Goal: Transaction & Acquisition: Purchase product/service

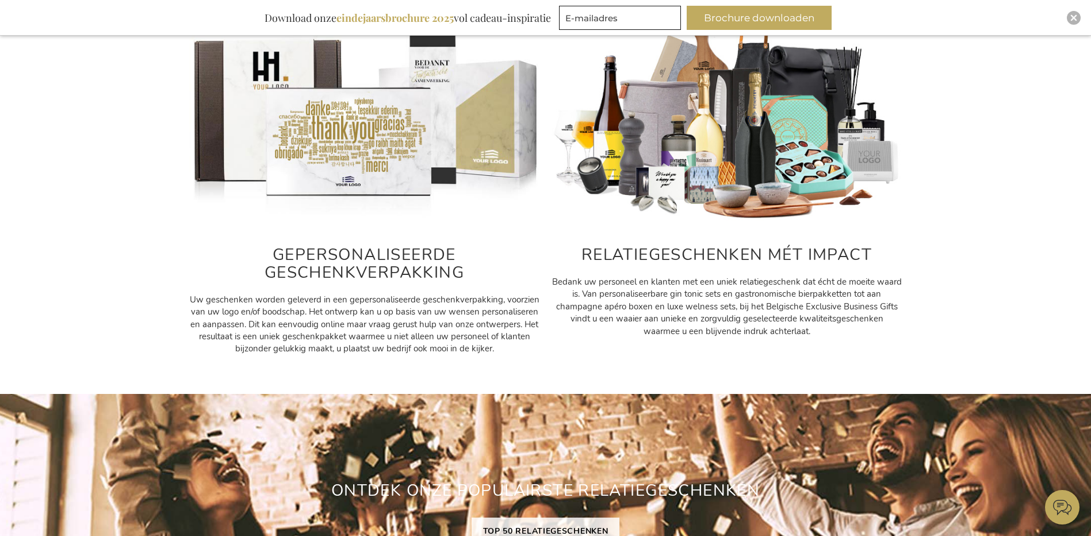
scroll to position [575, 0]
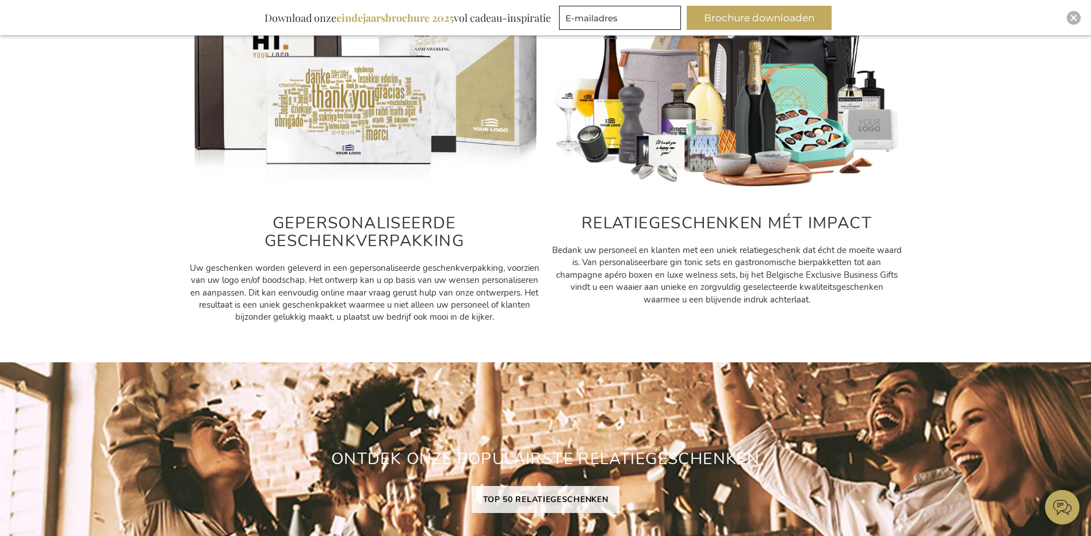
click at [371, 124] on img at bounding box center [364, 81] width 351 height 219
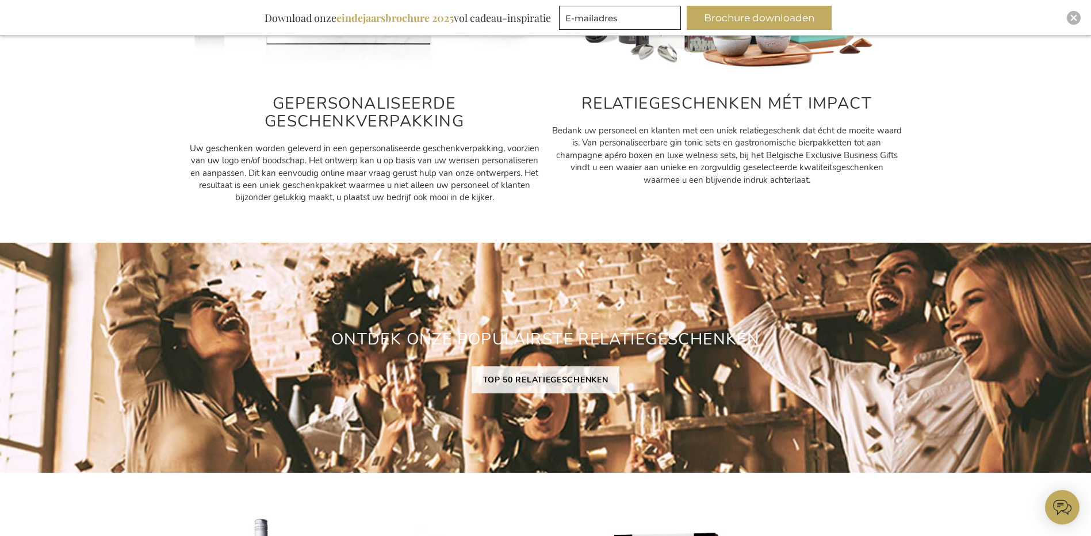
scroll to position [748, 0]
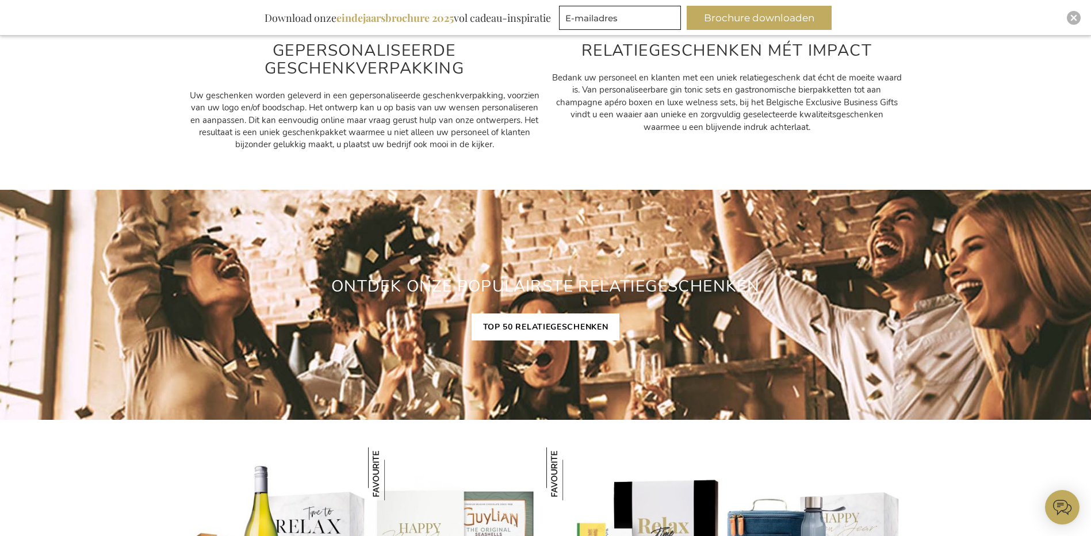
click at [538, 325] on link "TOP 50 RELATIEGESCHENKEN" at bounding box center [546, 327] width 148 height 27
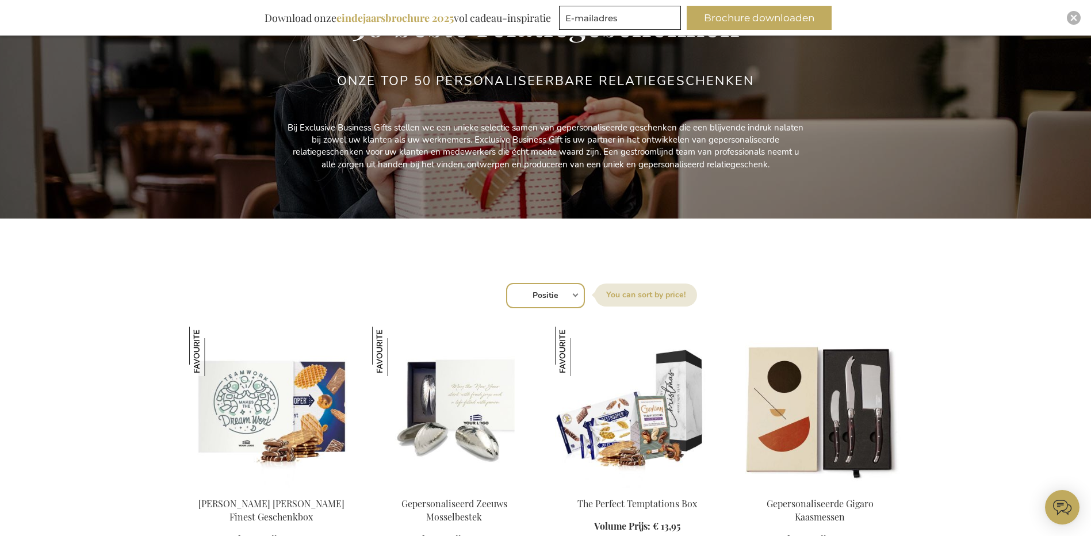
click at [639, 291] on label "Sorteer op" at bounding box center [646, 295] width 102 height 23
click at [585, 291] on select "Positie Best Sellers Meest bekeken Nieuw Biggest Saving Price: low to high Pric…" at bounding box center [545, 295] width 79 height 25
click at [576, 295] on div "Sorteer op Positie Best Sellers Meest bekeken Nieuw Biggest Saving Price: low t…" at bounding box center [545, 295] width 701 height 28
click at [540, 295] on select "Positie Best Sellers Meest bekeken Nieuw Biggest Saving Price: low to high Pric…" at bounding box center [545, 295] width 79 height 25
select select "price_asc"
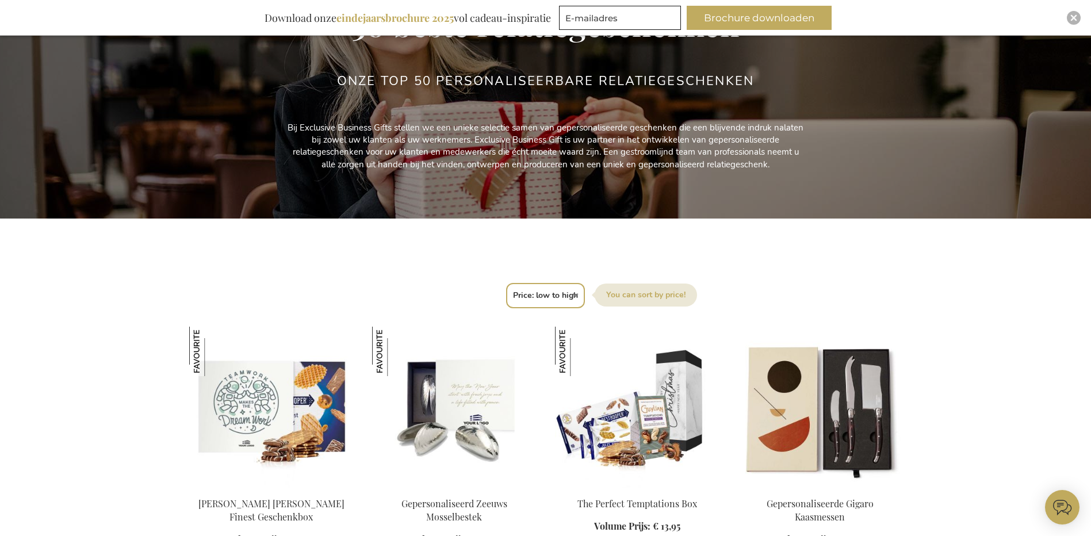
click at [506, 283] on select "Positie Best Sellers Meest bekeken Nieuw Biggest Saving Price: low to high Pric…" at bounding box center [545, 295] width 79 height 25
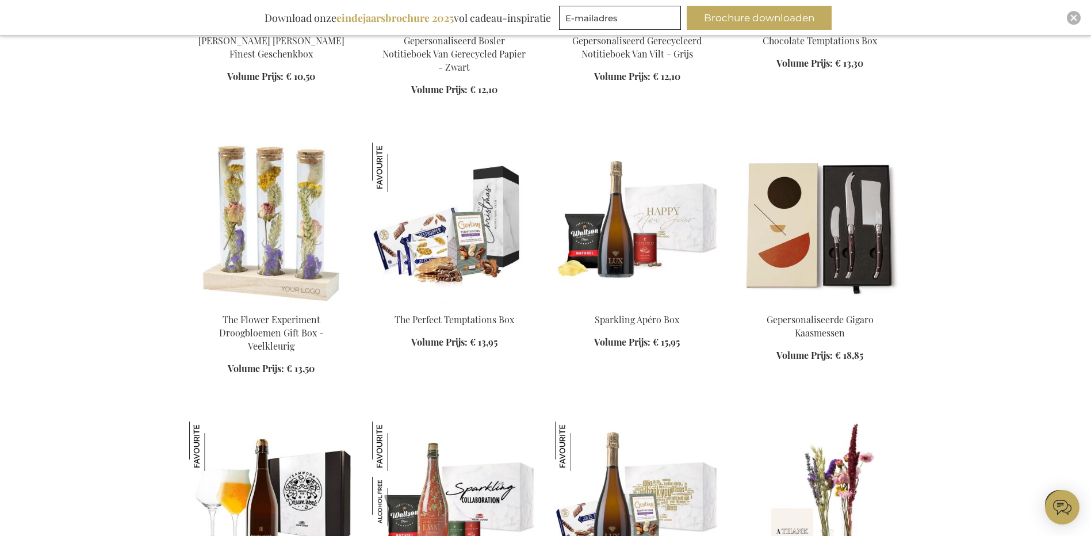
scroll to position [921, 0]
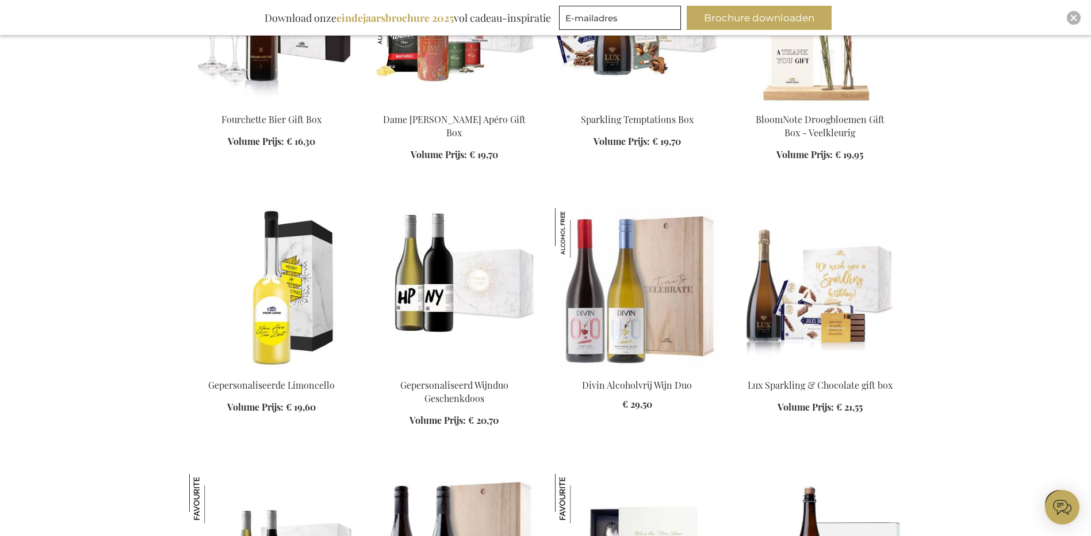
scroll to position [1438, 0]
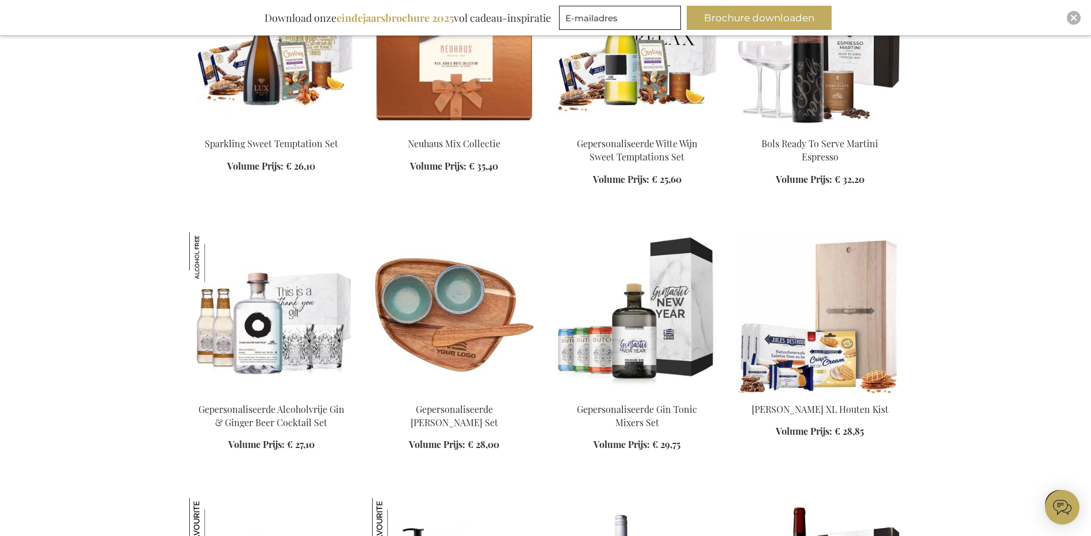
scroll to position [2704, 0]
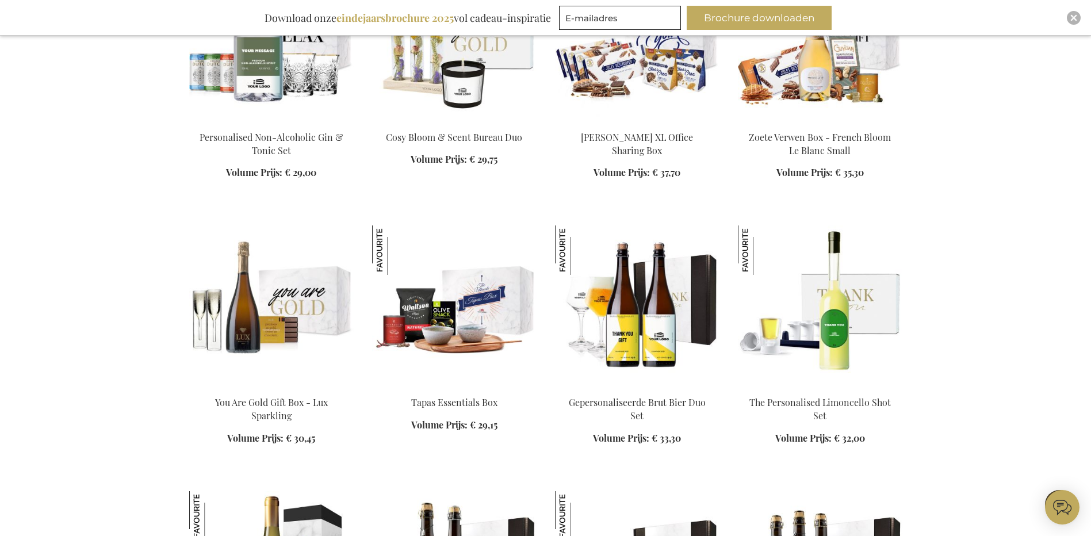
scroll to position [3510, 0]
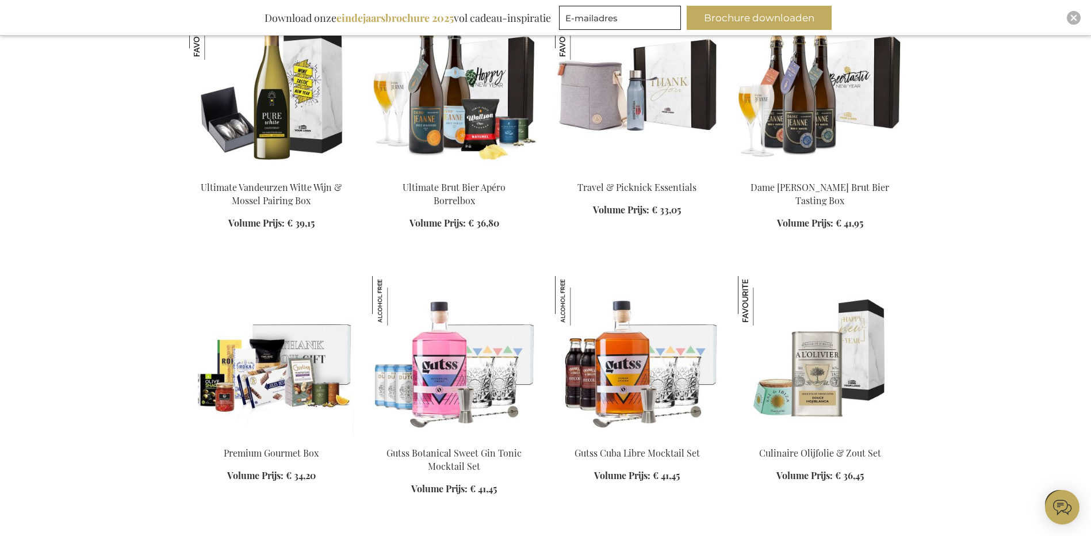
scroll to position [4027, 0]
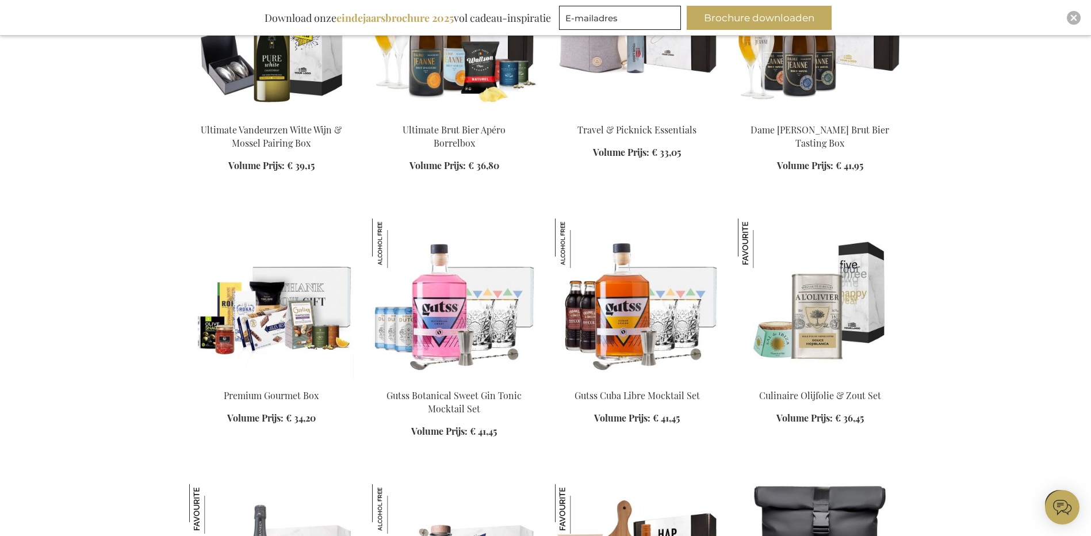
click at [827, 329] on img at bounding box center [820, 299] width 165 height 161
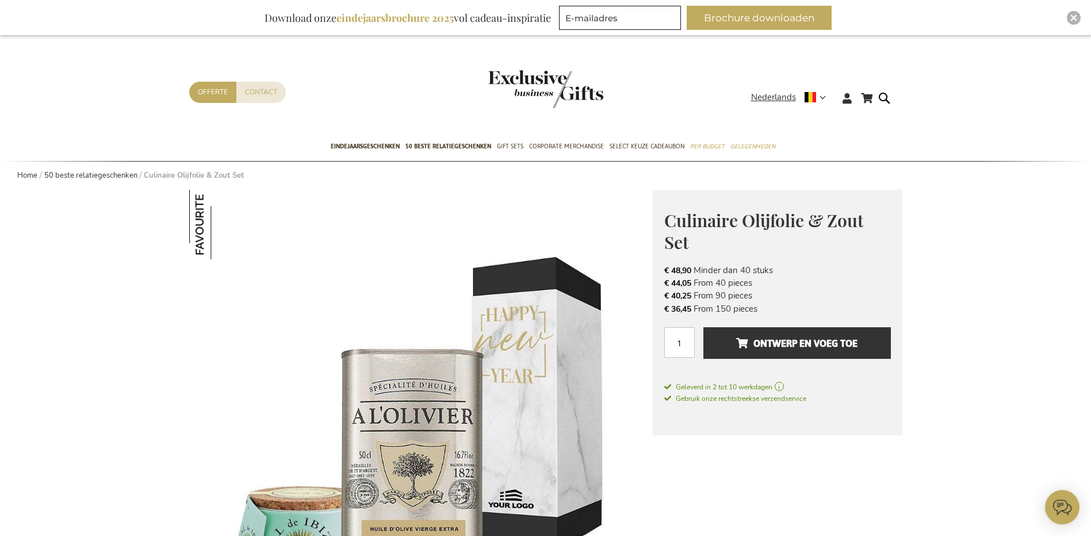
click at [717, 308] on li "€ 36,45 From 150 pieces" at bounding box center [778, 309] width 227 height 13
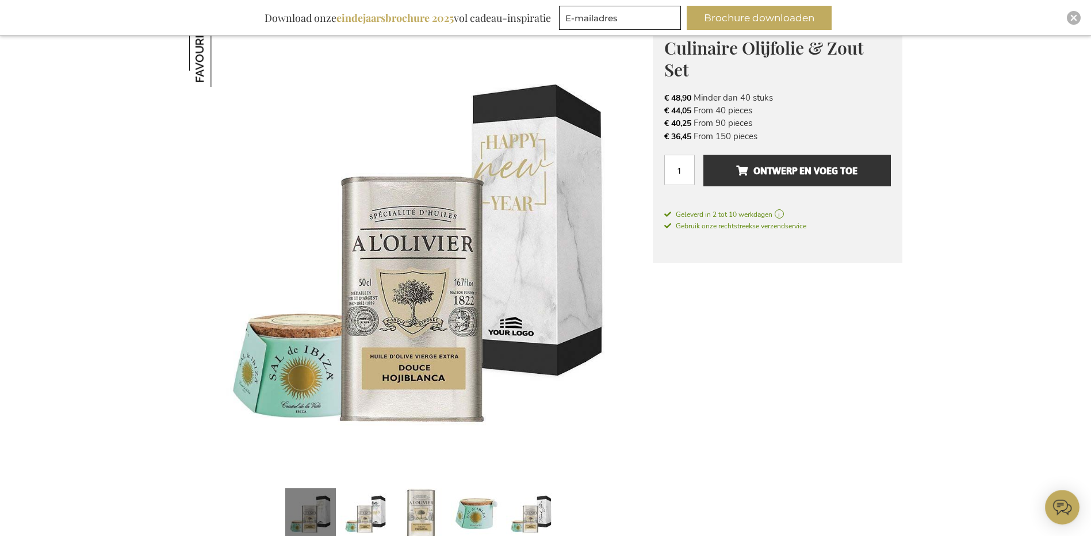
scroll to position [230, 0]
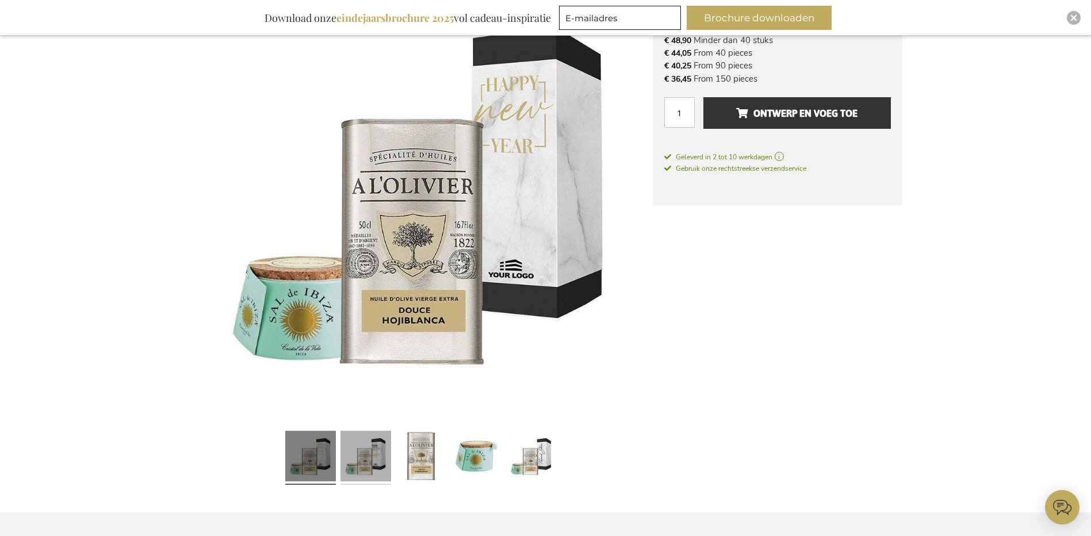
click at [369, 457] on link at bounding box center [366, 457] width 51 height 63
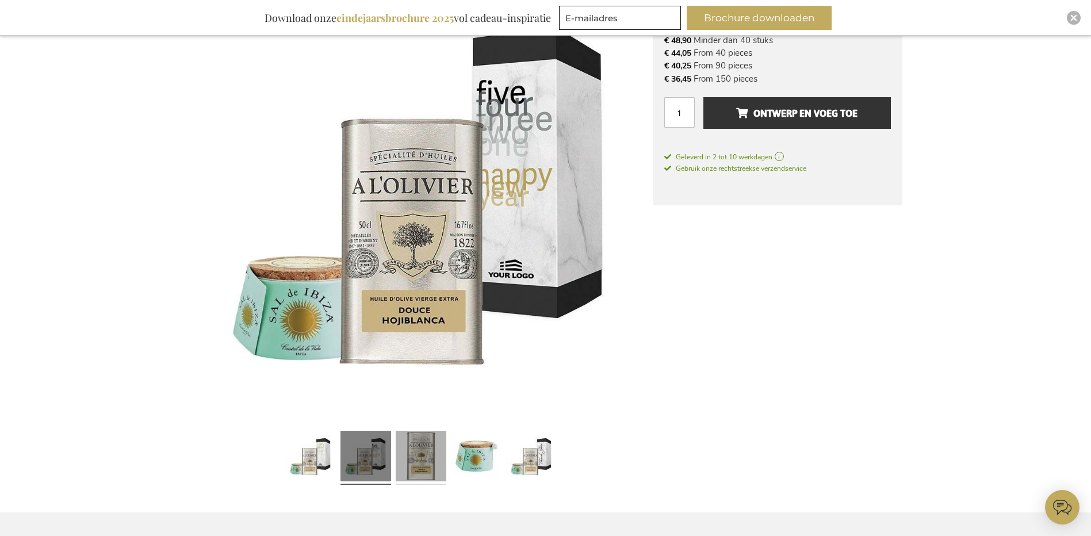
click at [424, 450] on link at bounding box center [421, 457] width 51 height 63
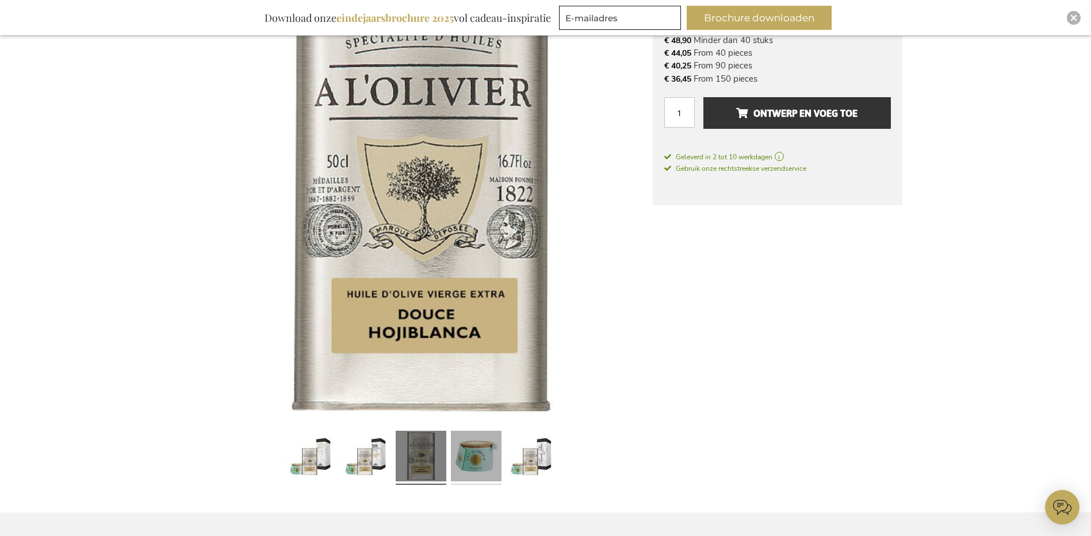
click at [479, 456] on link at bounding box center [476, 457] width 51 height 63
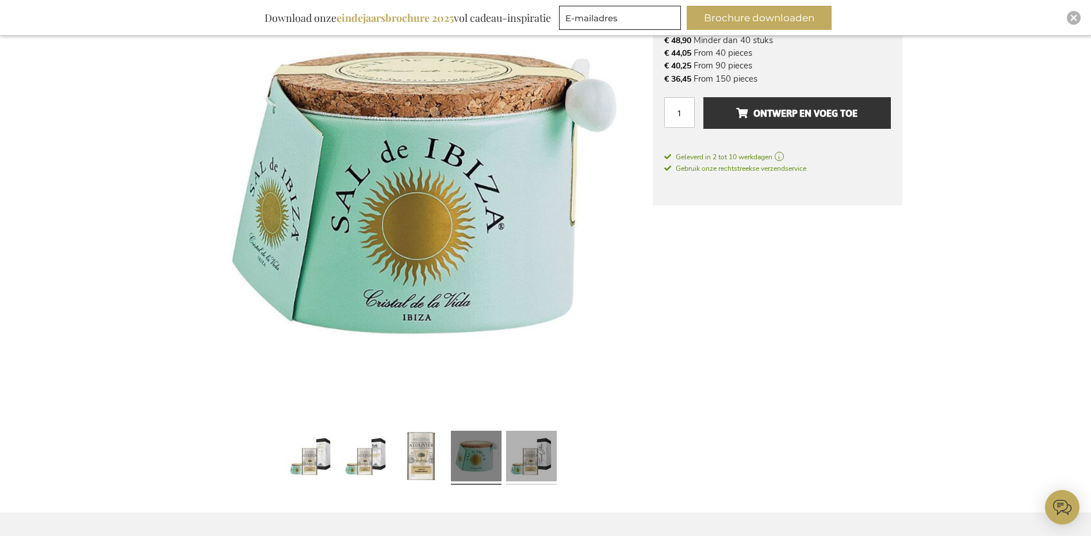
click at [539, 456] on link at bounding box center [531, 457] width 51 height 63
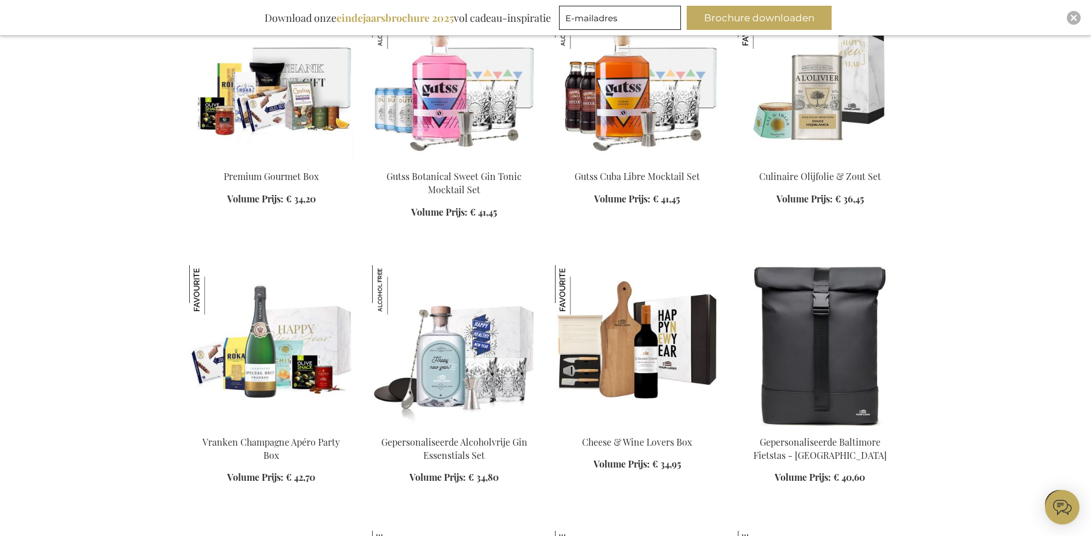
scroll to position [1261, 0]
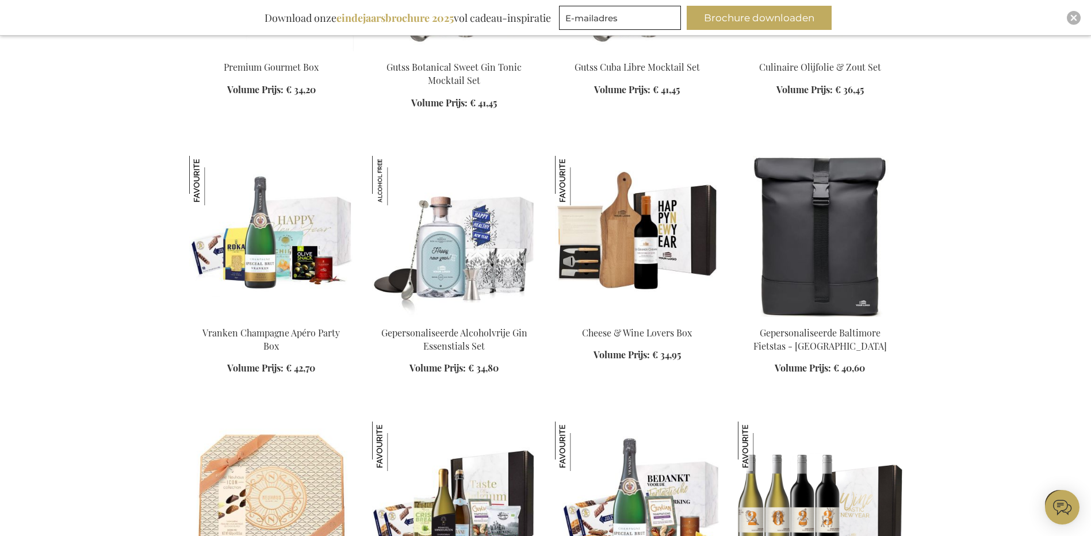
scroll to position [1261, 0]
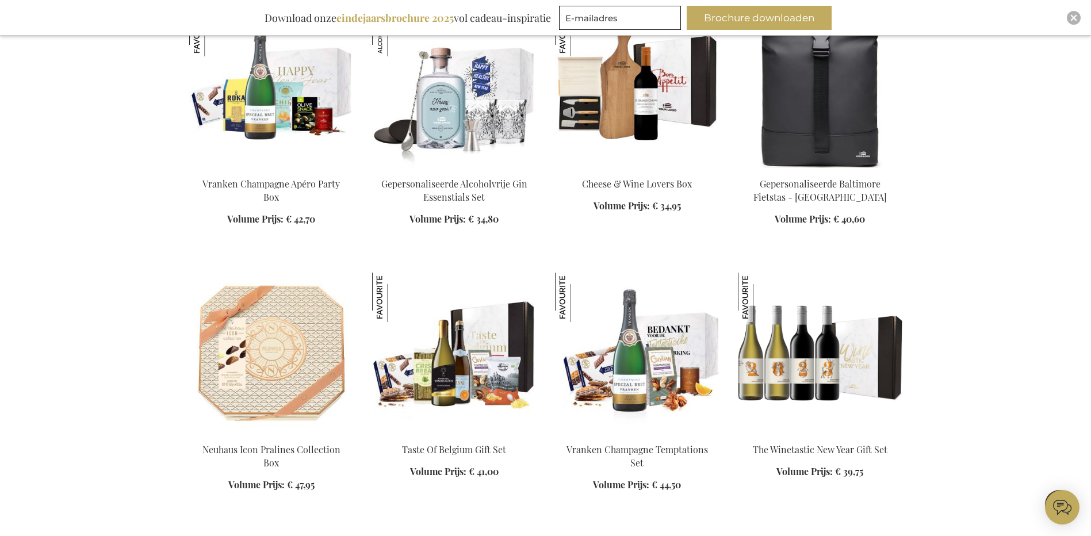
scroll to position [1376, 0]
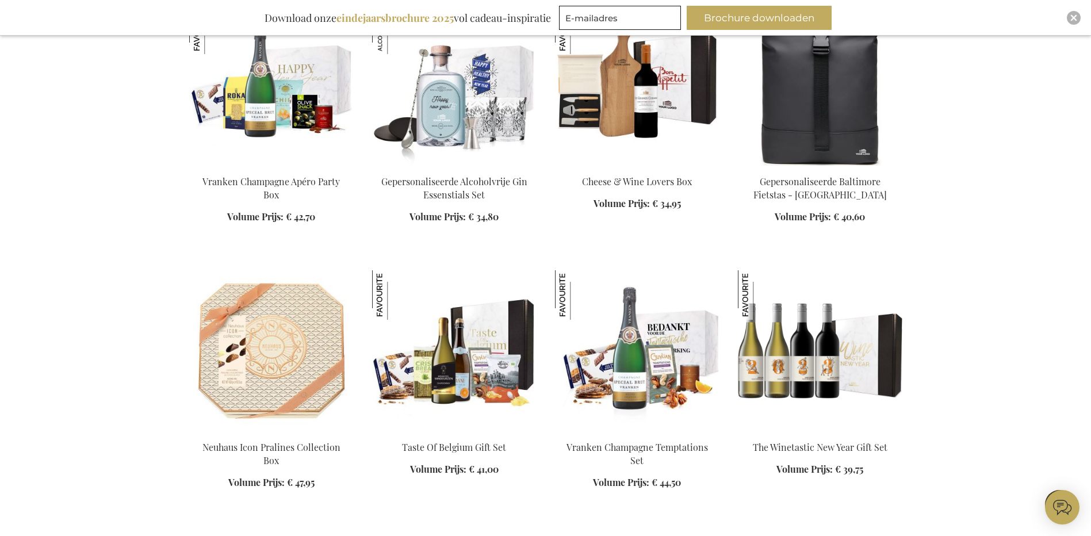
click at [620, 114] on img at bounding box center [637, 85] width 165 height 161
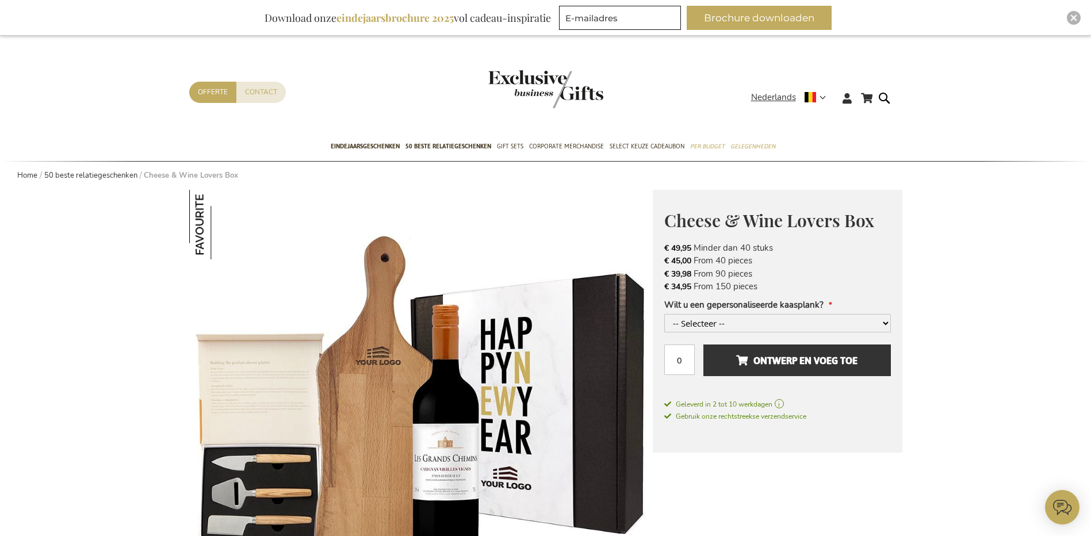
click at [703, 274] on li "€ 39,98 From 90 pieces" at bounding box center [778, 274] width 227 height 13
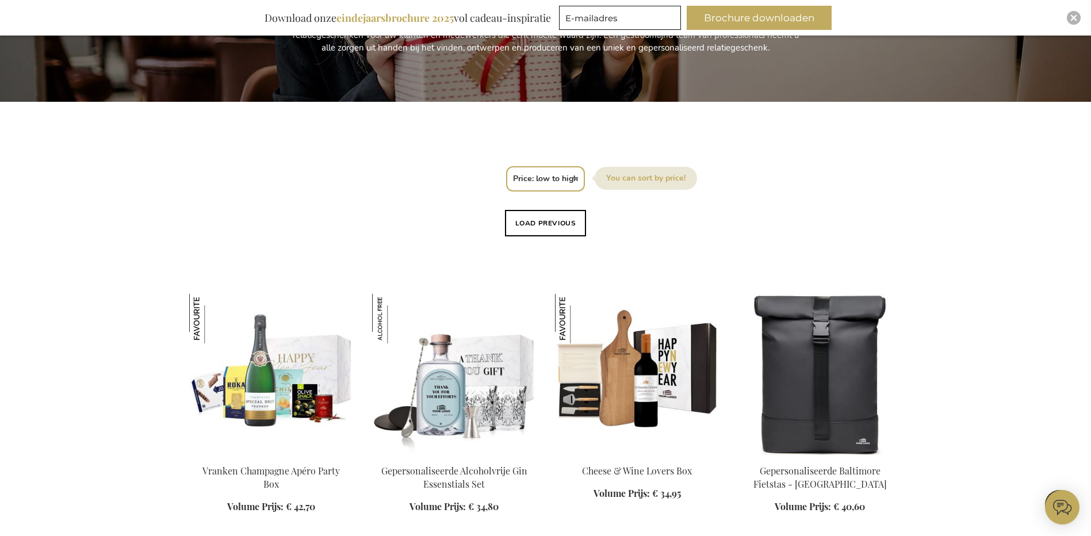
scroll to position [269, 0]
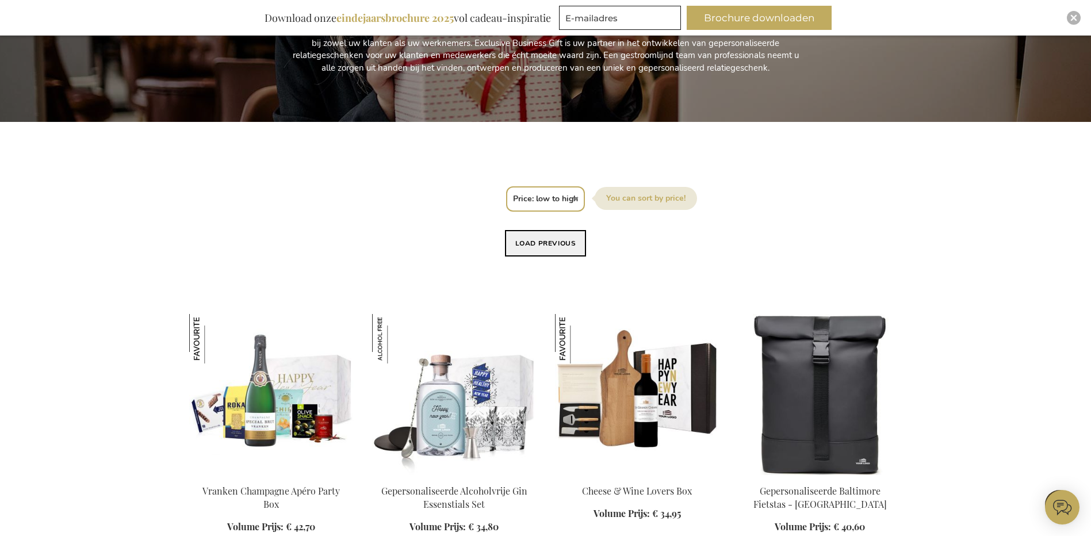
click at [541, 243] on button "Load previous" at bounding box center [546, 243] width 82 height 26
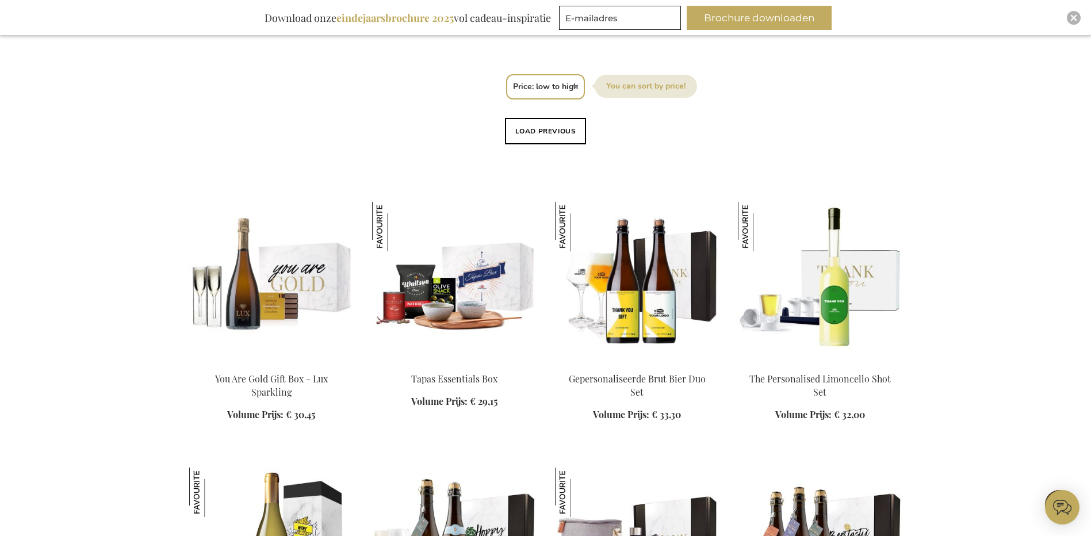
scroll to position [384, 0]
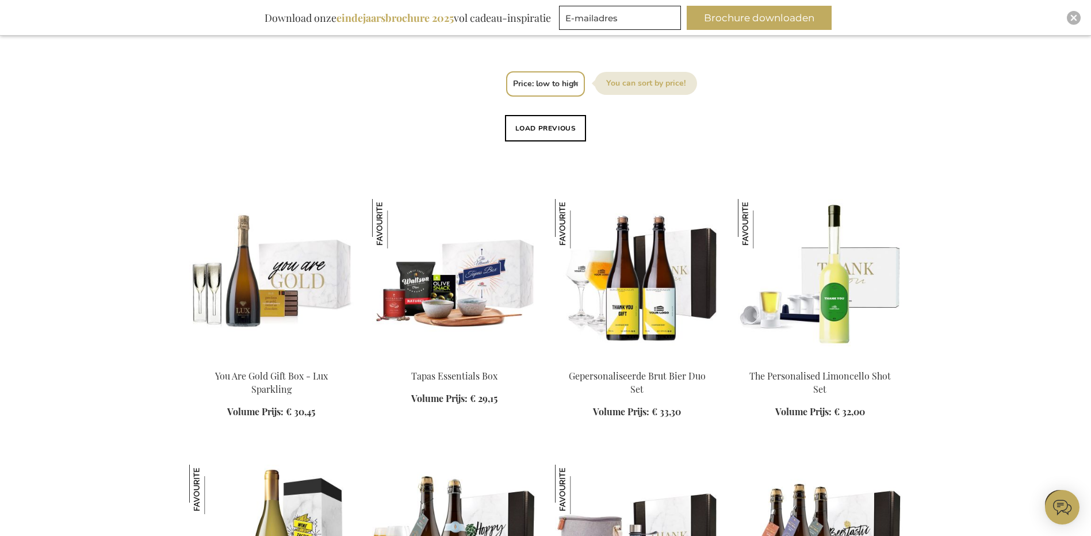
click at [562, 85] on select "Positie Best Sellers Meest bekeken Nieuw Biggest Saving Price: low to high Pric…" at bounding box center [545, 83] width 79 height 25
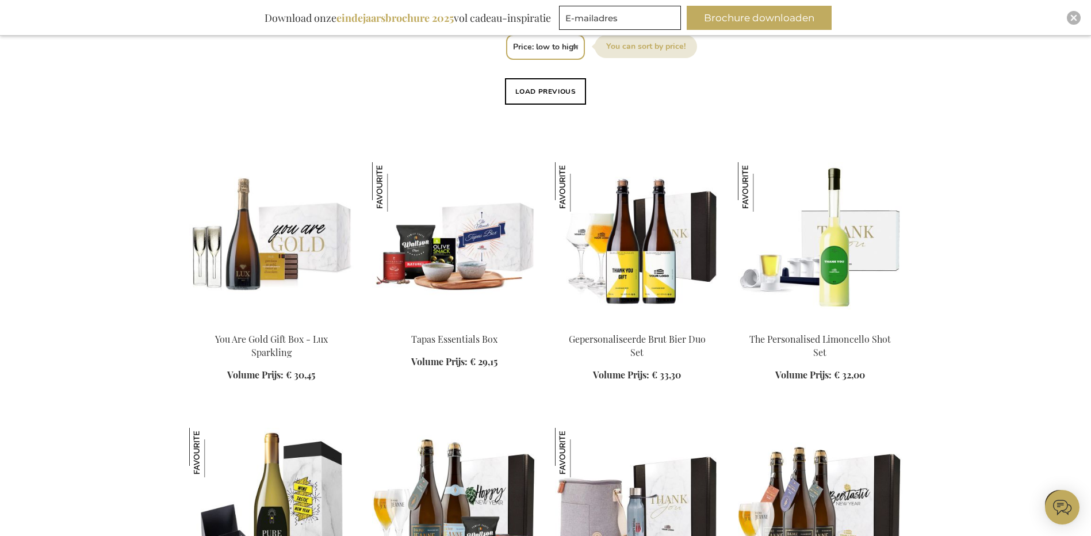
scroll to position [442, 0]
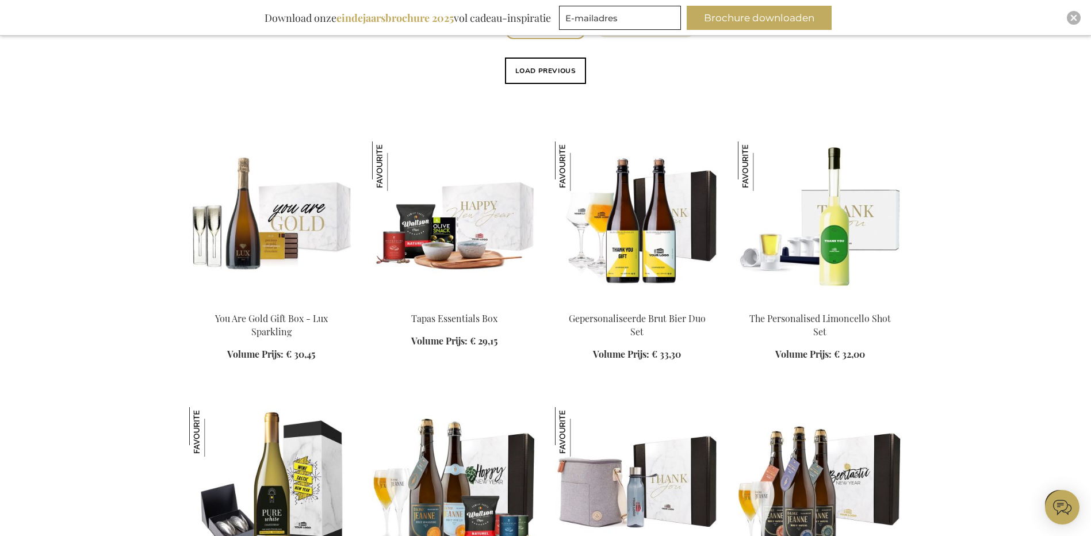
click at [473, 250] on img at bounding box center [454, 222] width 165 height 161
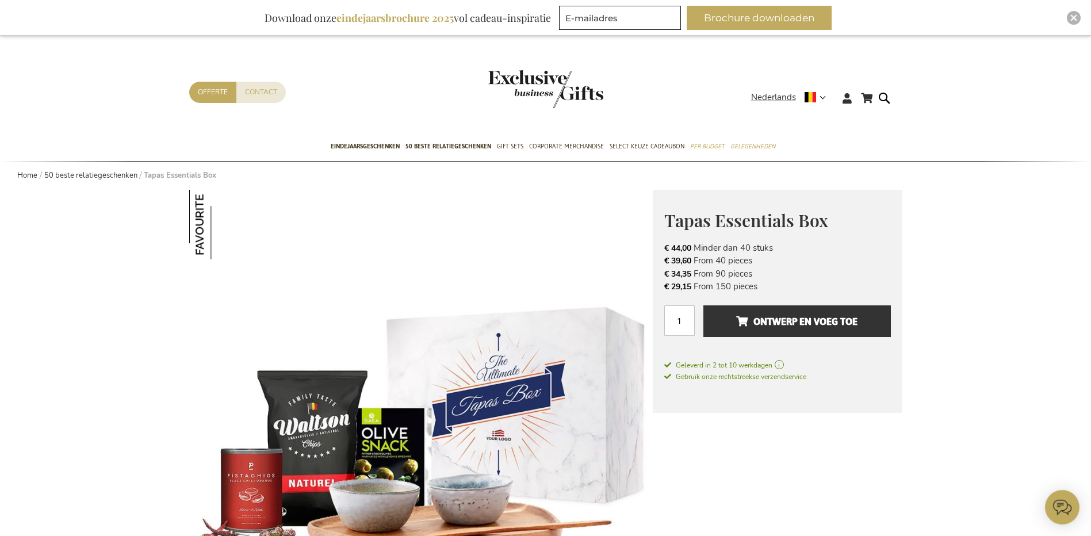
click at [692, 274] on span "€ 34,35" at bounding box center [678, 274] width 27 height 11
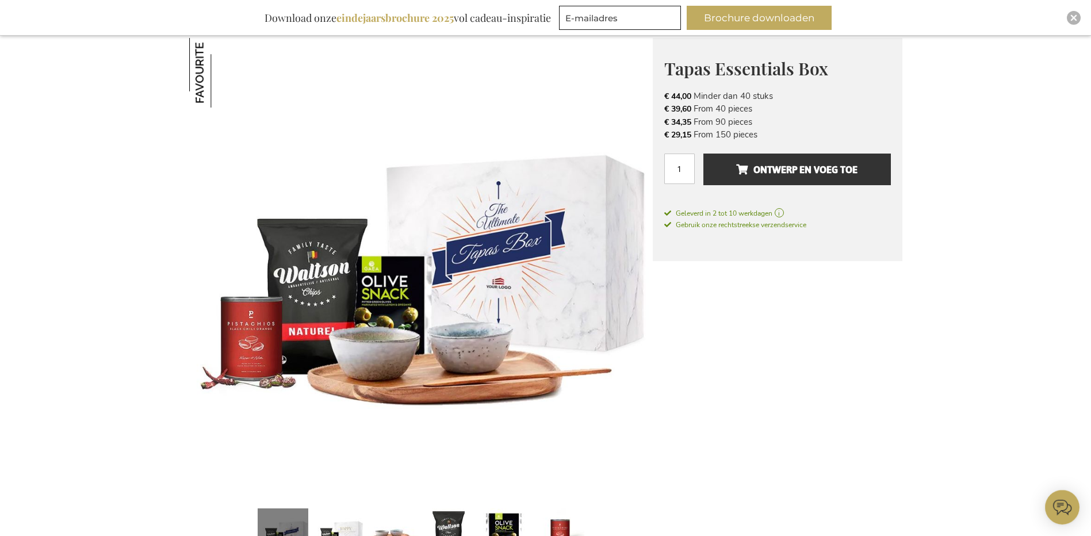
scroll to position [173, 0]
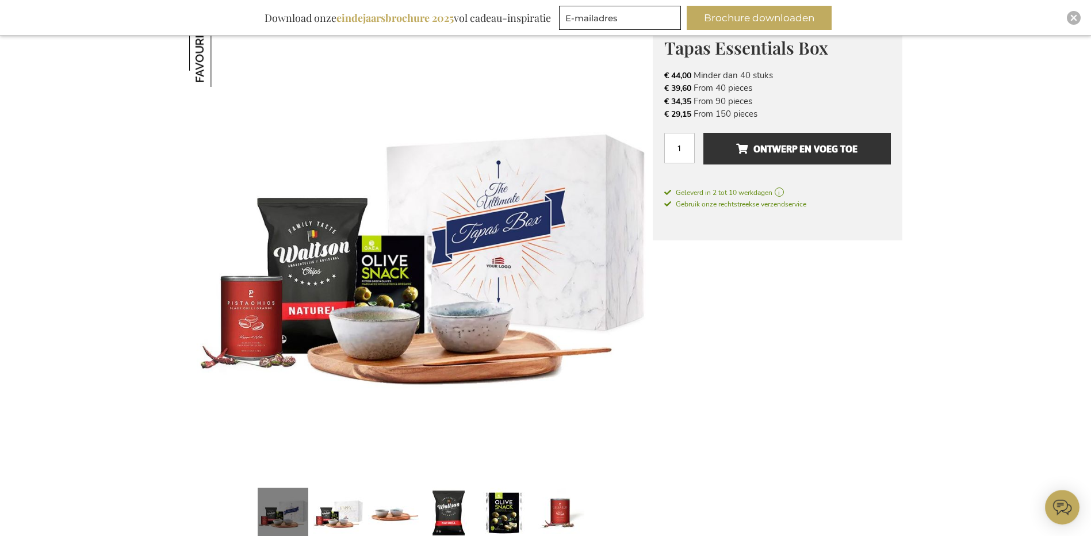
click at [499, 265] on img at bounding box center [421, 248] width 464 height 463
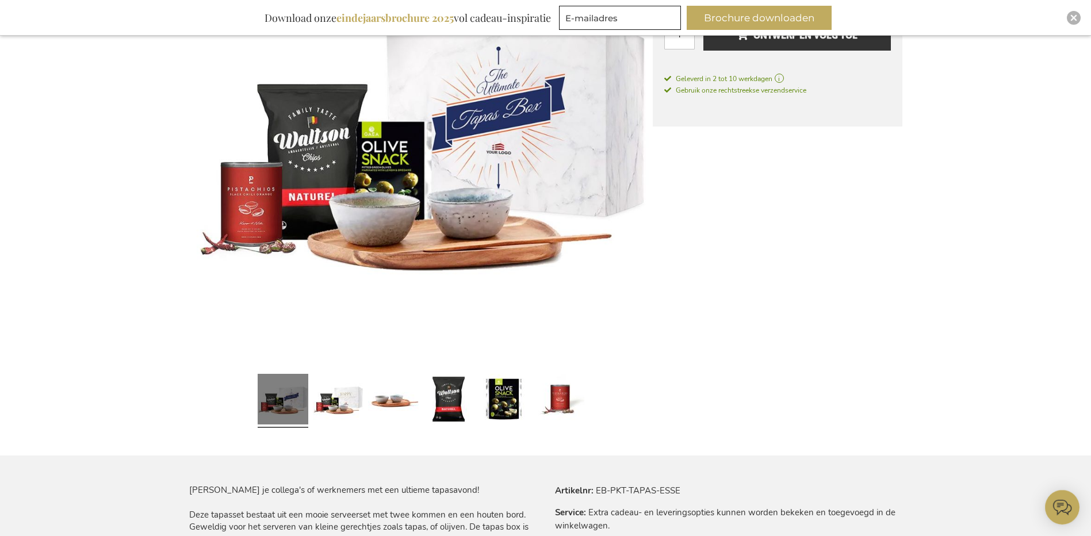
scroll to position [288, 0]
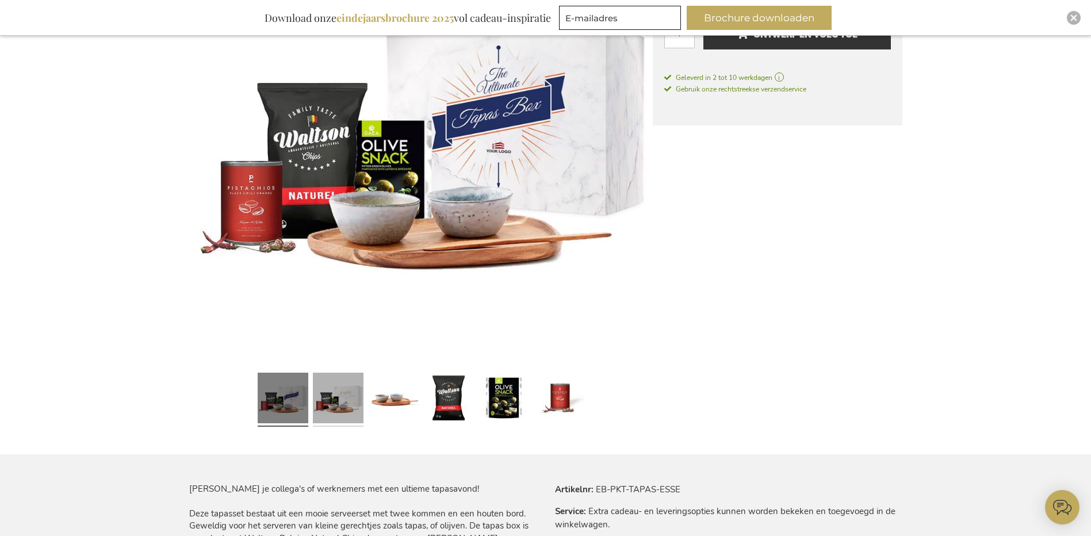
click at [344, 402] on link at bounding box center [338, 399] width 51 height 63
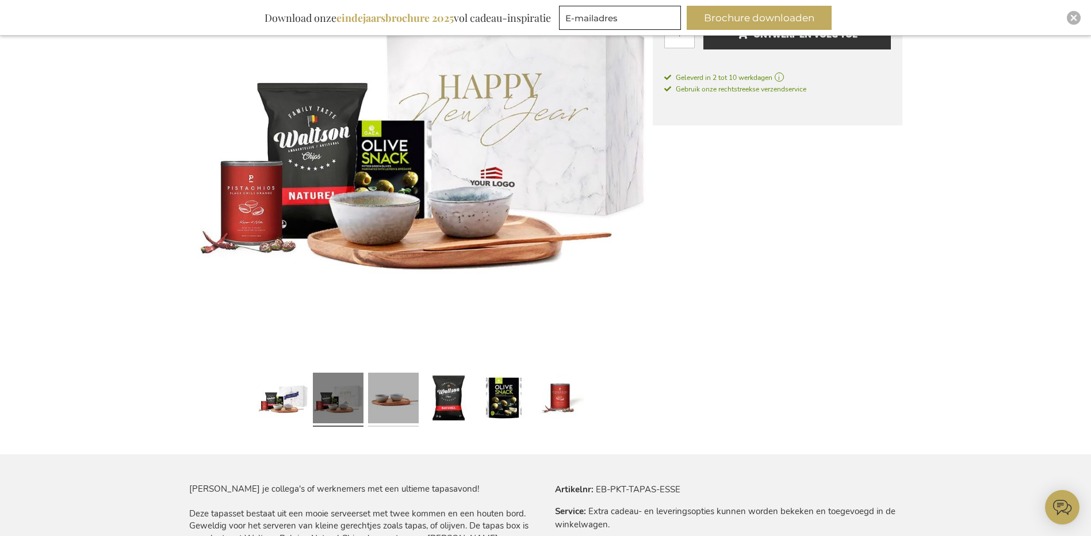
click at [404, 398] on link at bounding box center [393, 399] width 51 height 63
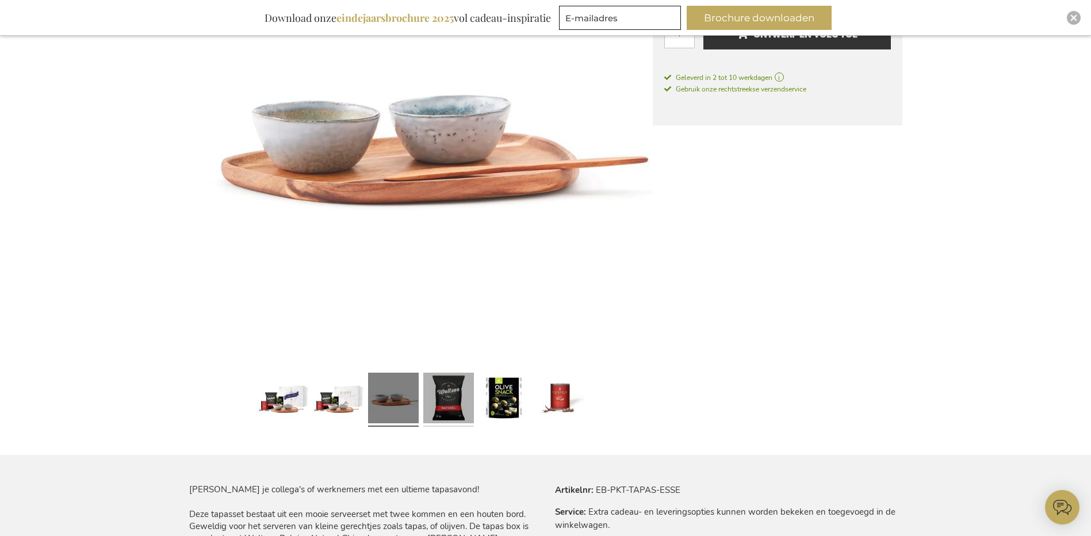
scroll to position [288, 0]
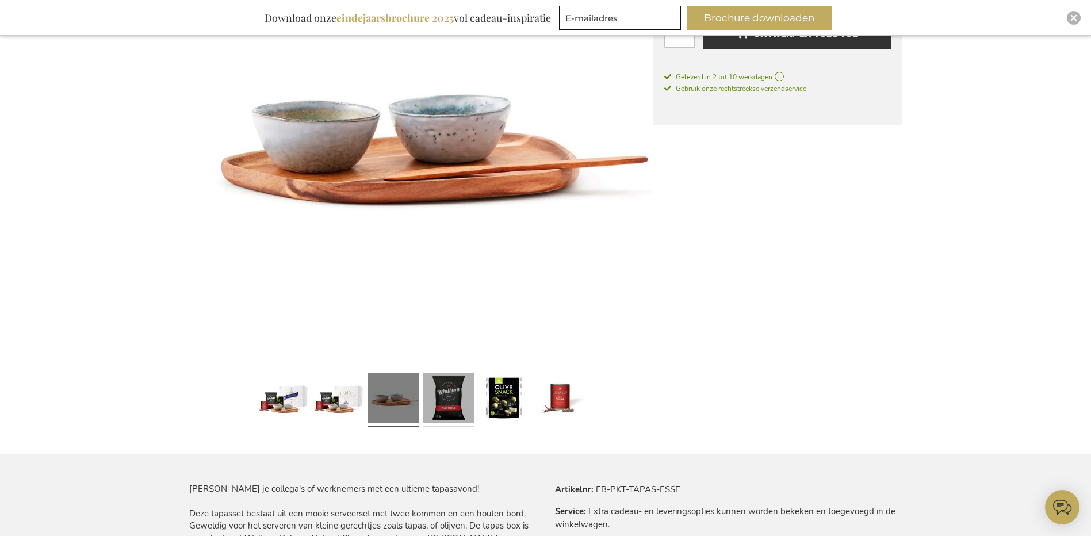
click at [461, 396] on link at bounding box center [448, 399] width 51 height 63
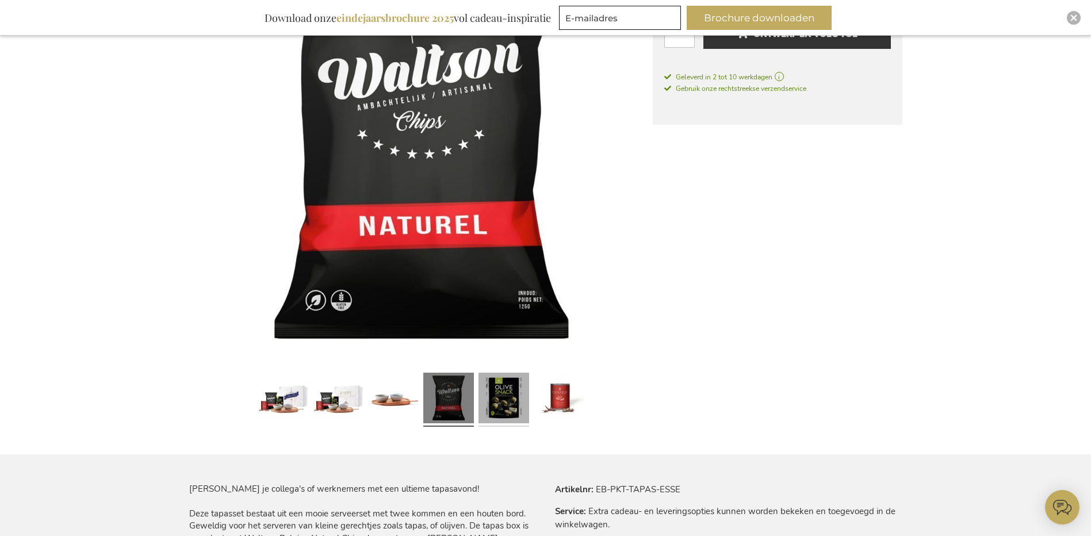
click at [519, 399] on link at bounding box center [504, 399] width 51 height 63
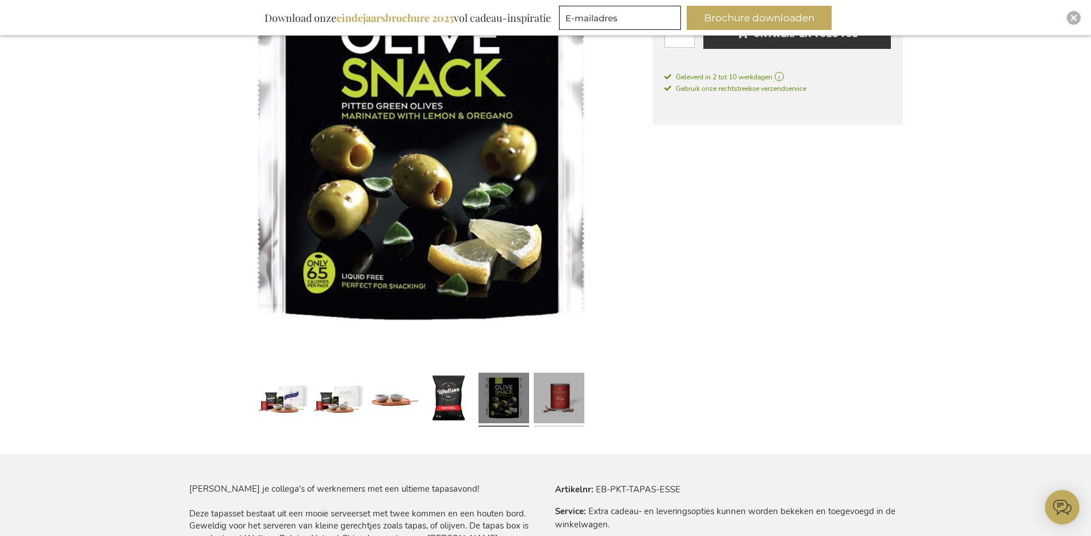
click at [566, 390] on link at bounding box center [559, 399] width 51 height 63
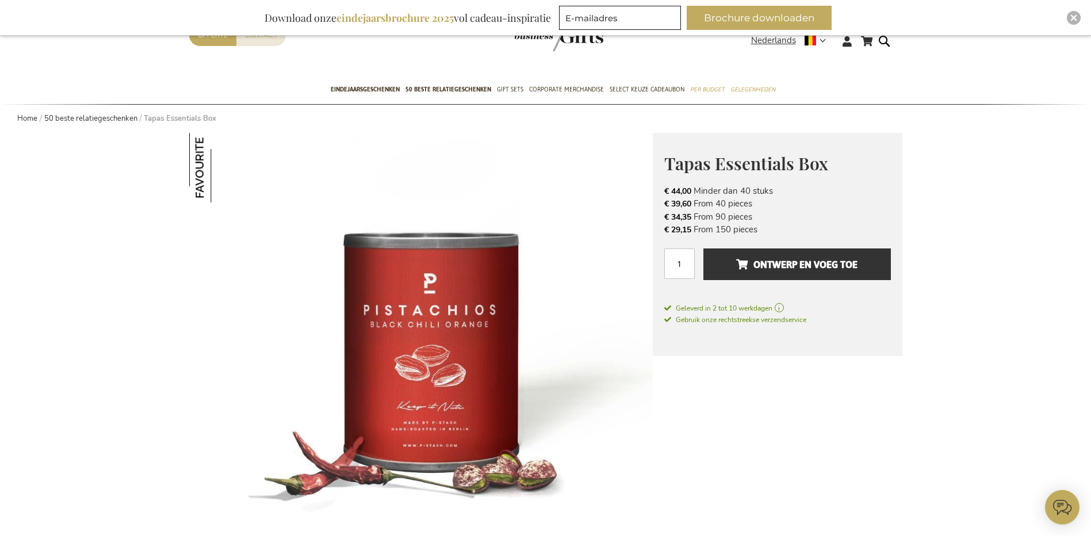
scroll to position [1, 0]
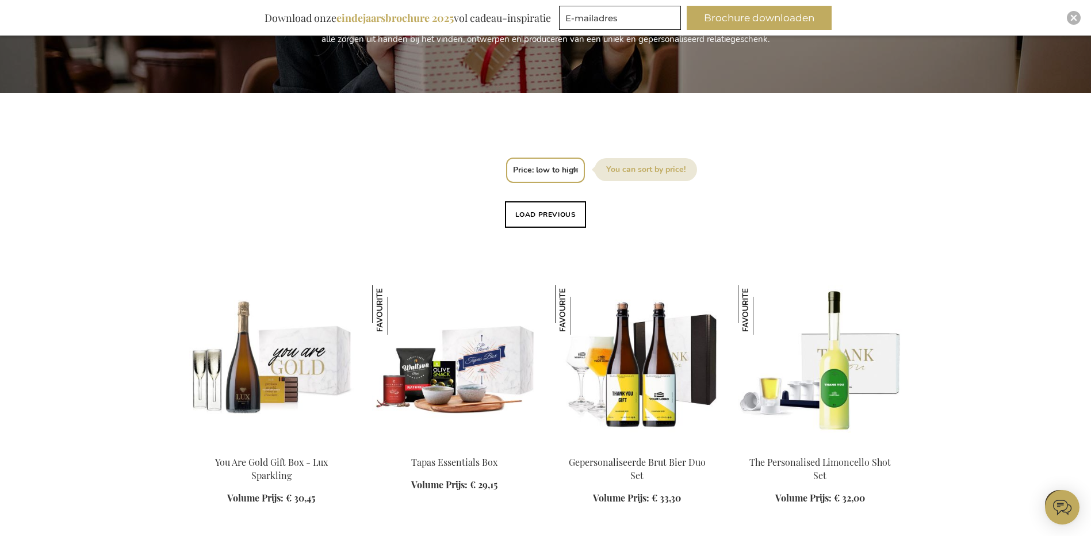
scroll to position [97, 0]
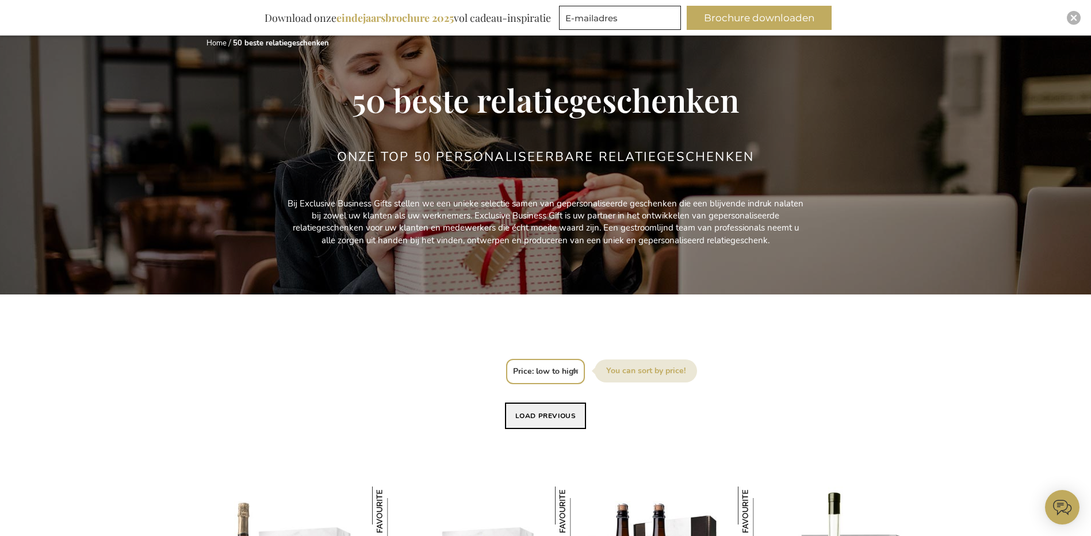
click at [550, 412] on button "Load previous" at bounding box center [546, 416] width 82 height 26
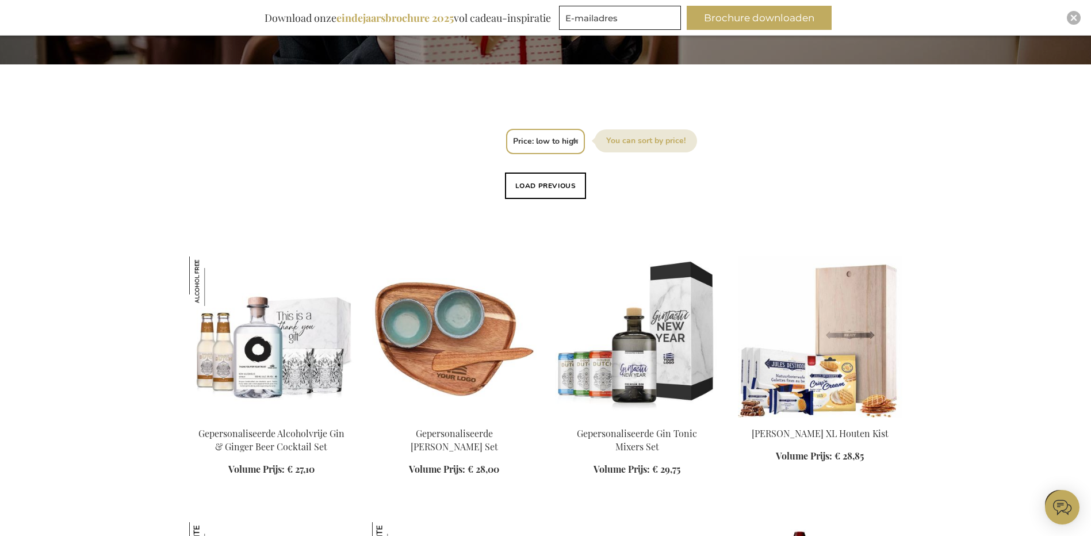
scroll to position [384, 0]
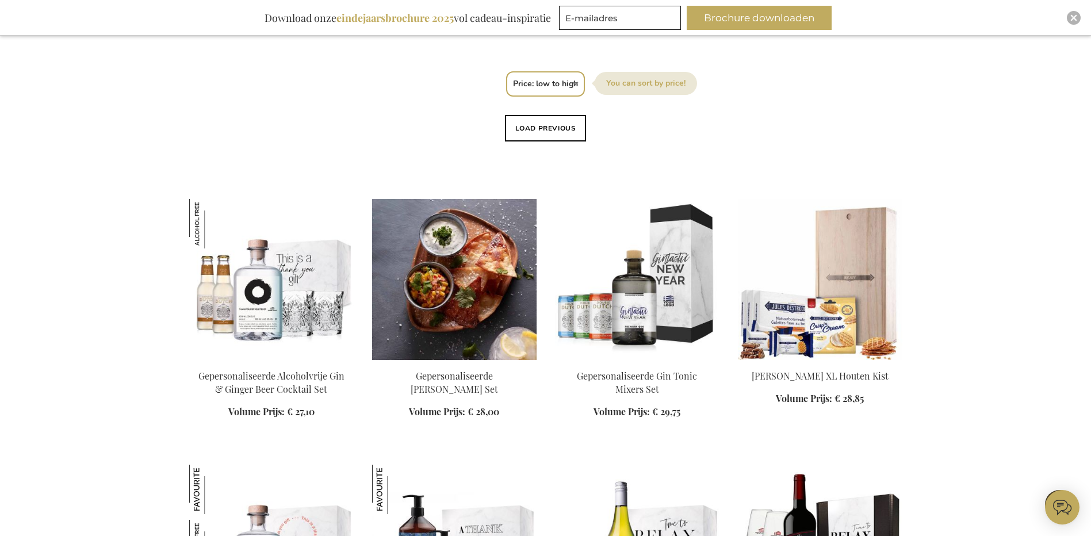
click at [471, 295] on img at bounding box center [454, 279] width 165 height 161
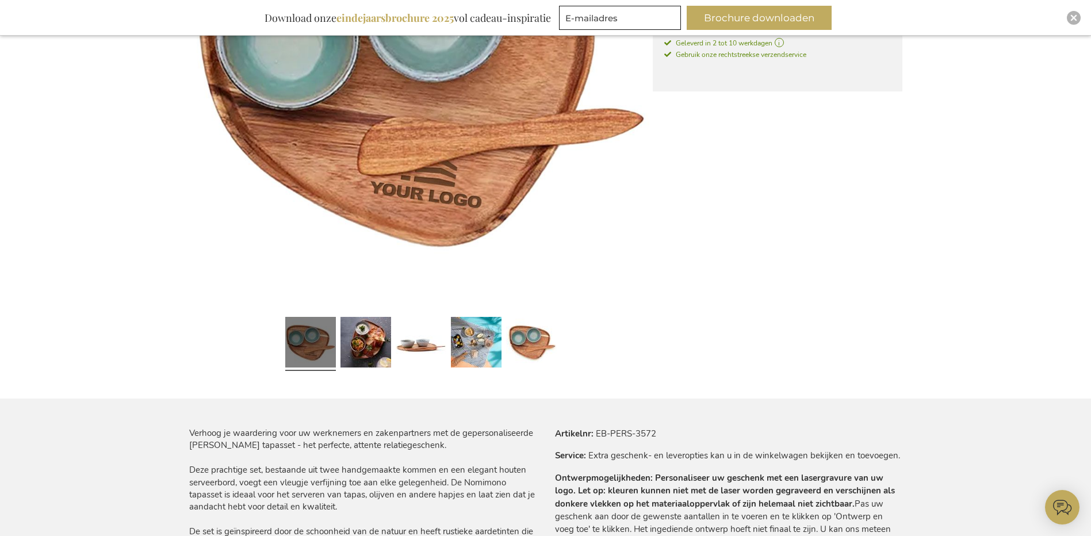
scroll to position [345, 0]
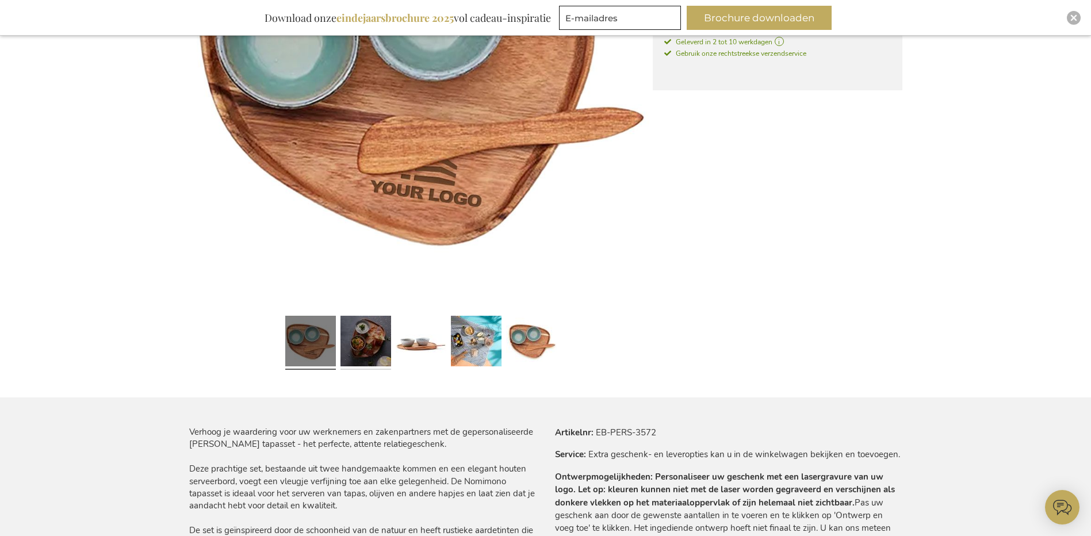
click at [371, 344] on link at bounding box center [366, 342] width 51 height 63
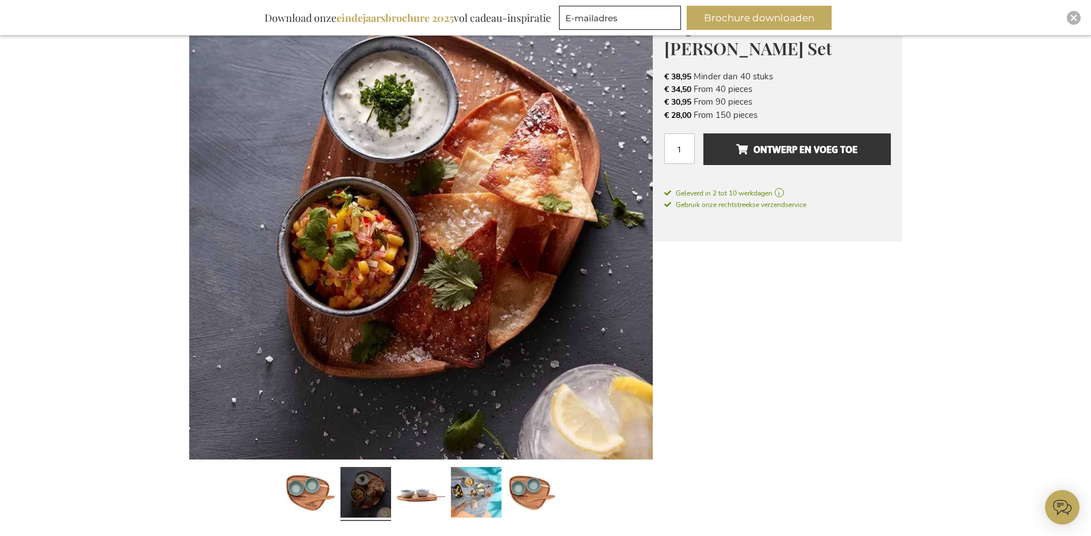
scroll to position [173, 0]
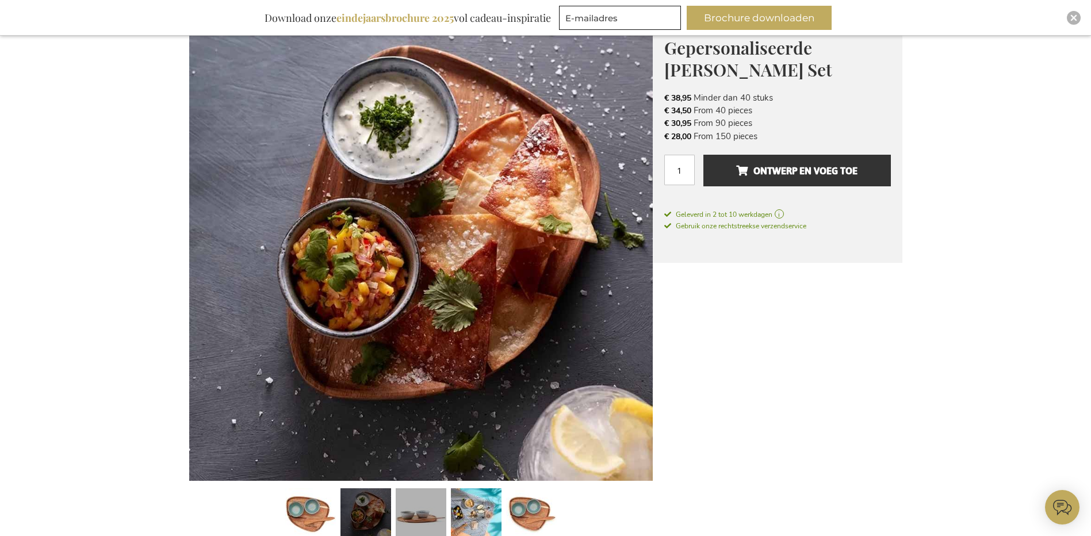
click at [423, 516] on link at bounding box center [421, 515] width 51 height 63
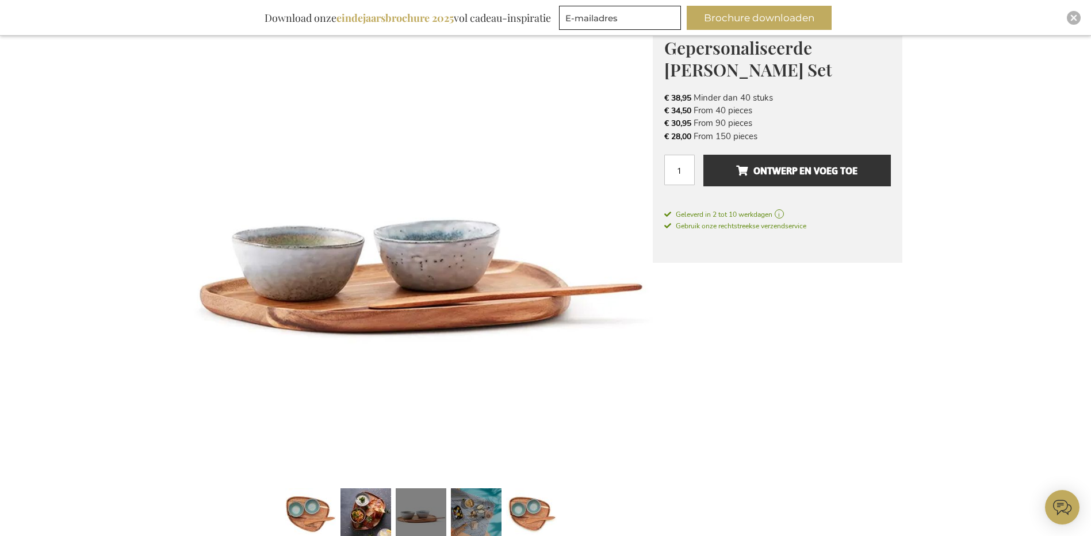
click at [472, 514] on link at bounding box center [476, 515] width 51 height 63
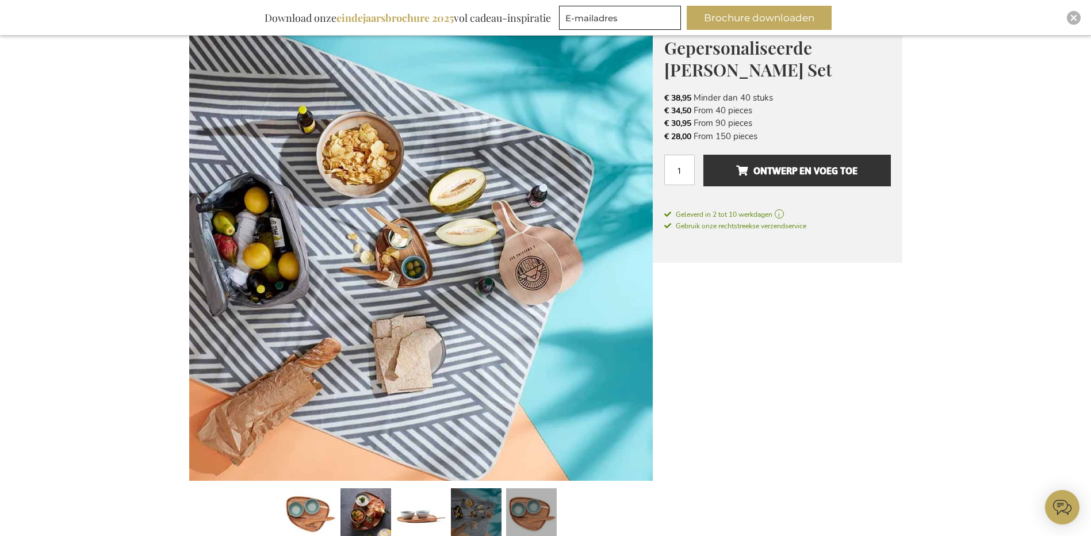
click at [531, 513] on link at bounding box center [531, 515] width 51 height 63
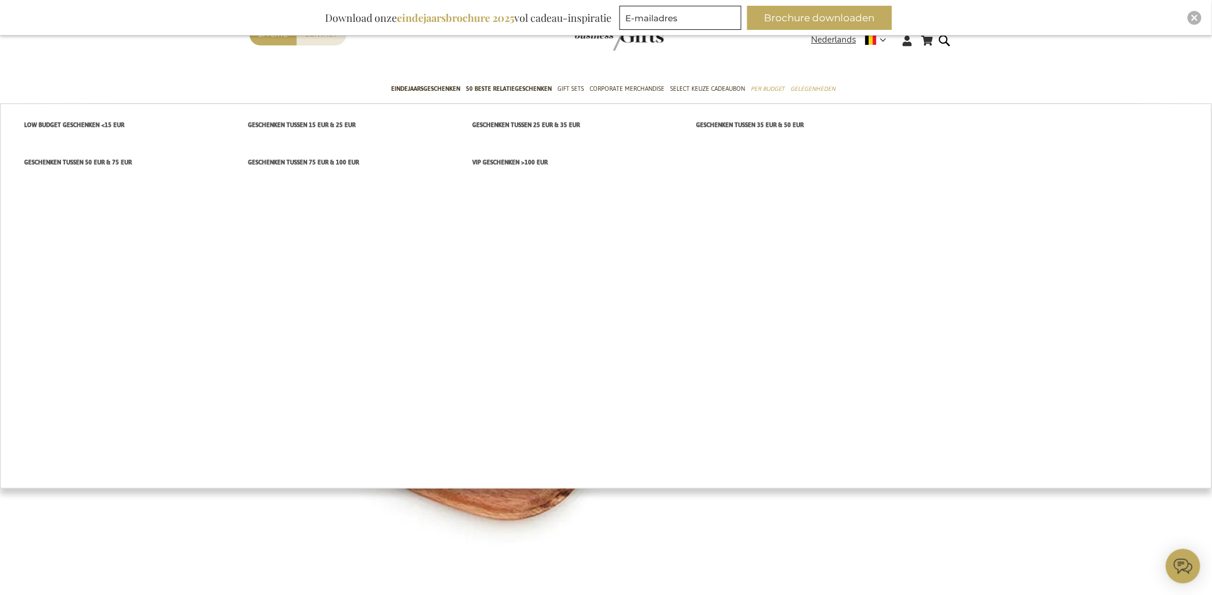
scroll to position [0, 0]
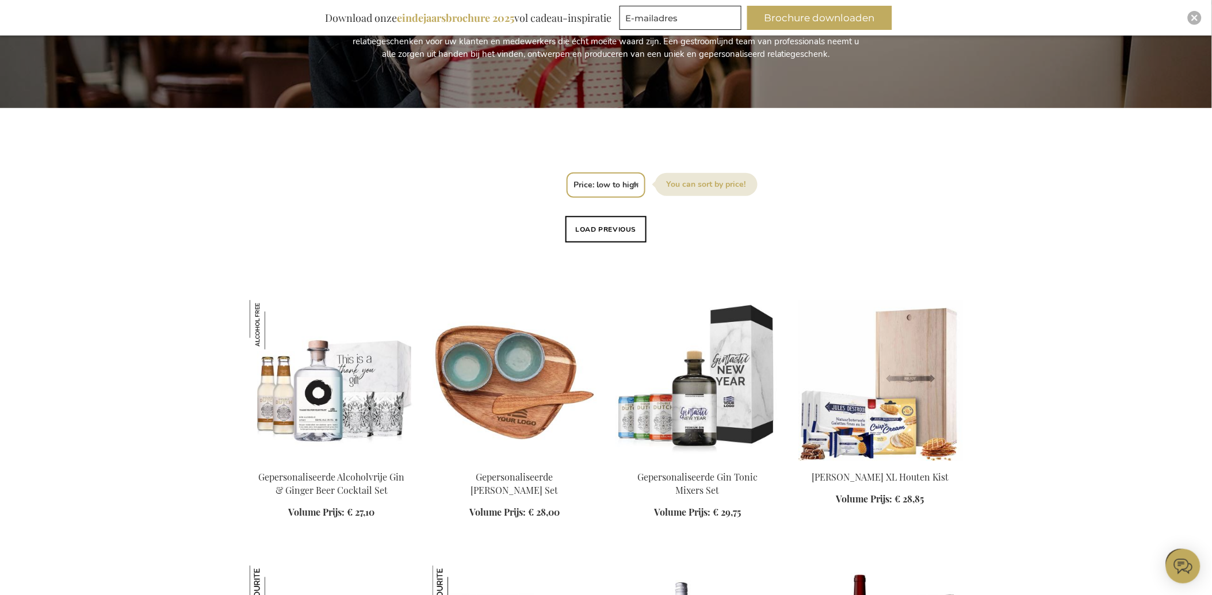
scroll to position [242, 0]
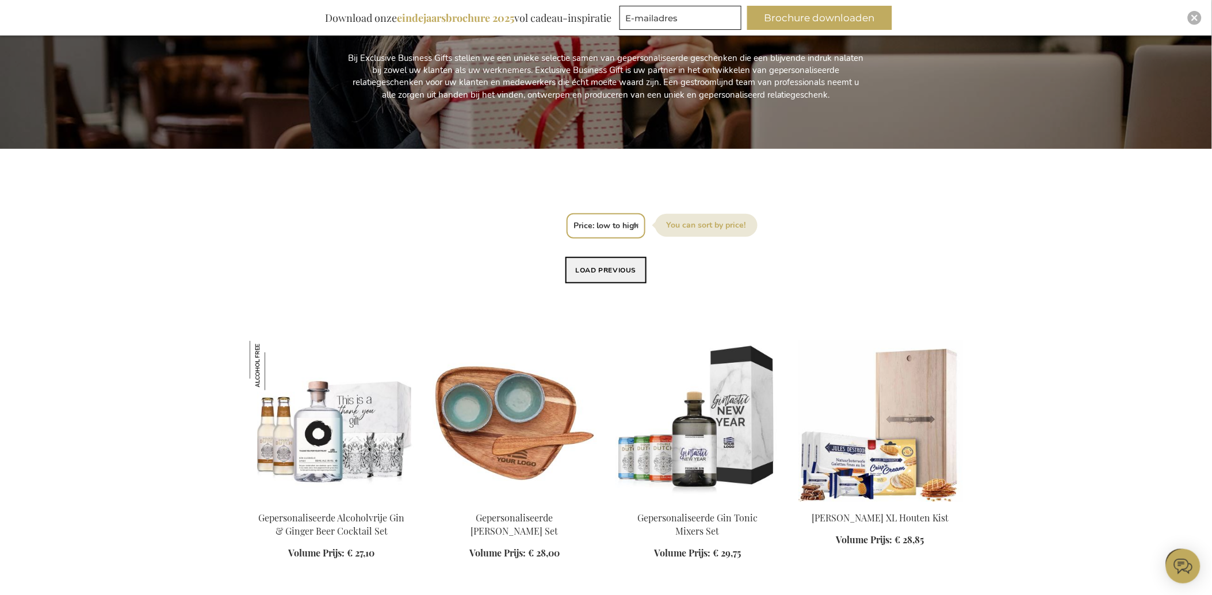
click at [600, 264] on button "Load previous" at bounding box center [607, 270] width 82 height 26
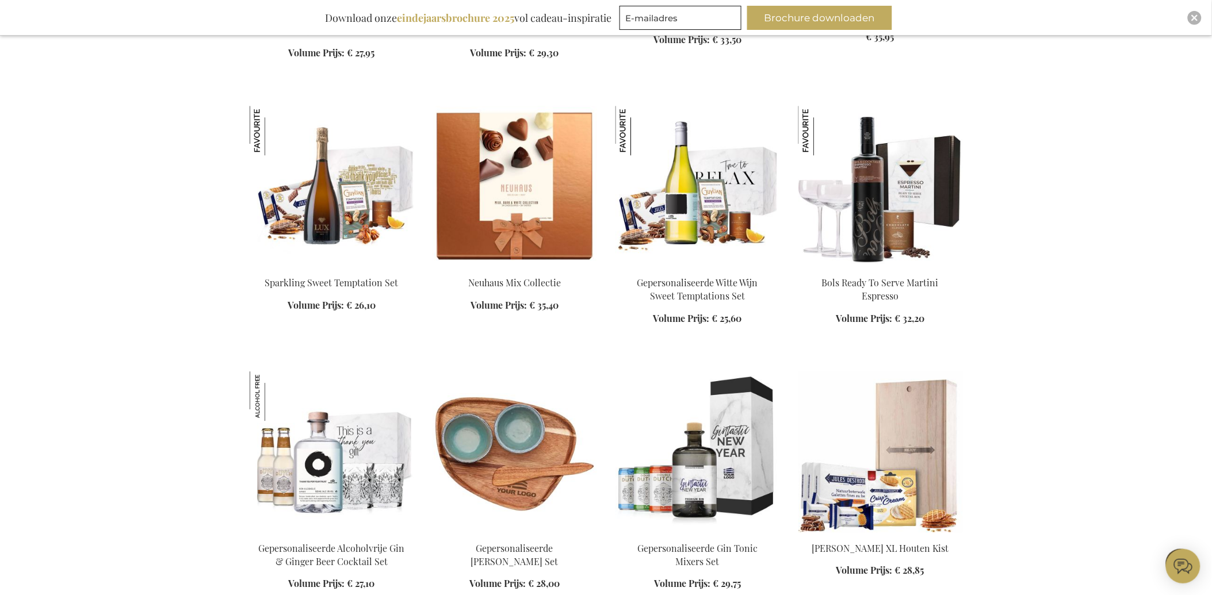
scroll to position [1073, 0]
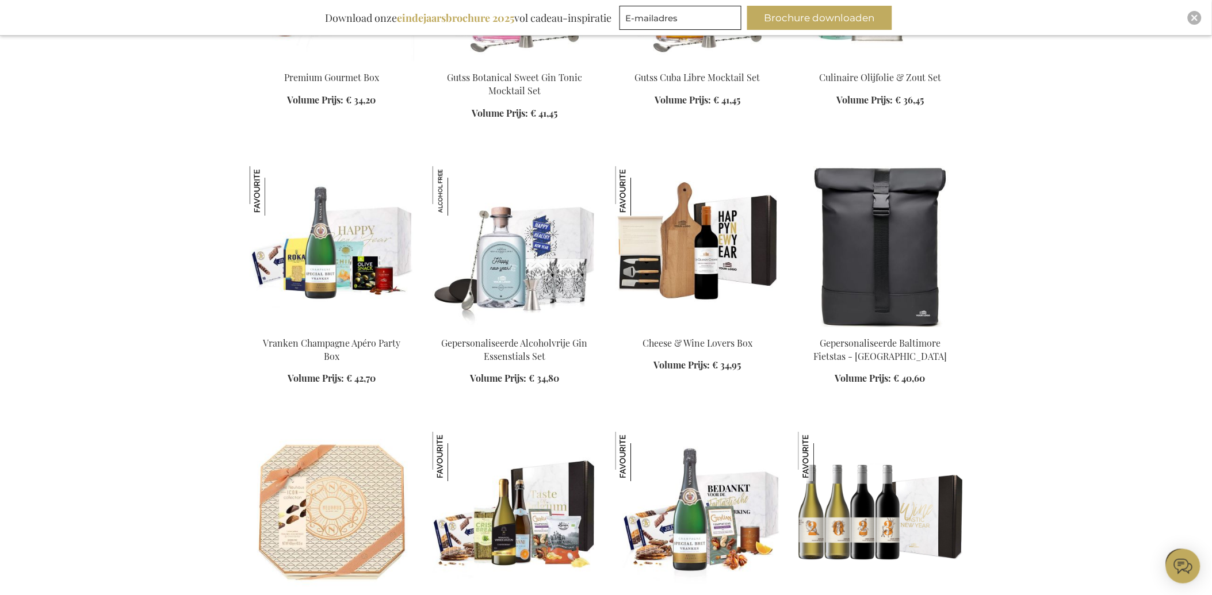
scroll to position [2863, 0]
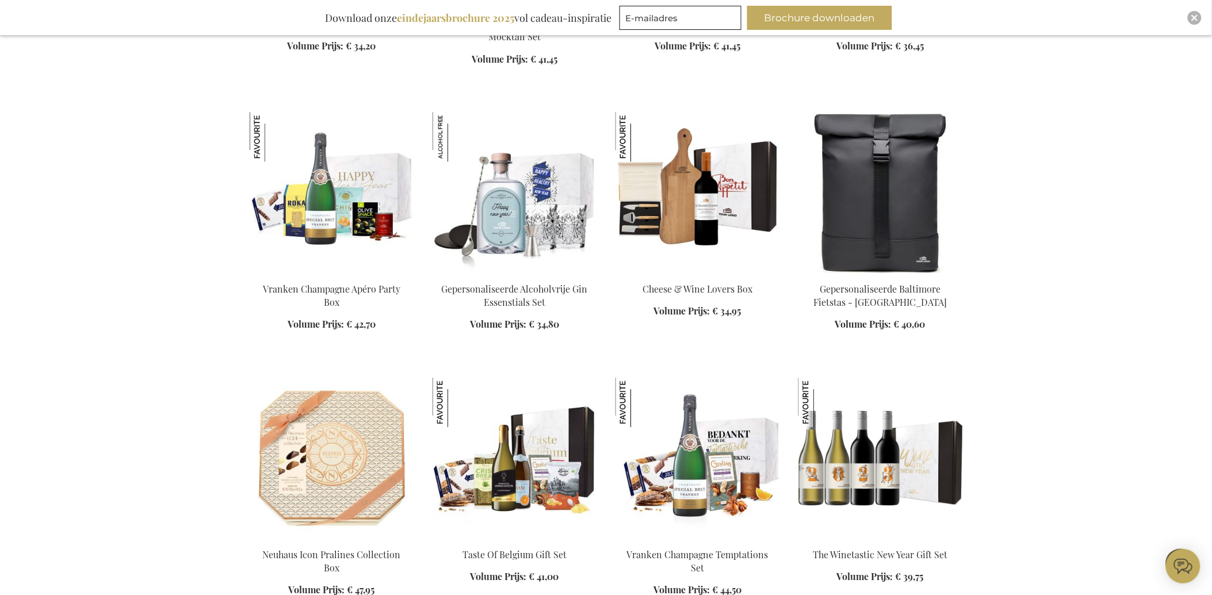
click at [685, 220] on img at bounding box center [698, 192] width 165 height 161
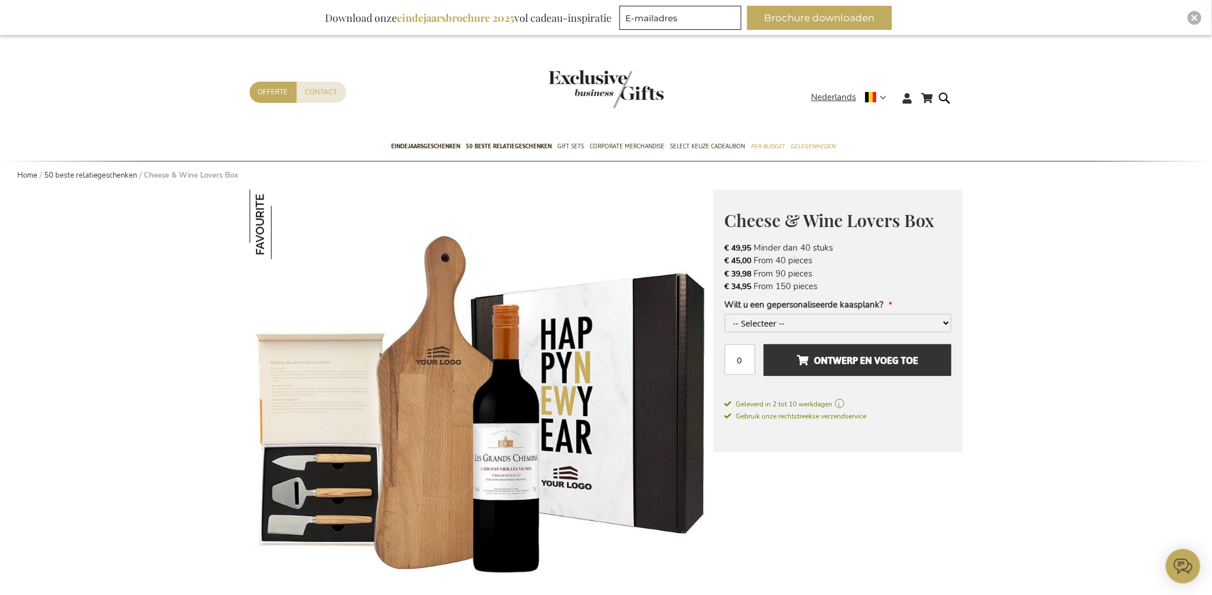
click at [740, 272] on span "€ 39,98" at bounding box center [738, 274] width 27 height 11
click at [754, 272] on span "€ 39,98" at bounding box center [739, 274] width 29 height 12
click at [817, 324] on select "-- Selecteer -- Ja, graag +€ 4,00 Nee, dank je" at bounding box center [838, 323] width 227 height 18
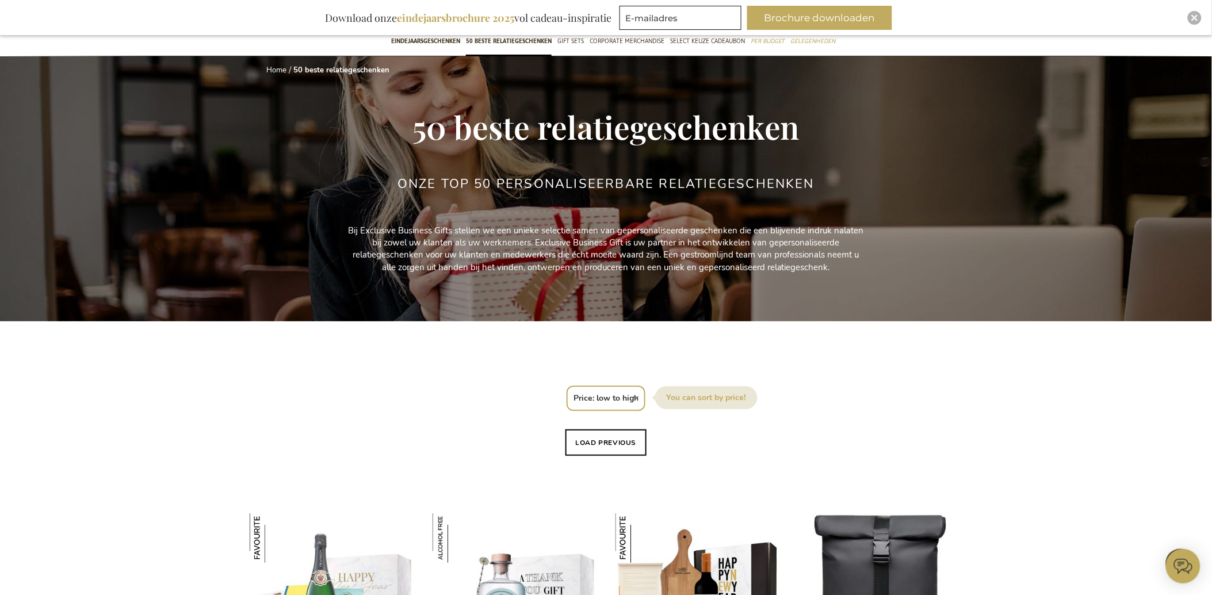
scroll to position [48, 0]
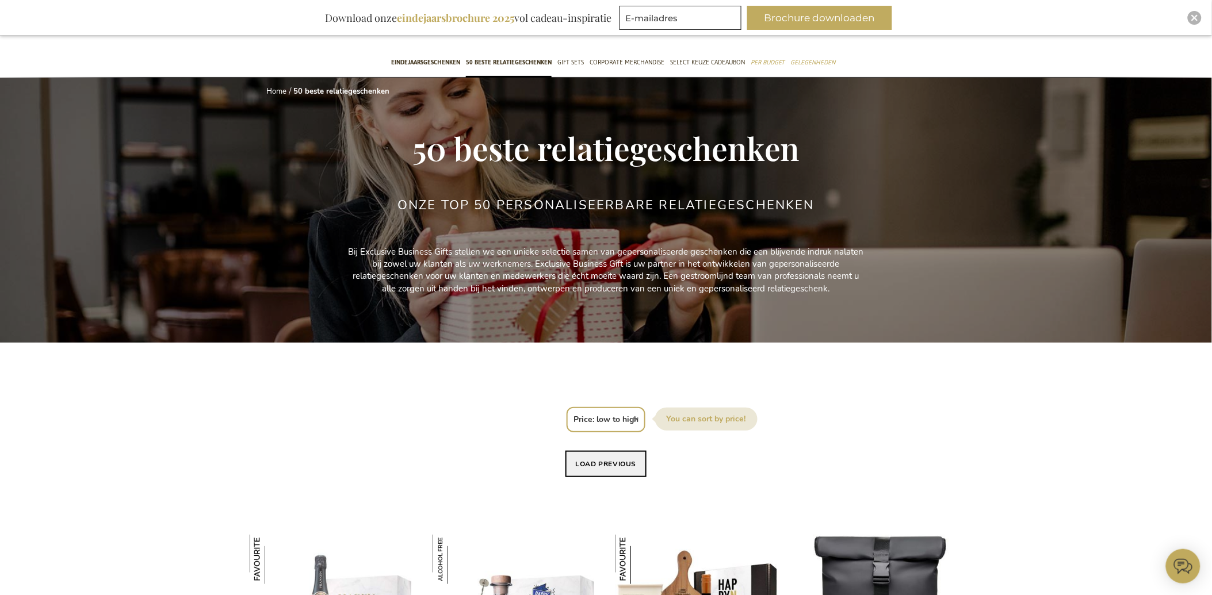
click at [611, 460] on button "Load previous" at bounding box center [607, 464] width 82 height 26
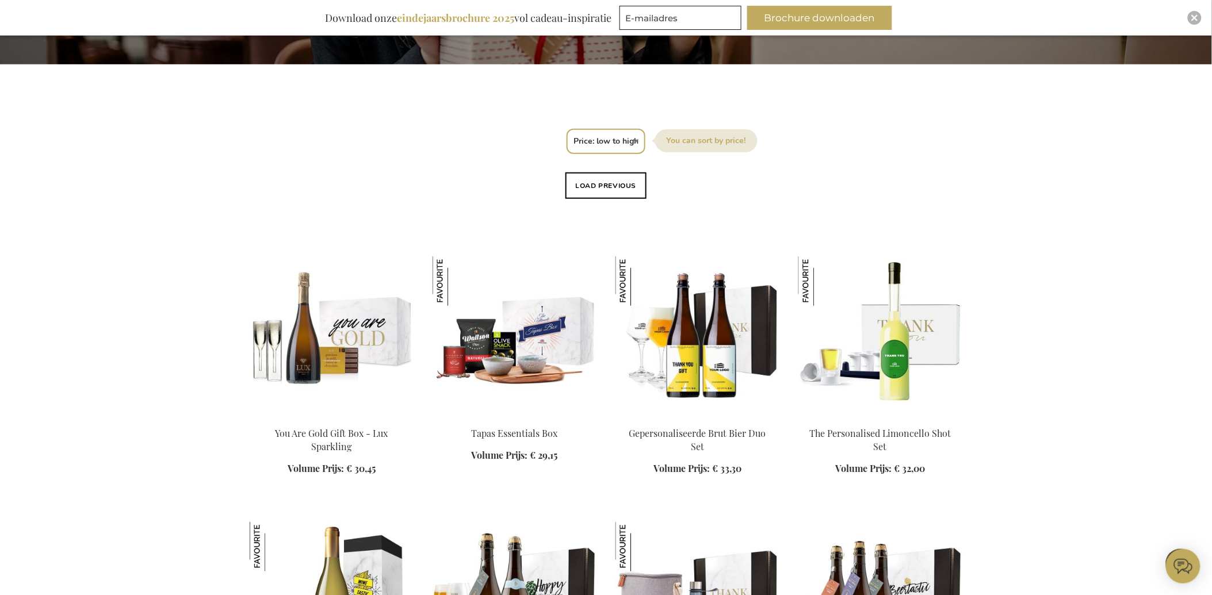
scroll to position [304, 0]
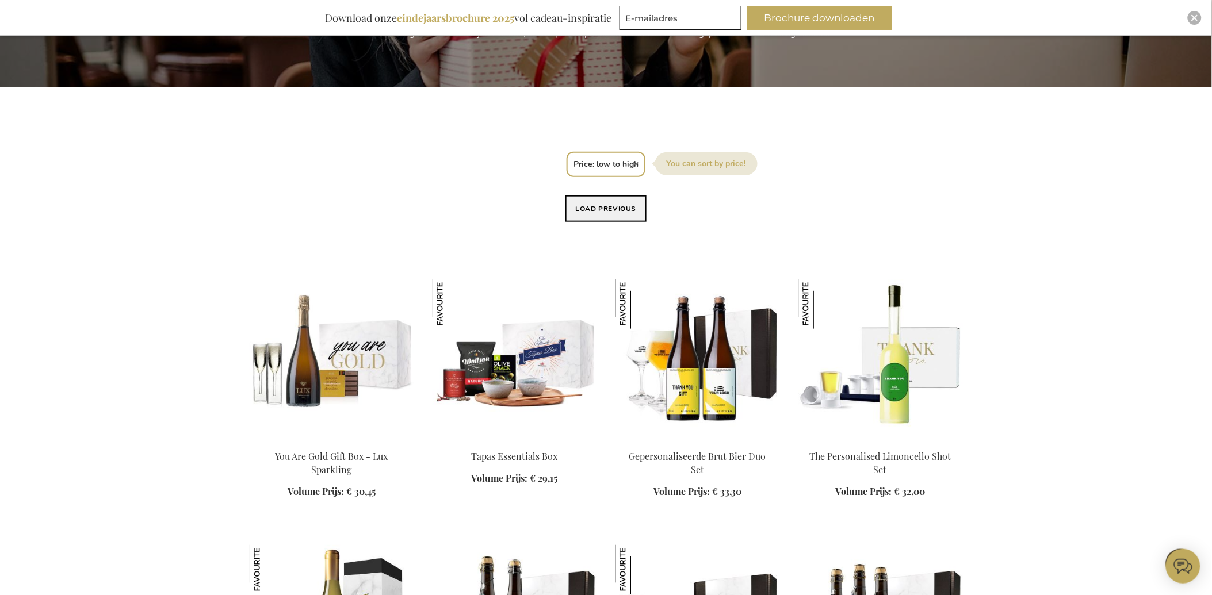
click at [605, 203] on button "Load previous" at bounding box center [607, 209] width 82 height 26
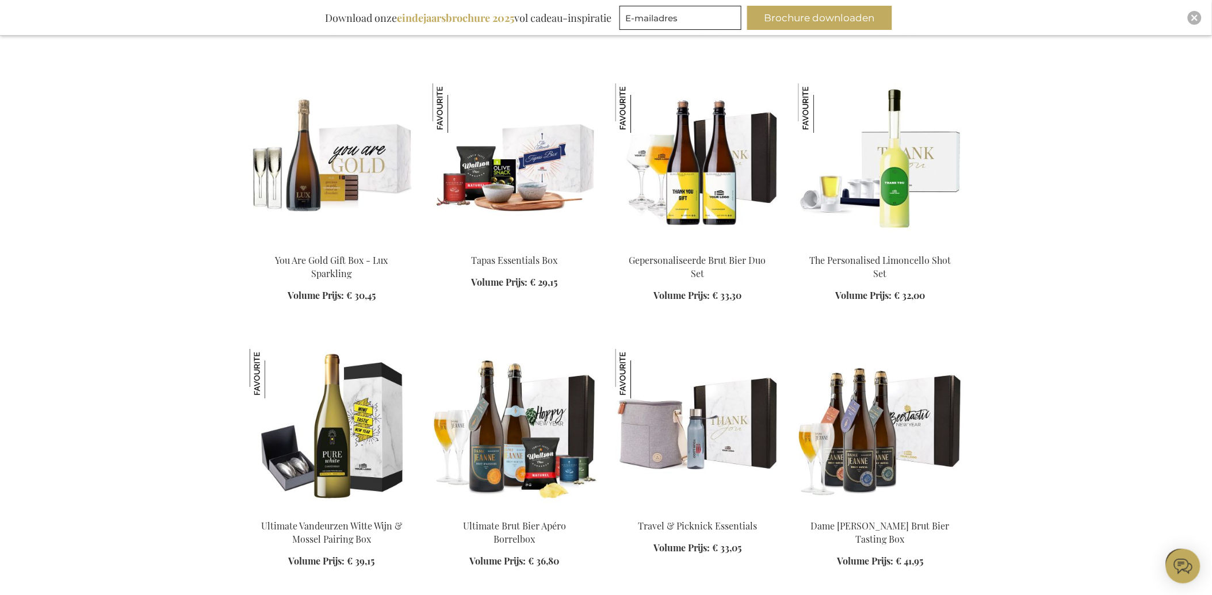
scroll to position [1327, 0]
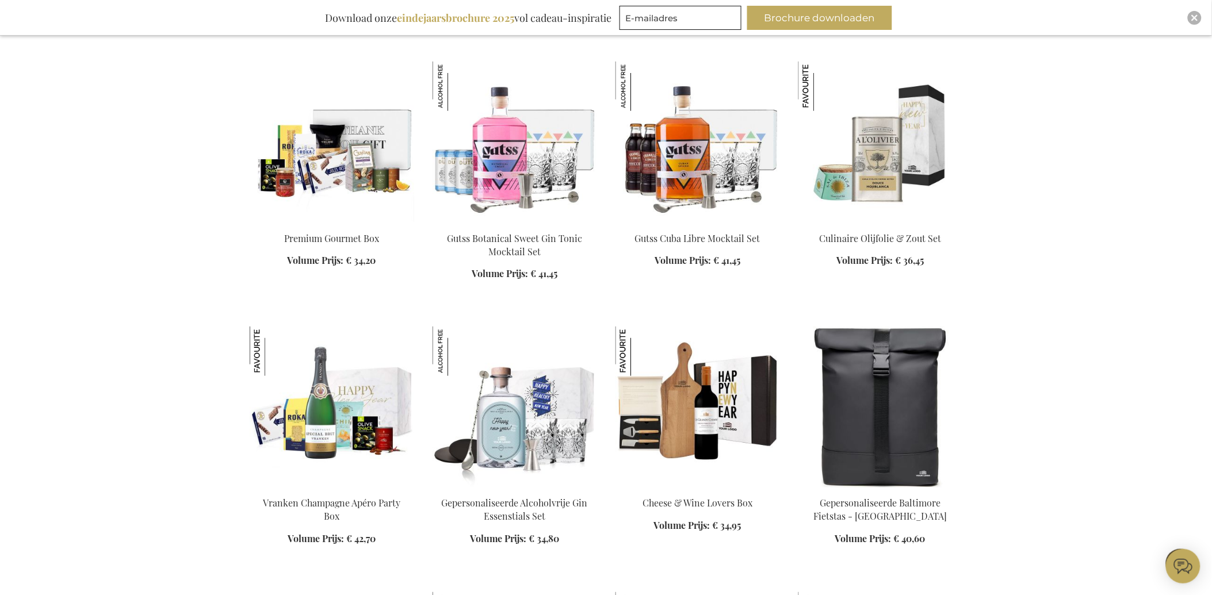
scroll to position [1902, 0]
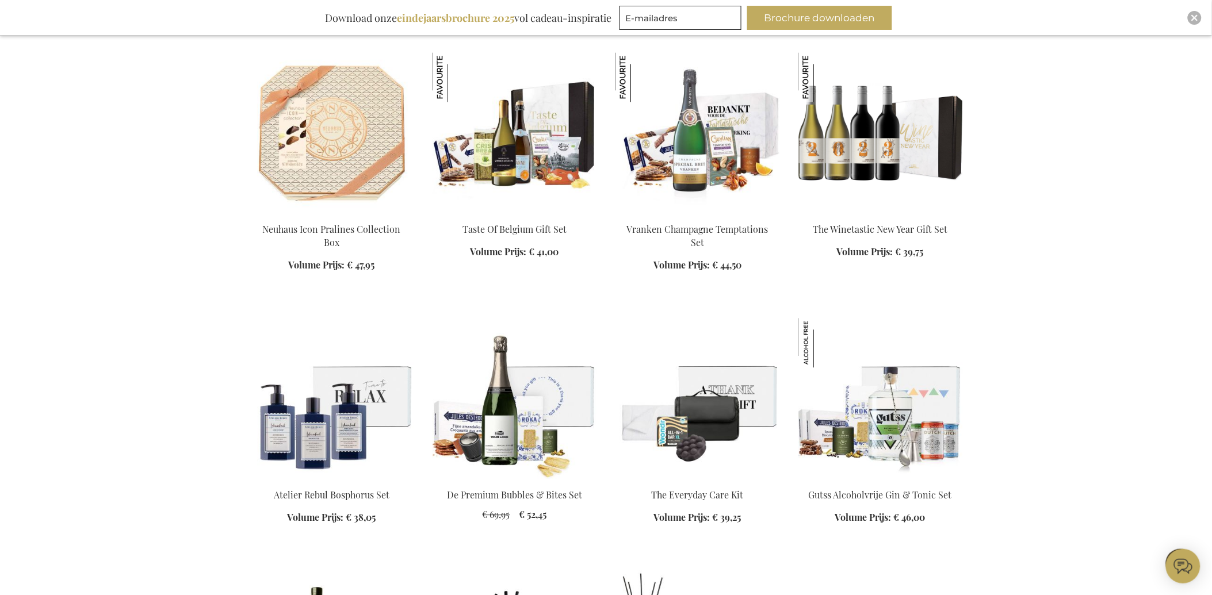
scroll to position [2414, 0]
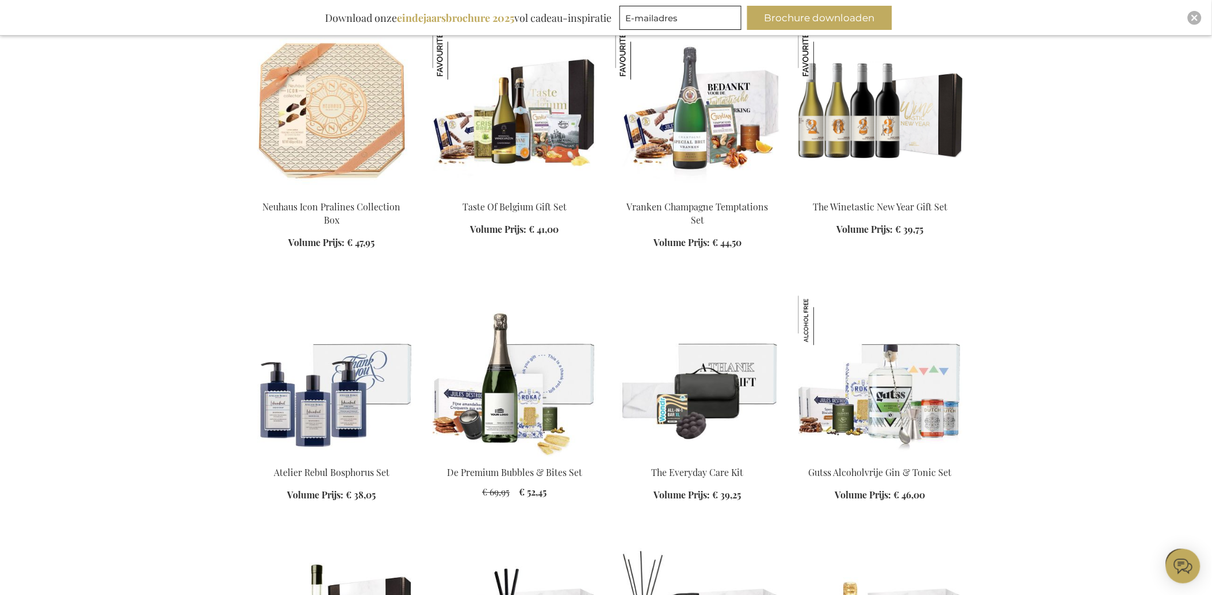
click at [341, 405] on img at bounding box center [332, 376] width 165 height 161
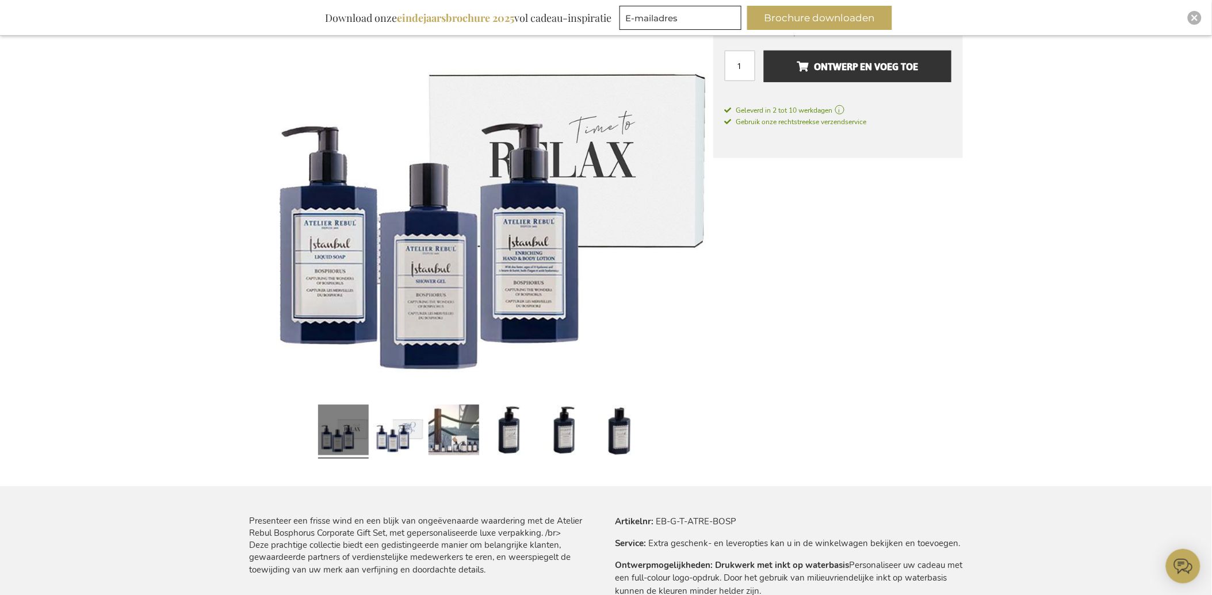
scroll to position [255, 0]
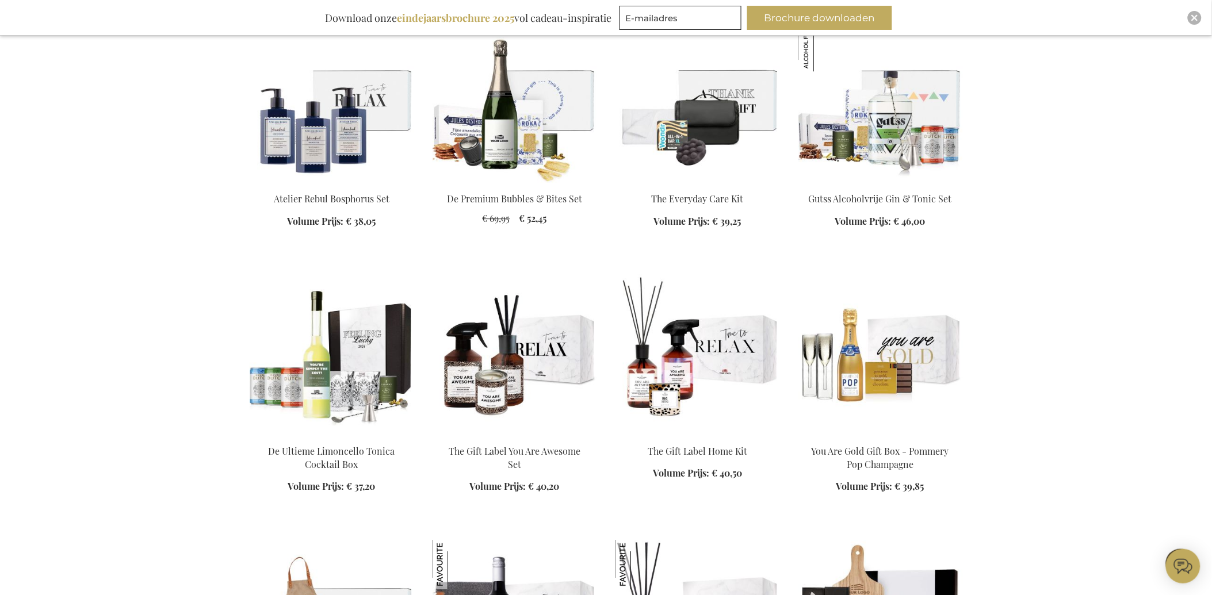
scroll to position [1094, 0]
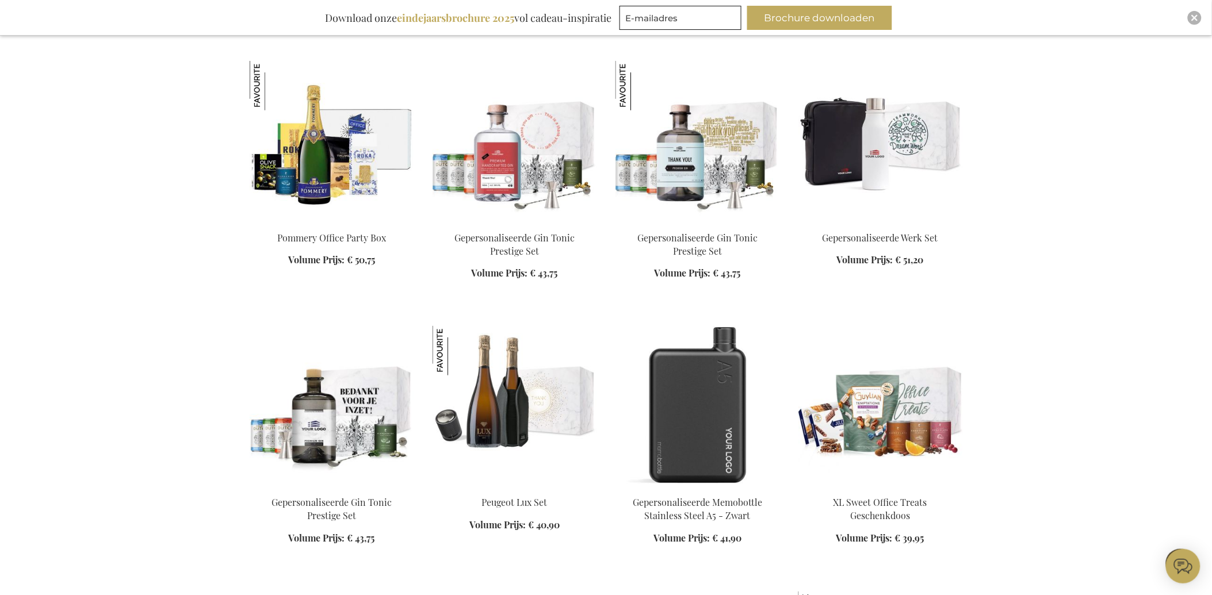
scroll to position [1861, 0]
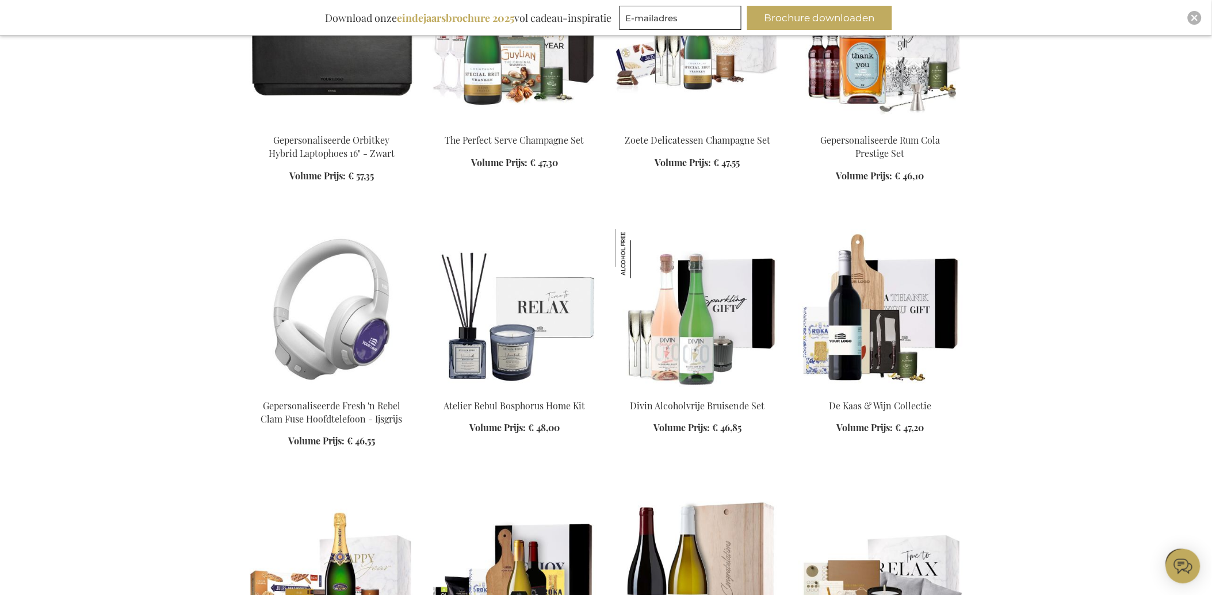
scroll to position [2756, 0]
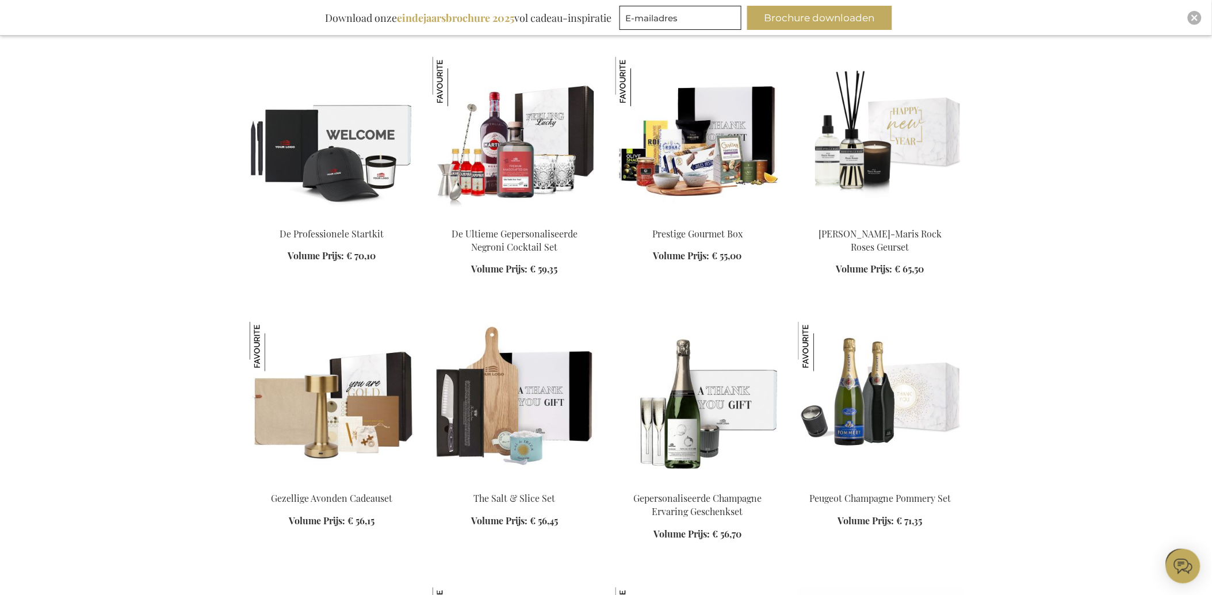
scroll to position [3459, 0]
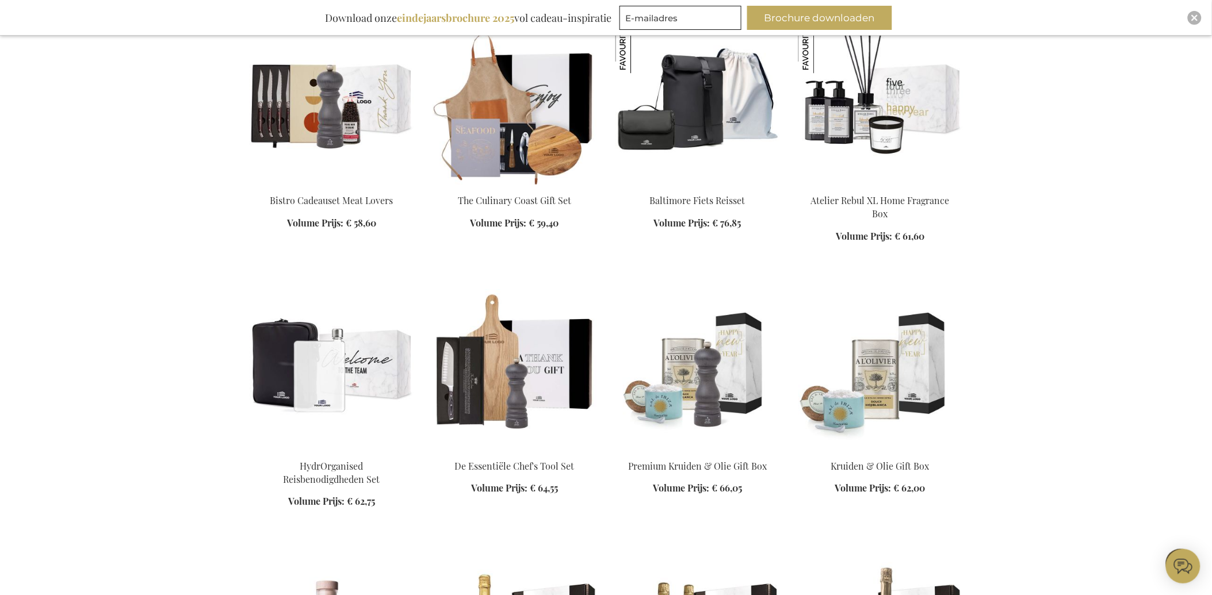
scroll to position [4290, 0]
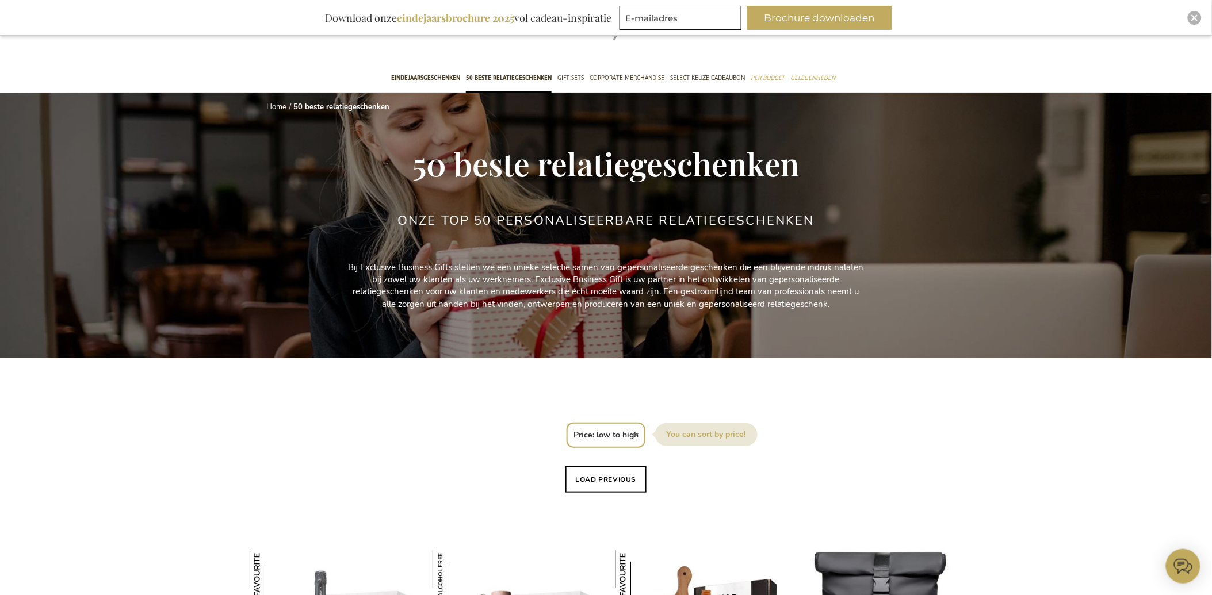
scroll to position [64, 0]
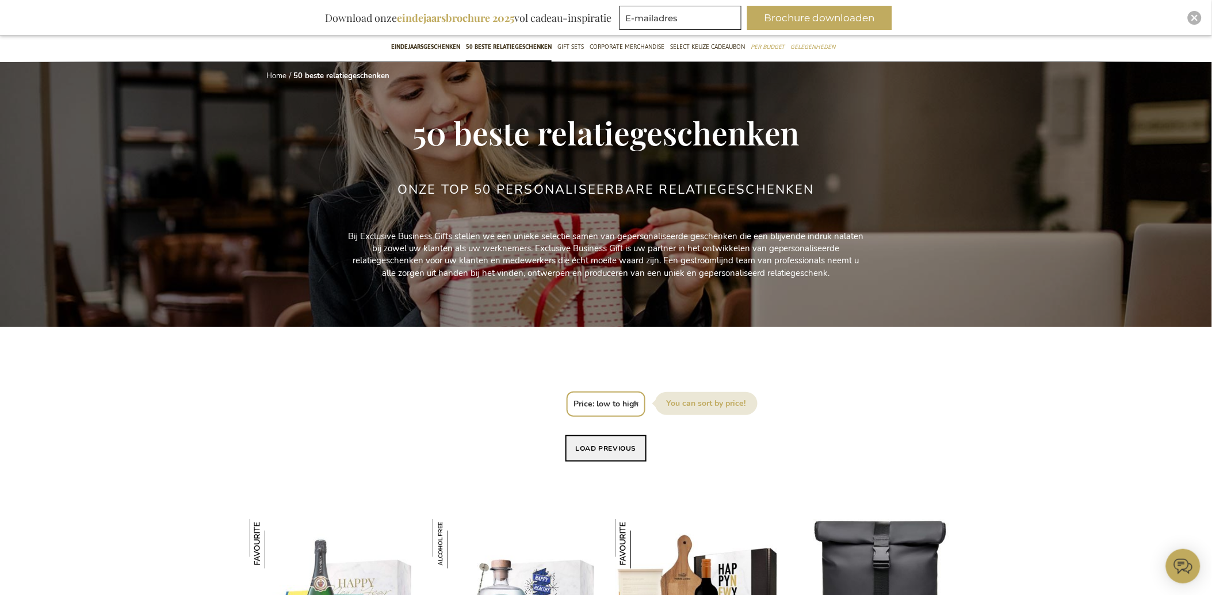
click at [613, 444] on button "Load previous" at bounding box center [607, 449] width 82 height 26
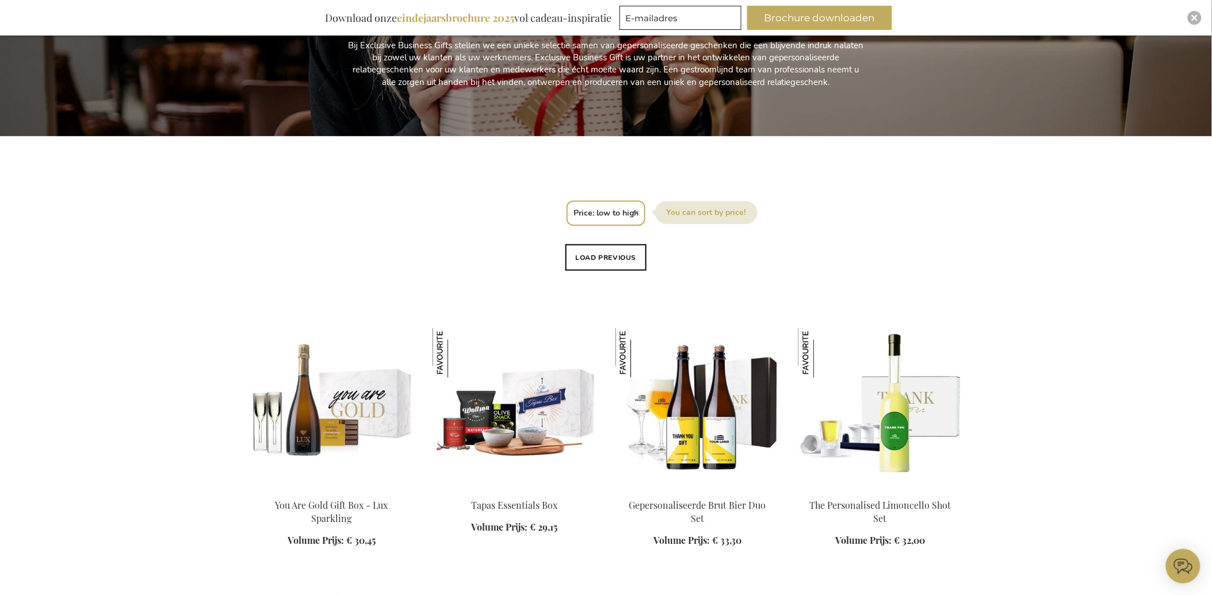
scroll to position [255, 0]
click at [612, 254] on button "Load previous" at bounding box center [607, 257] width 82 height 26
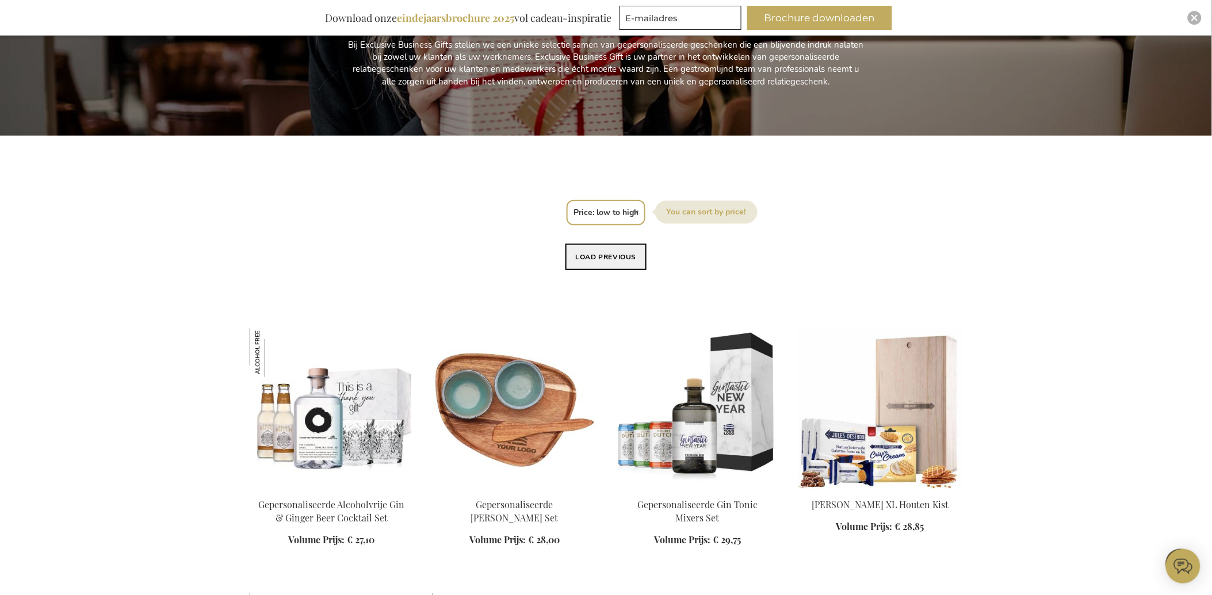
click at [612, 251] on button "Load previous" at bounding box center [607, 257] width 82 height 26
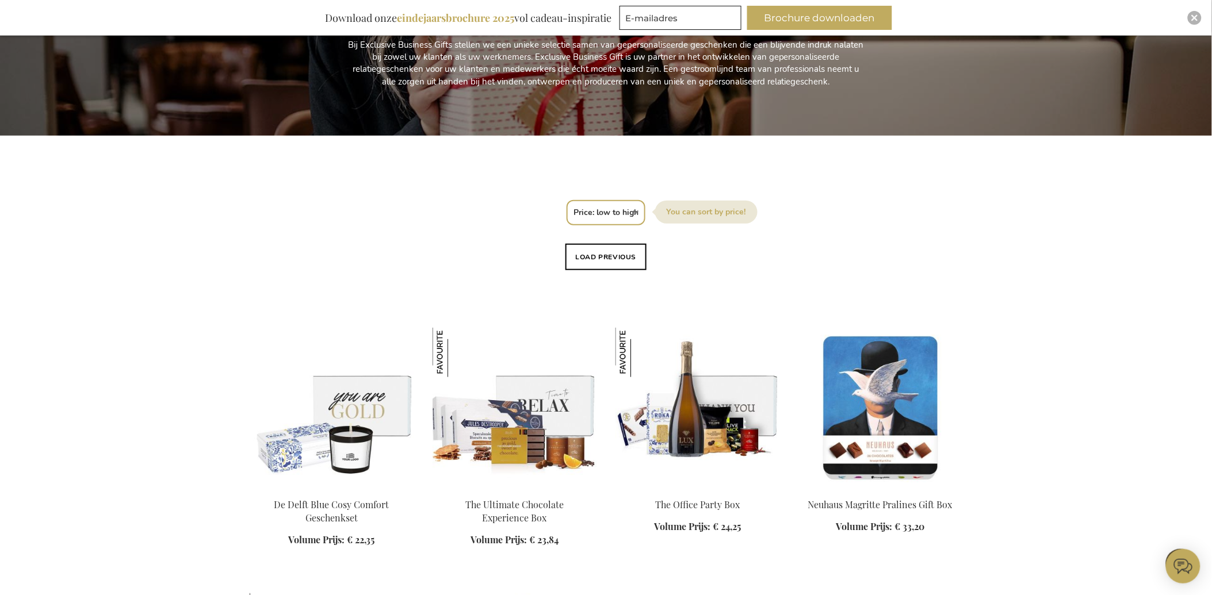
click at [612, 251] on button "Load previous" at bounding box center [607, 257] width 82 height 26
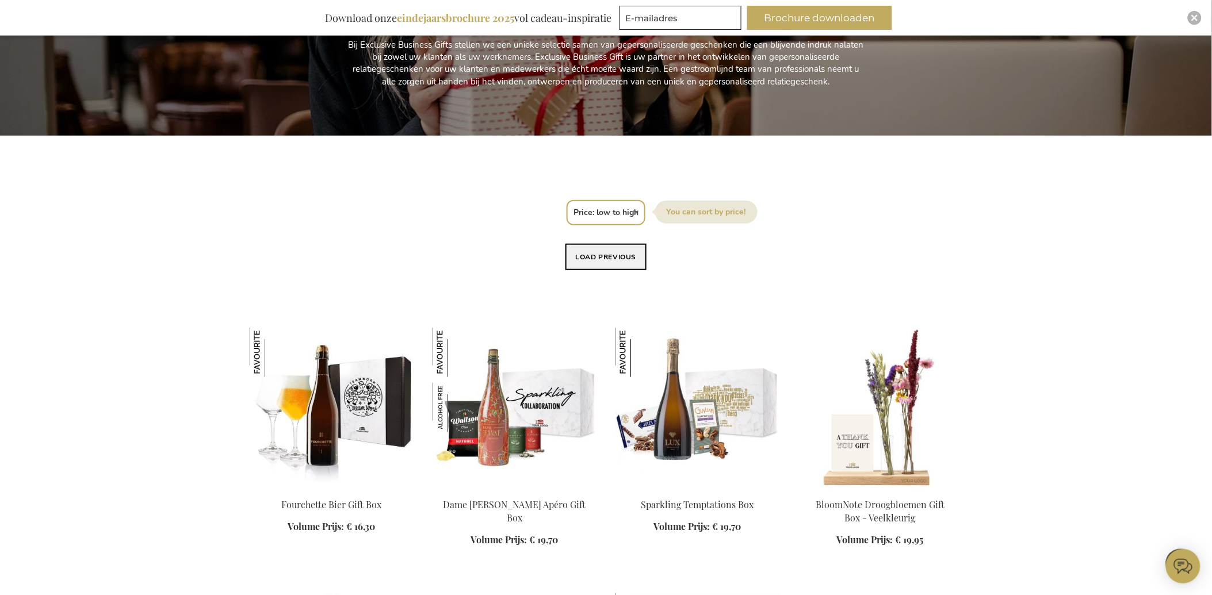
click at [610, 251] on button "Load previous" at bounding box center [607, 257] width 82 height 26
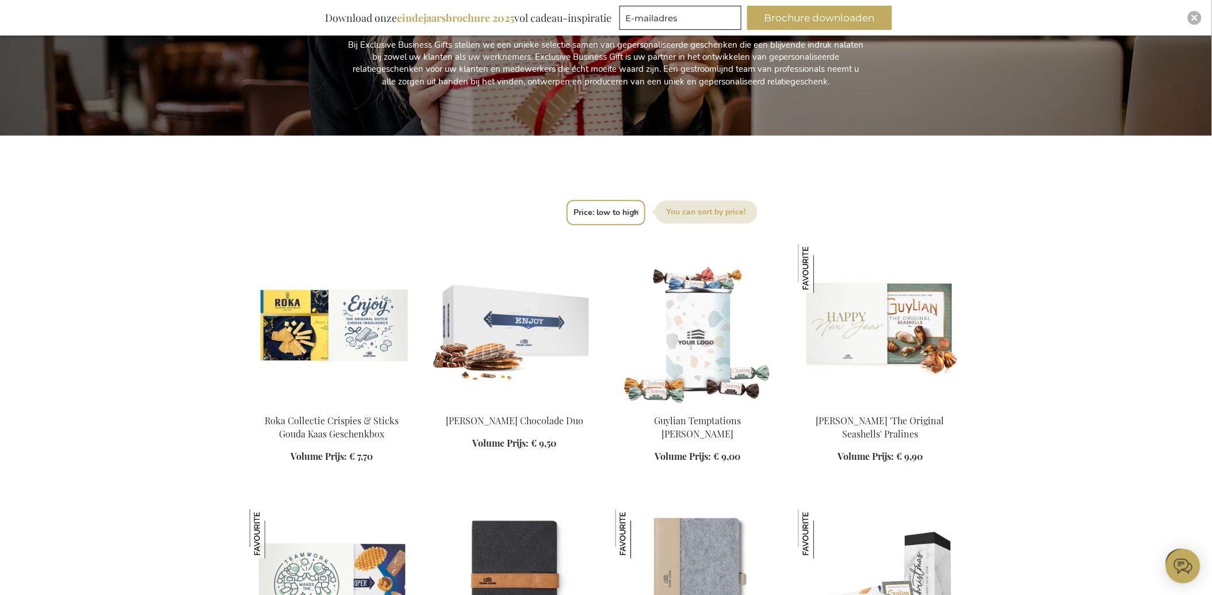
click at [624, 208] on select "Positie Best Sellers Meest bekeken Nieuw Biggest Saving Price: low to high Pric…" at bounding box center [606, 212] width 79 height 25
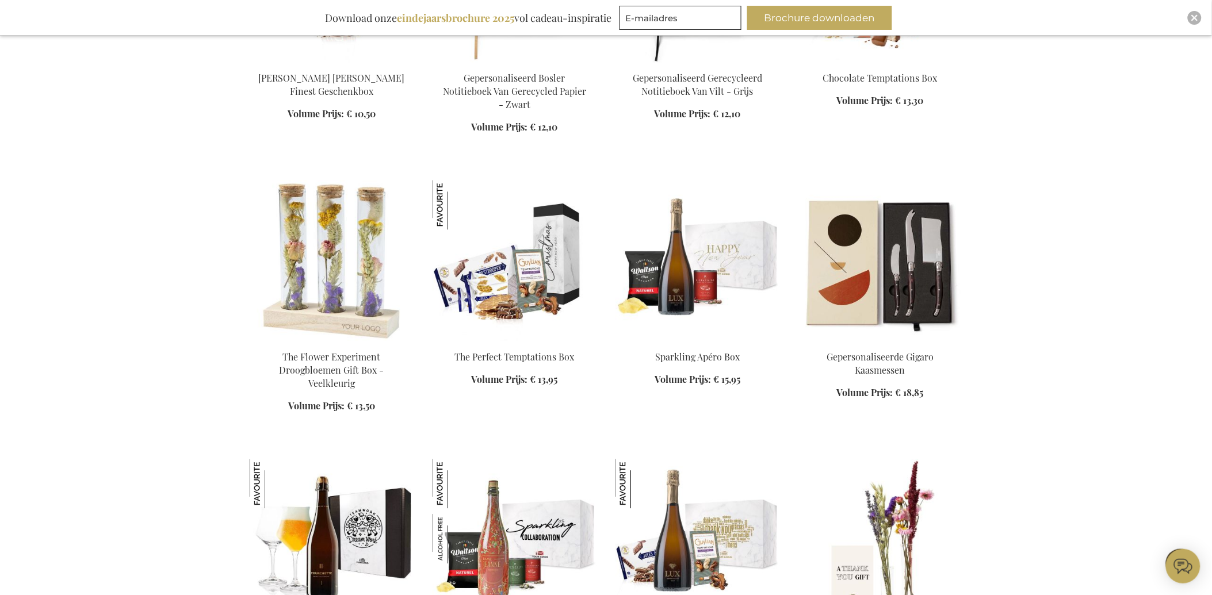
scroll to position [895, 0]
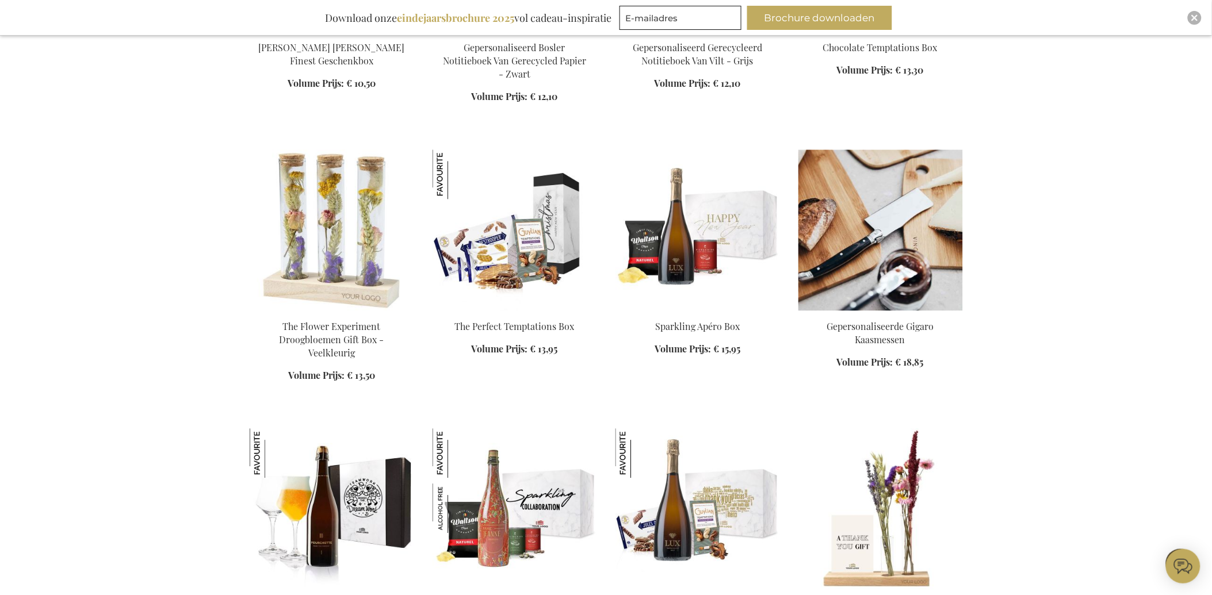
click at [893, 262] on img at bounding box center [881, 230] width 165 height 161
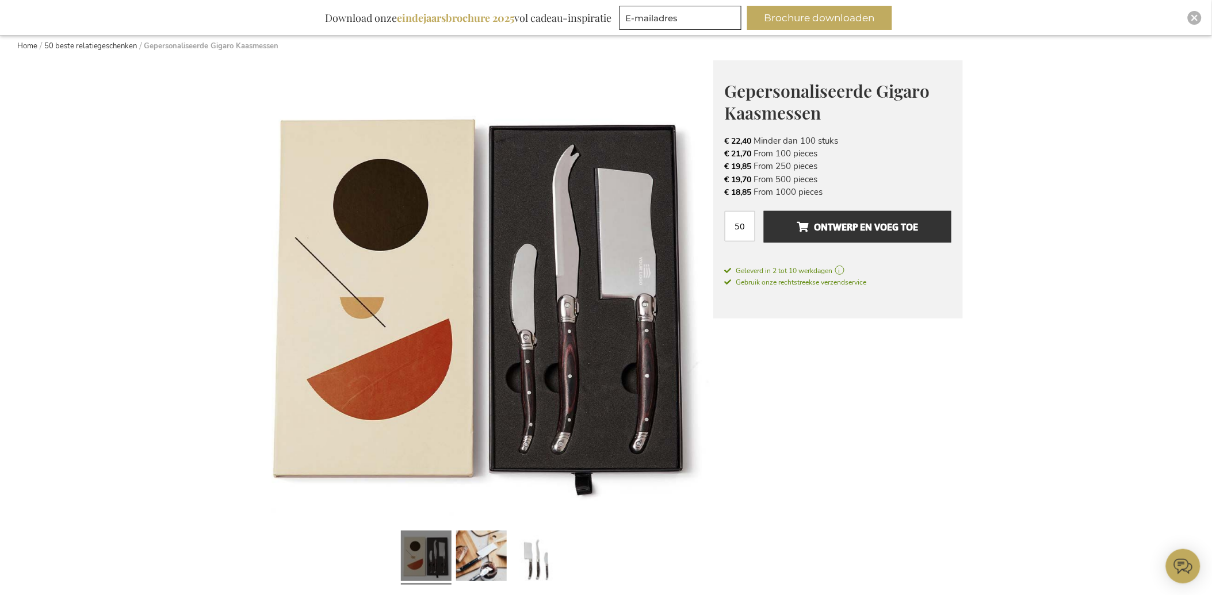
scroll to position [128, 0]
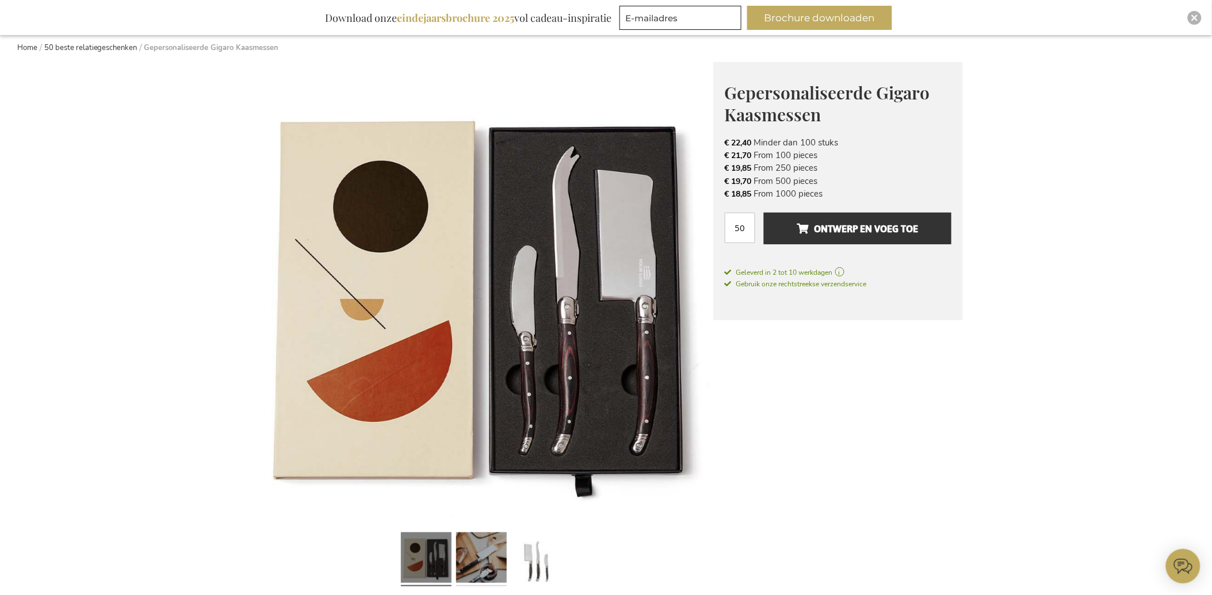
click at [490, 561] on link at bounding box center [481, 560] width 51 height 63
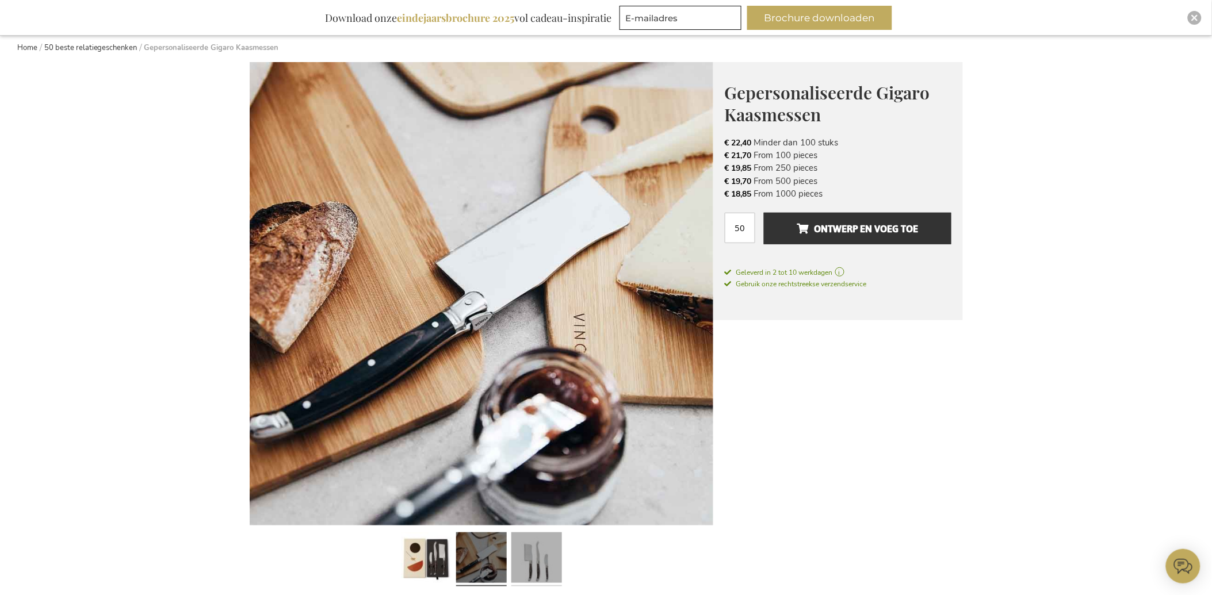
click at [553, 560] on link at bounding box center [536, 560] width 51 height 63
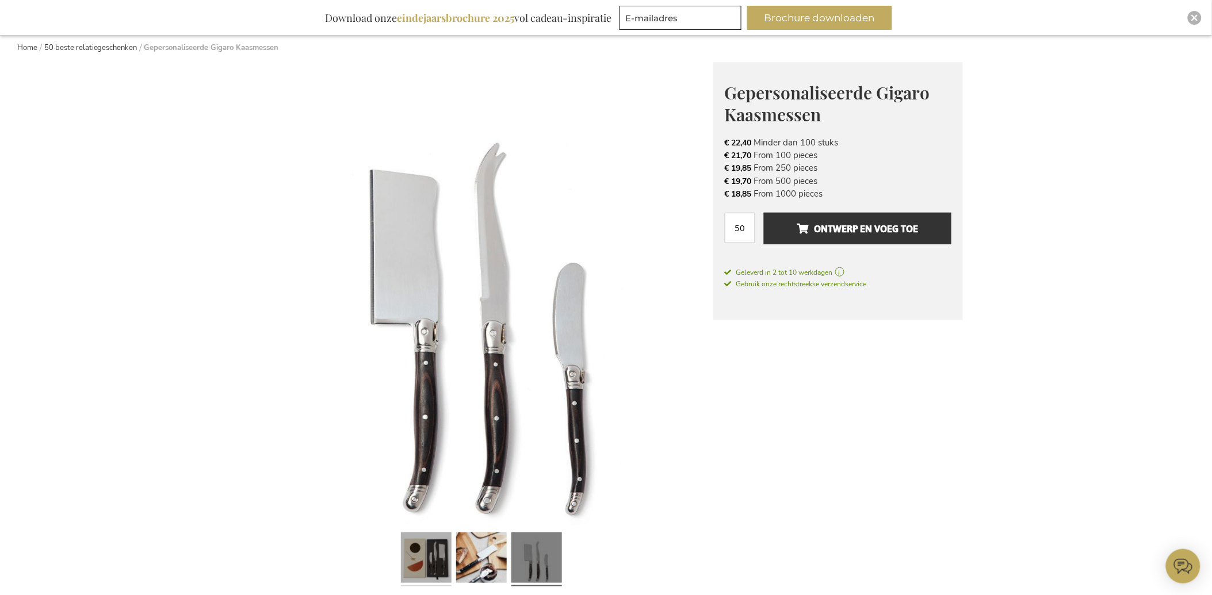
click at [429, 565] on link at bounding box center [426, 560] width 51 height 63
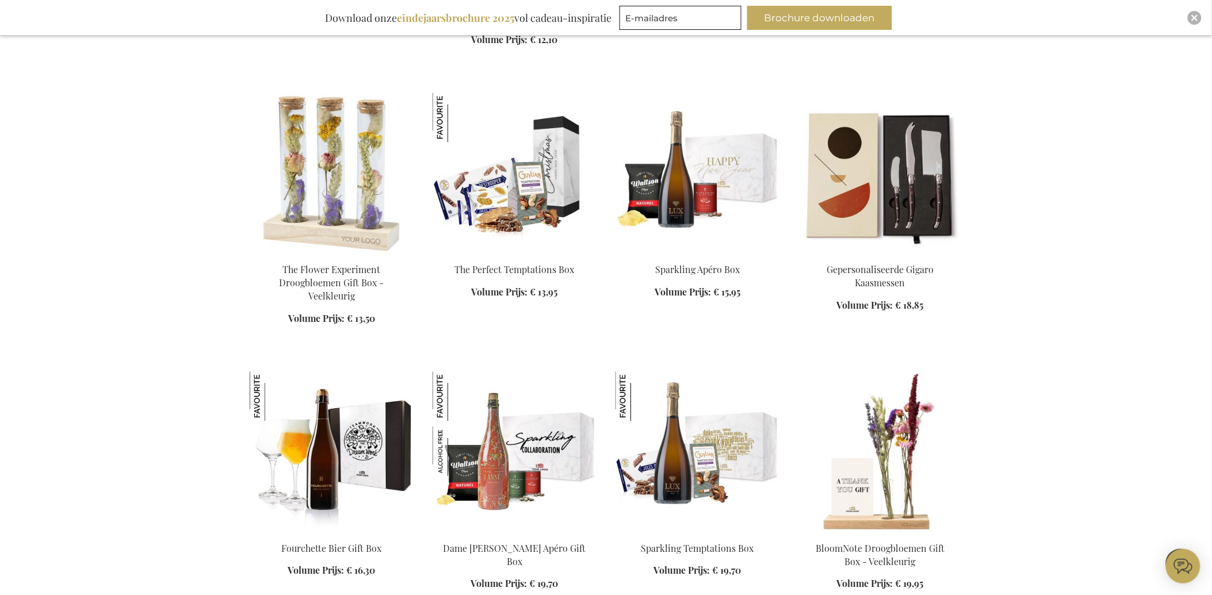
scroll to position [979, 0]
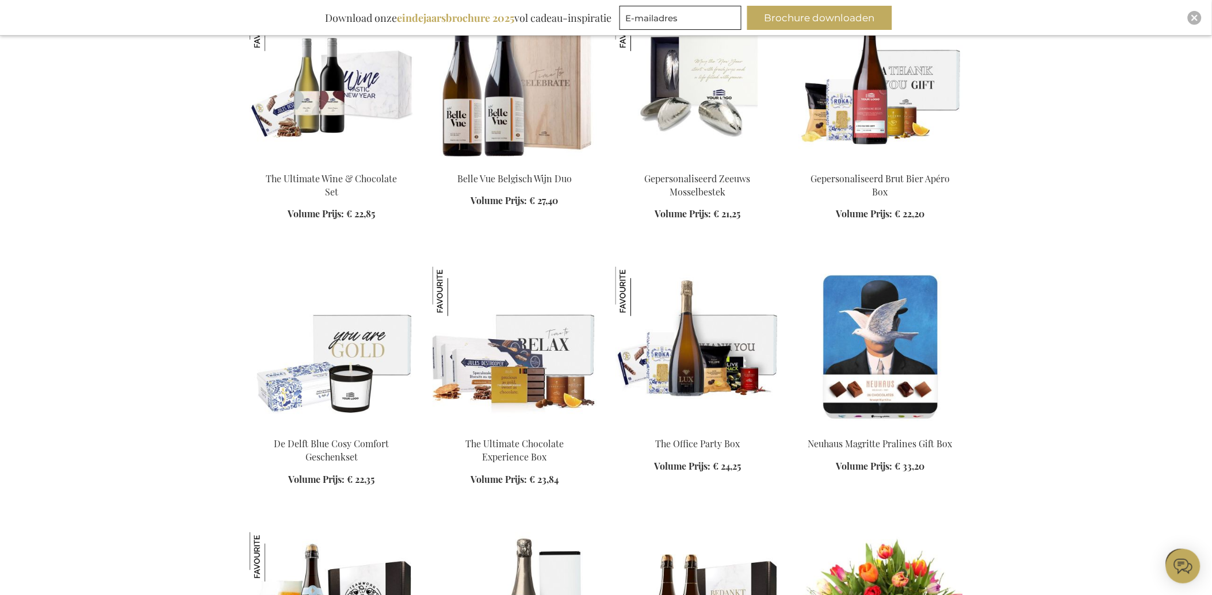
scroll to position [1874, 0]
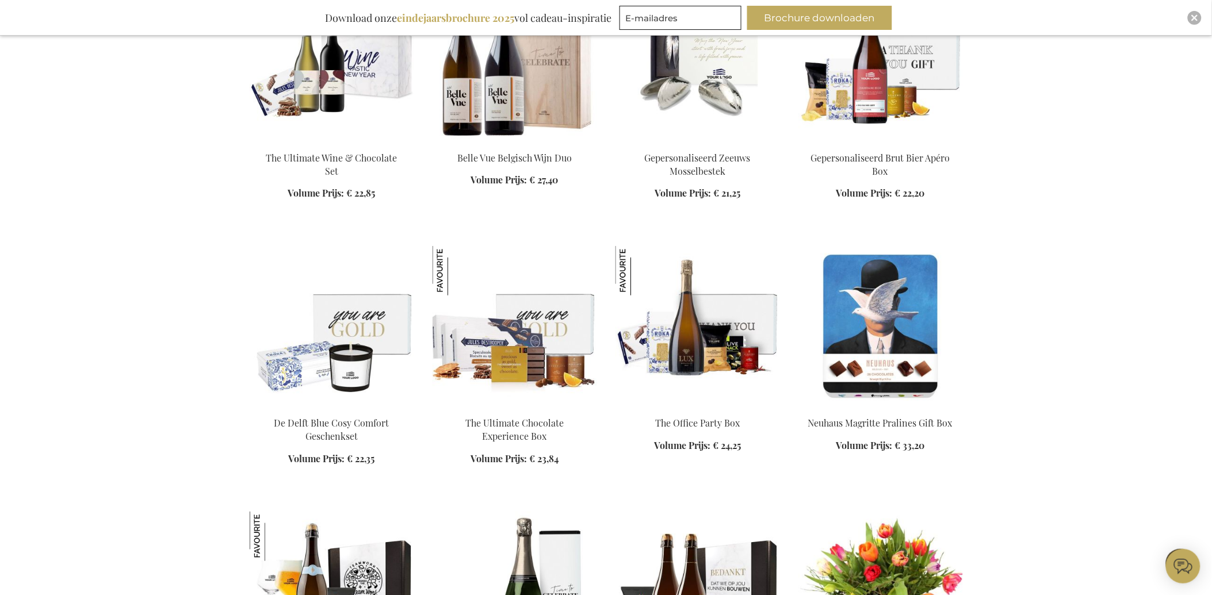
click at [530, 343] on img at bounding box center [515, 326] width 165 height 161
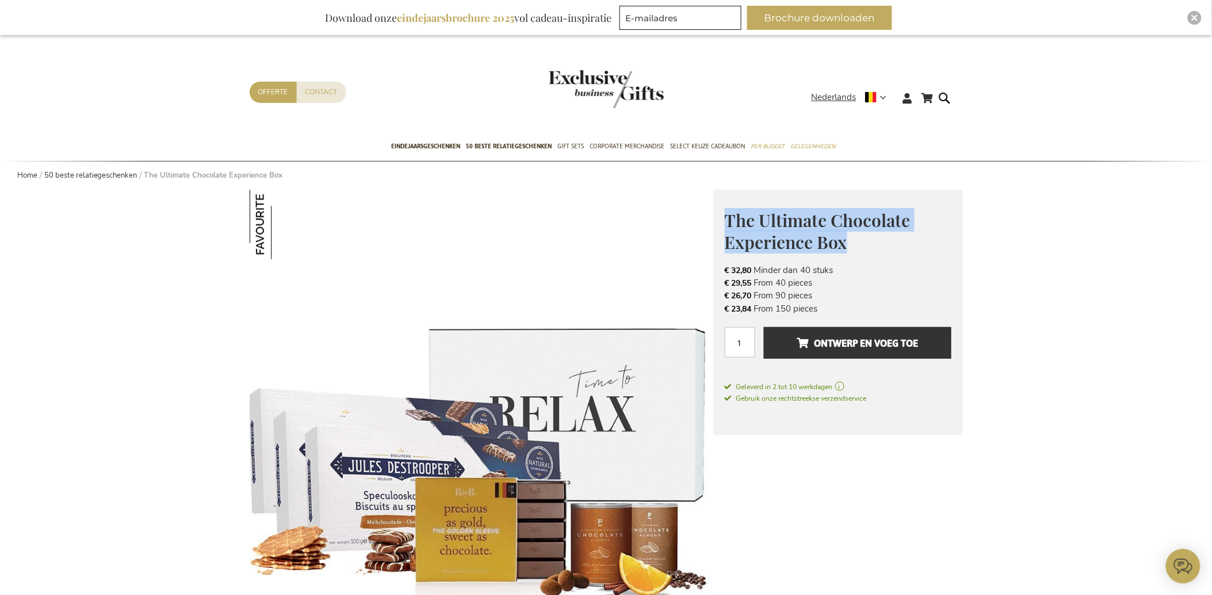
drag, startPoint x: 726, startPoint y: 220, endPoint x: 863, endPoint y: 242, distance: 139.2
click at [863, 242] on h1 "The Ultimate Chocolate Experience Box" at bounding box center [838, 230] width 227 height 44
copy span "The Ultimate Chocolate Experience Box"
click at [481, 239] on img at bounding box center [482, 421] width 464 height 463
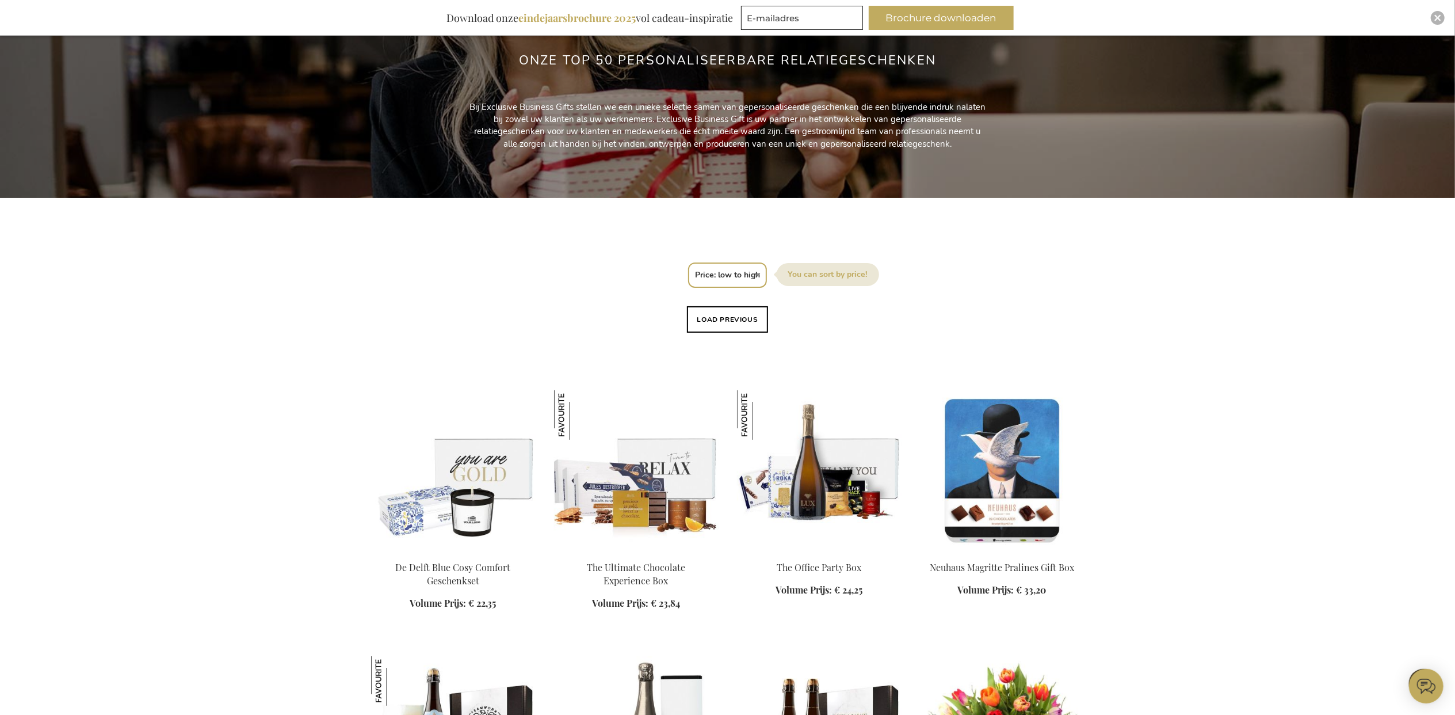
scroll to position [192, 0]
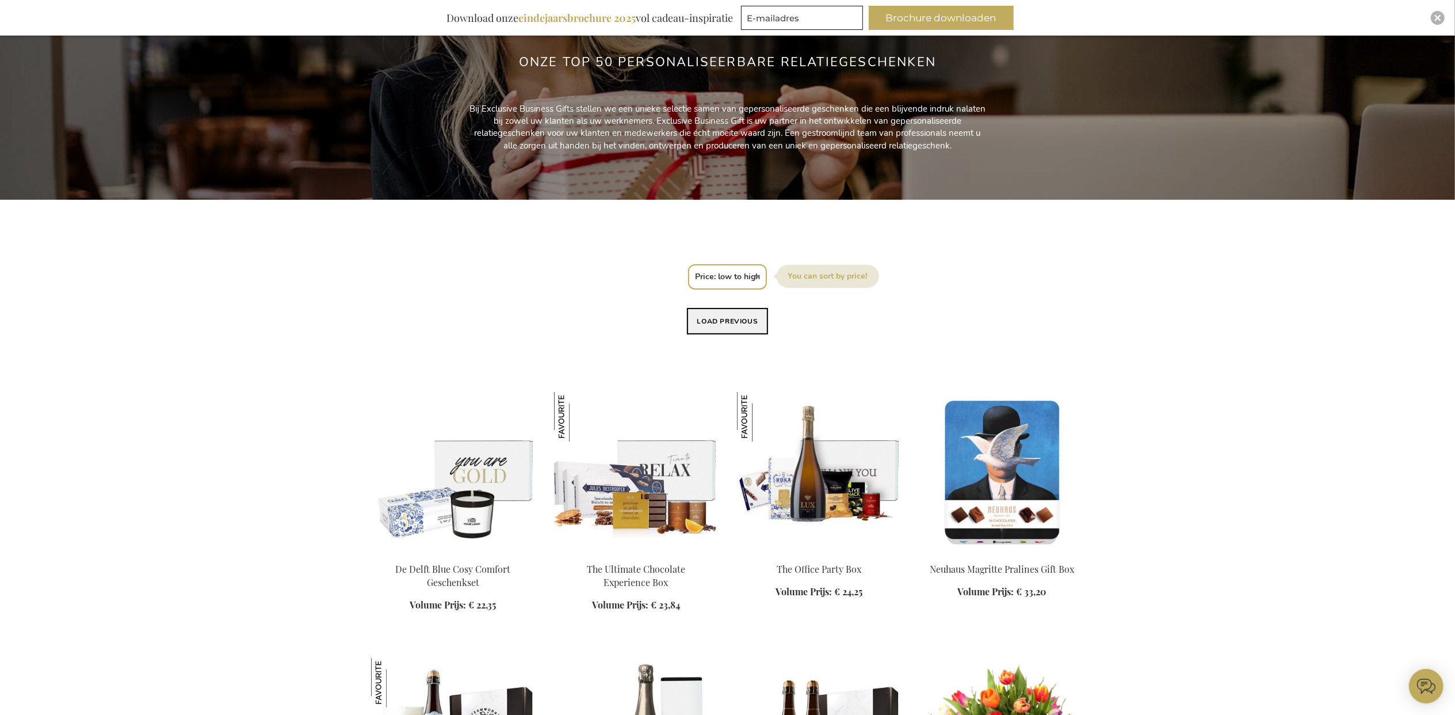
click at [727, 314] on button "Load previous" at bounding box center [728, 321] width 82 height 26
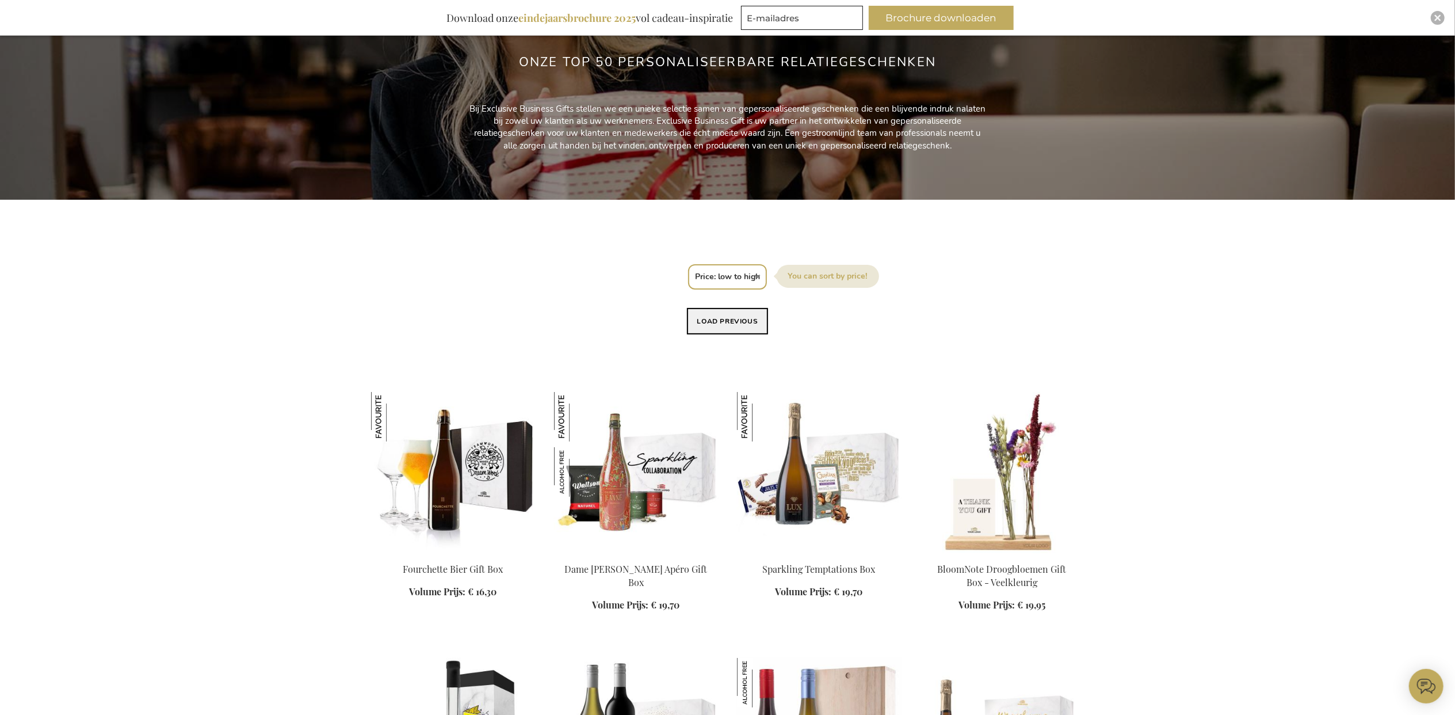
click at [735, 314] on button "Load previous" at bounding box center [728, 321] width 82 height 26
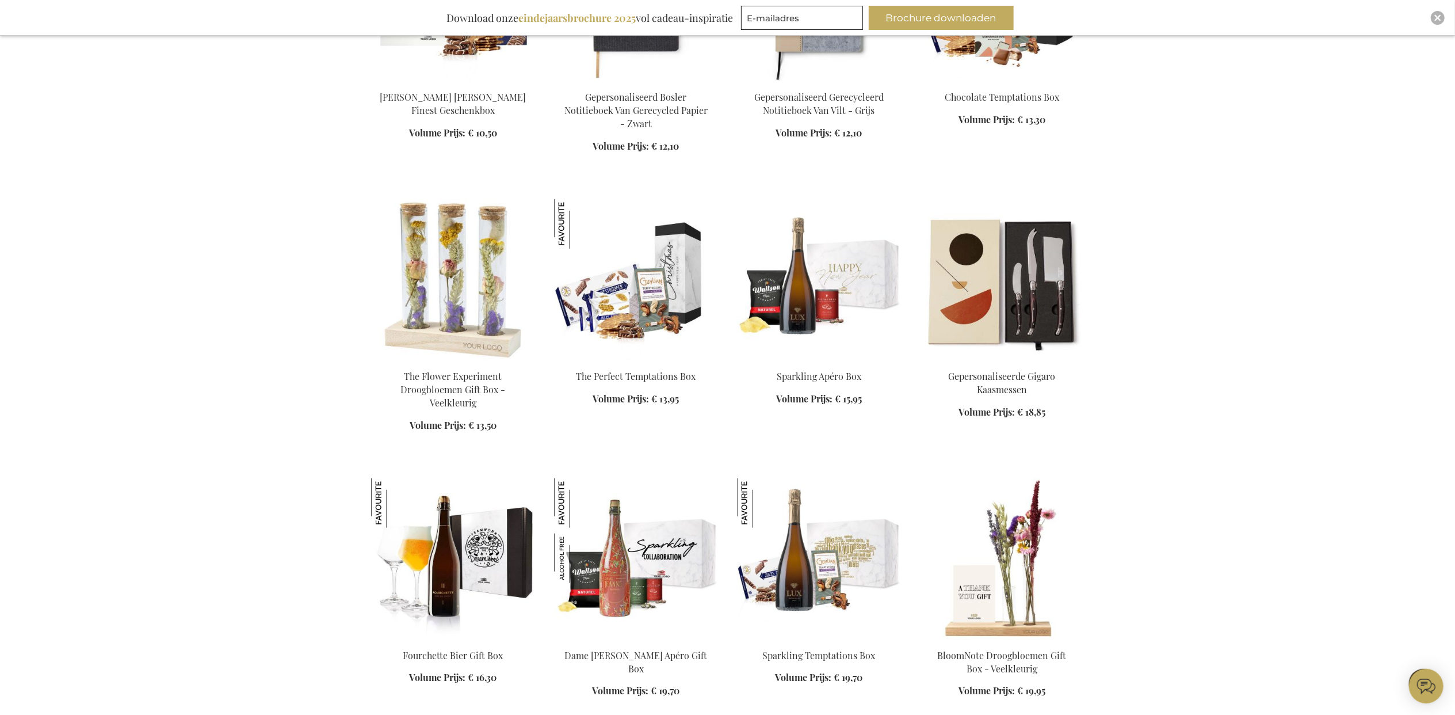
scroll to position [959, 0]
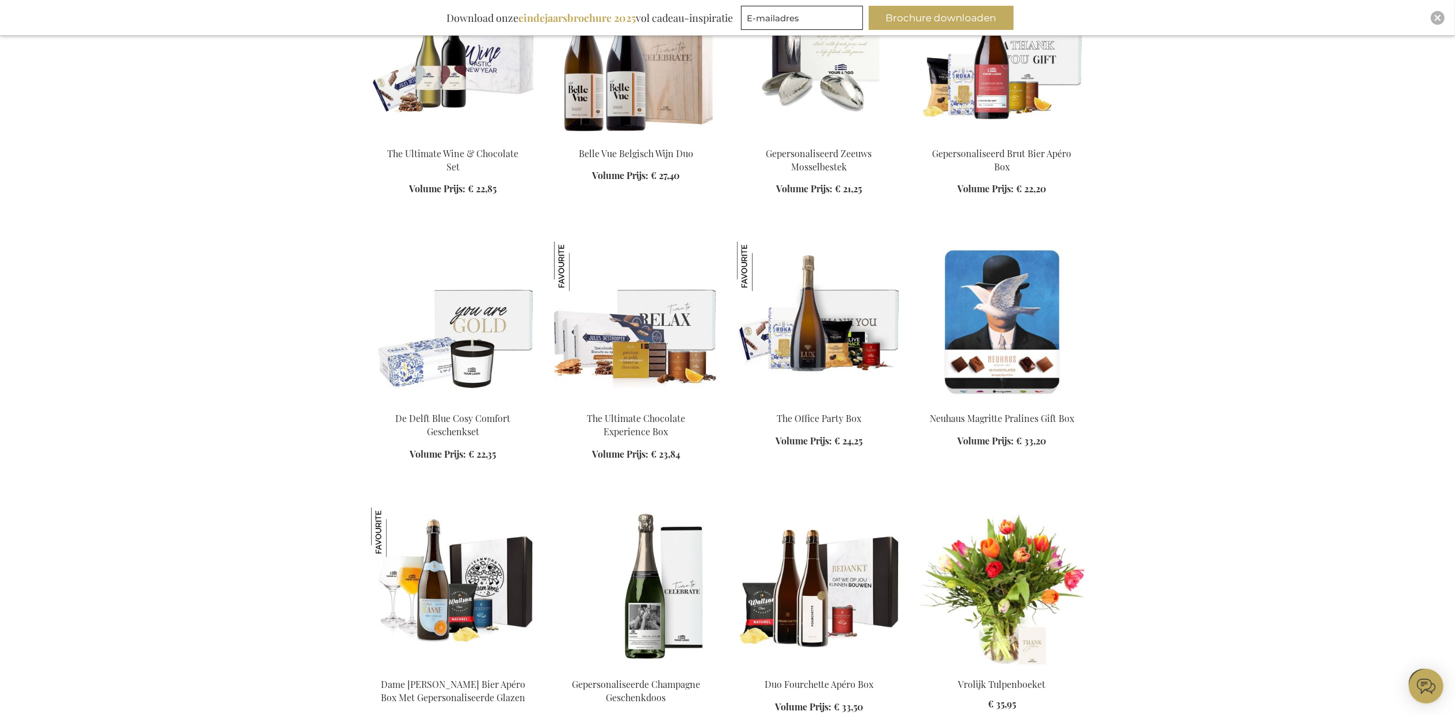
scroll to position [1879, 0]
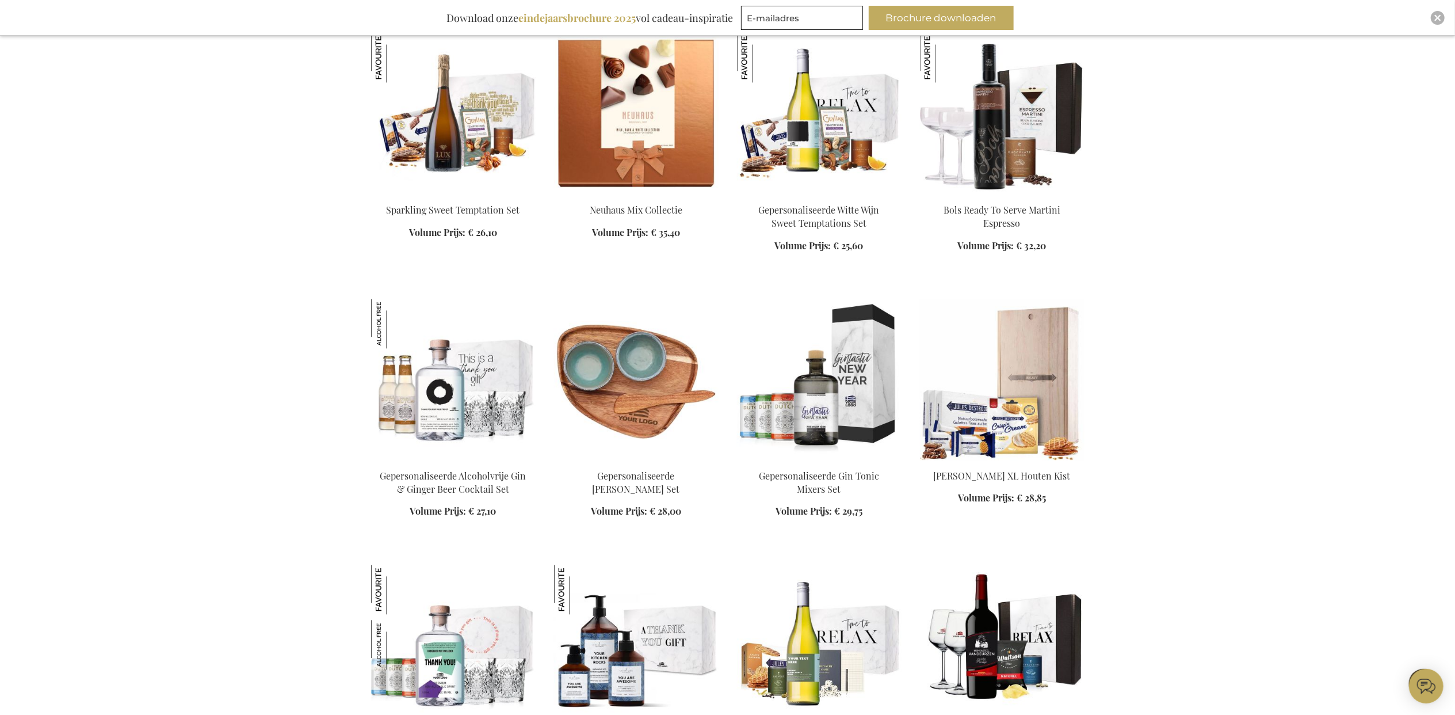
scroll to position [2647, 0]
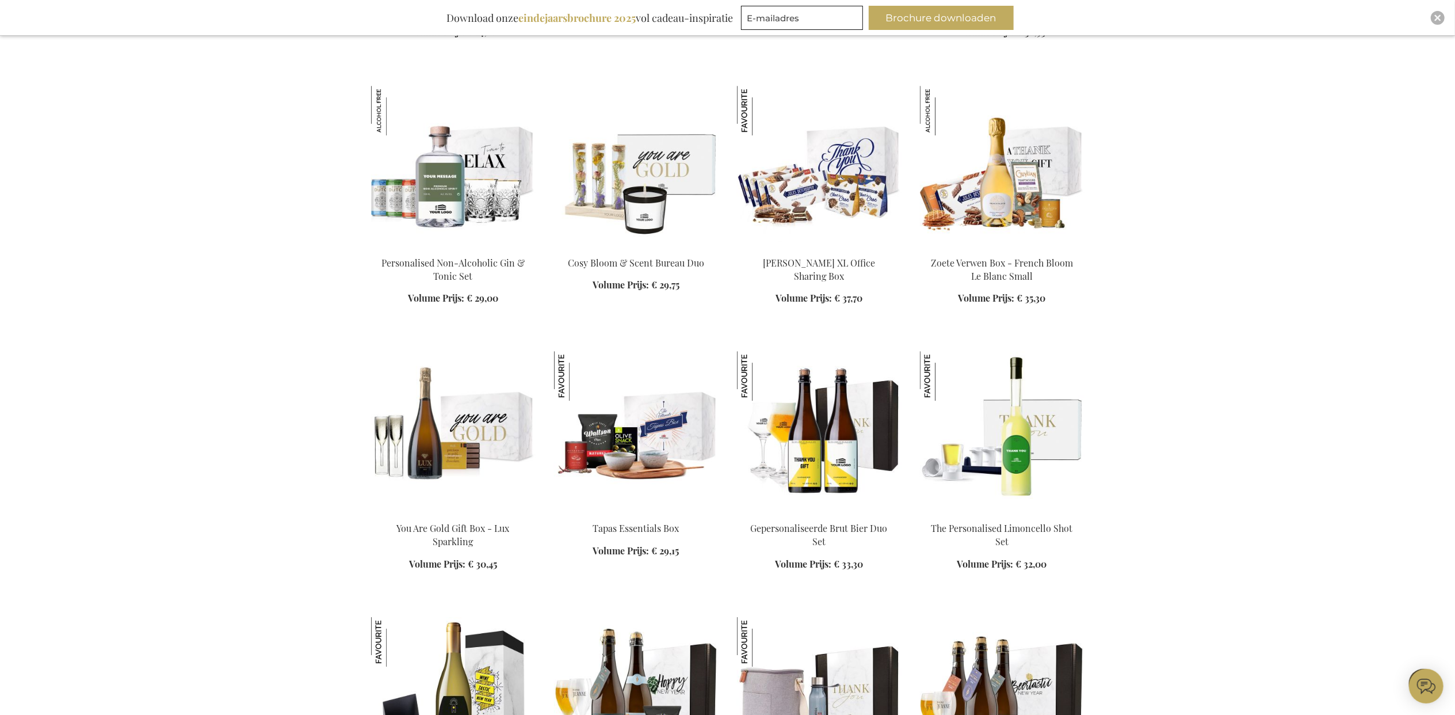
scroll to position [3337, 0]
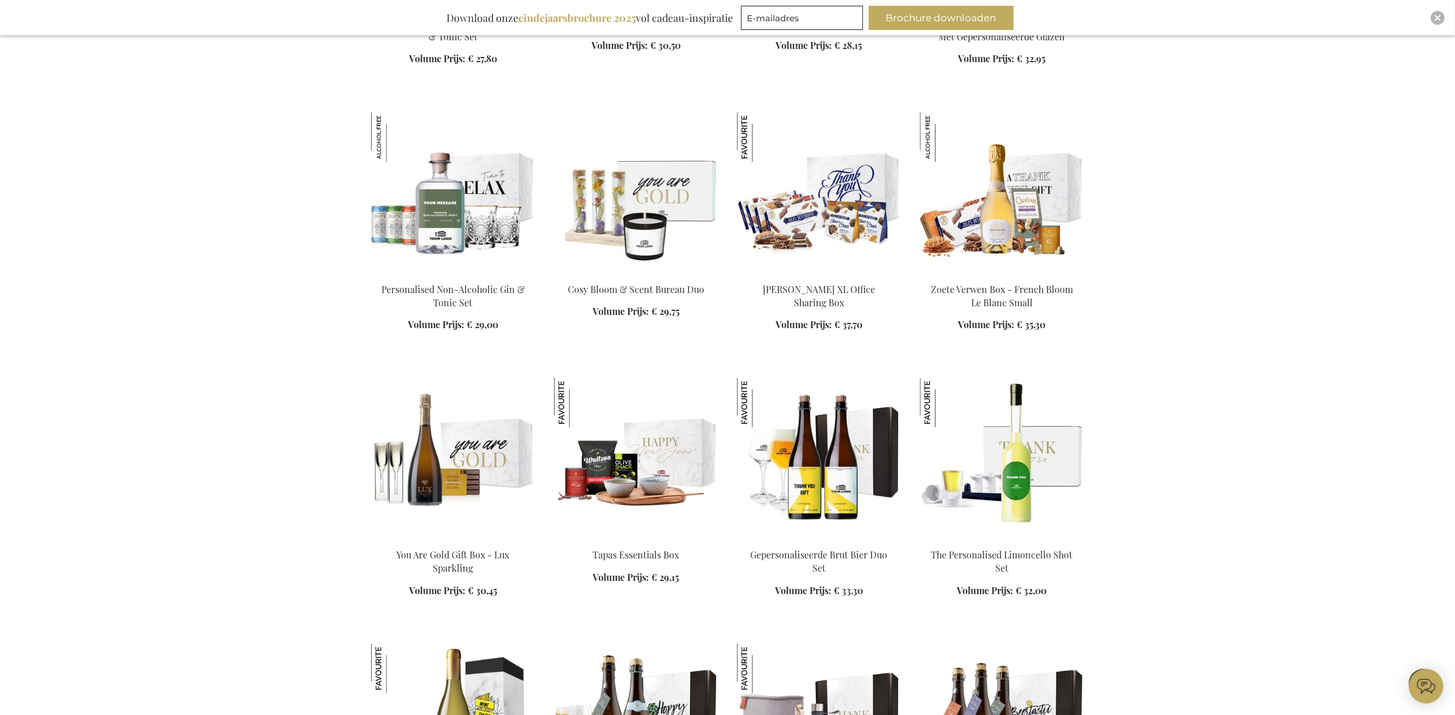
click at [646, 459] on img at bounding box center [636, 457] width 165 height 161
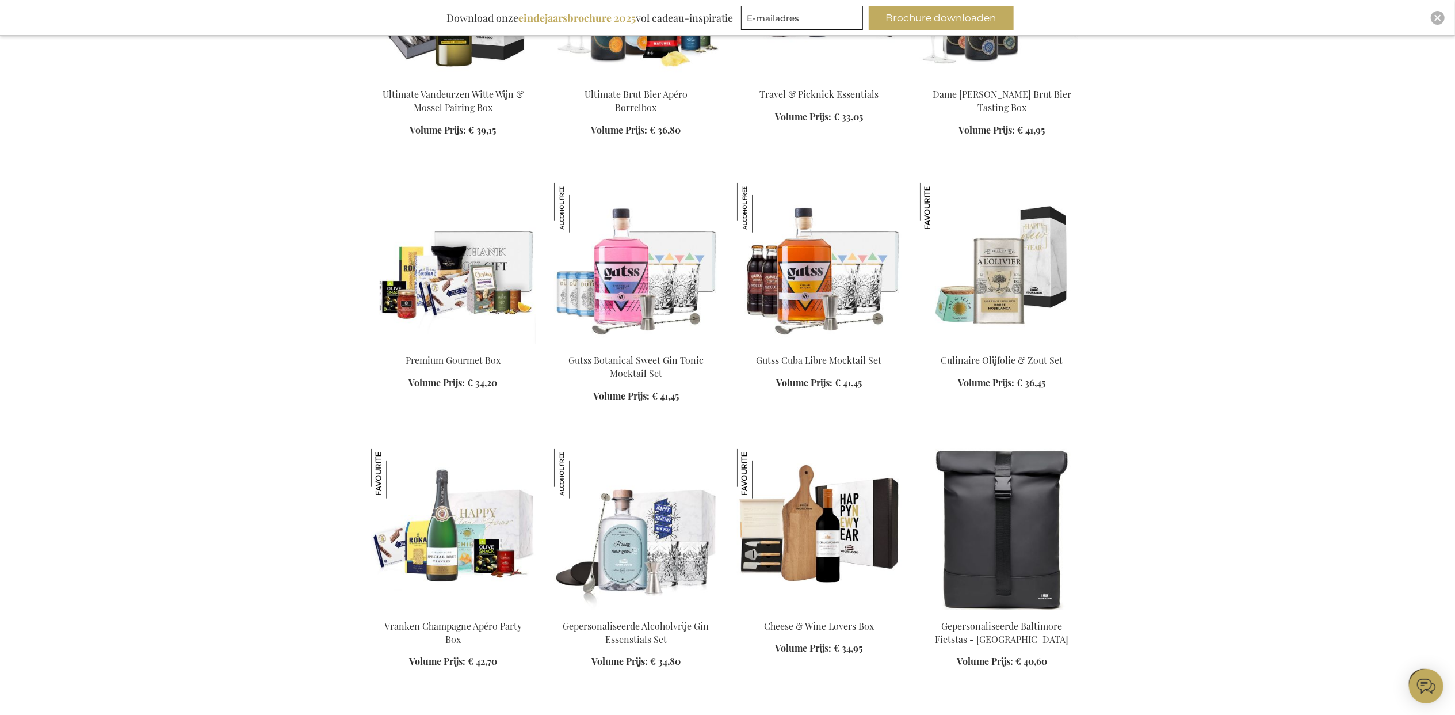
scroll to position [959, 0]
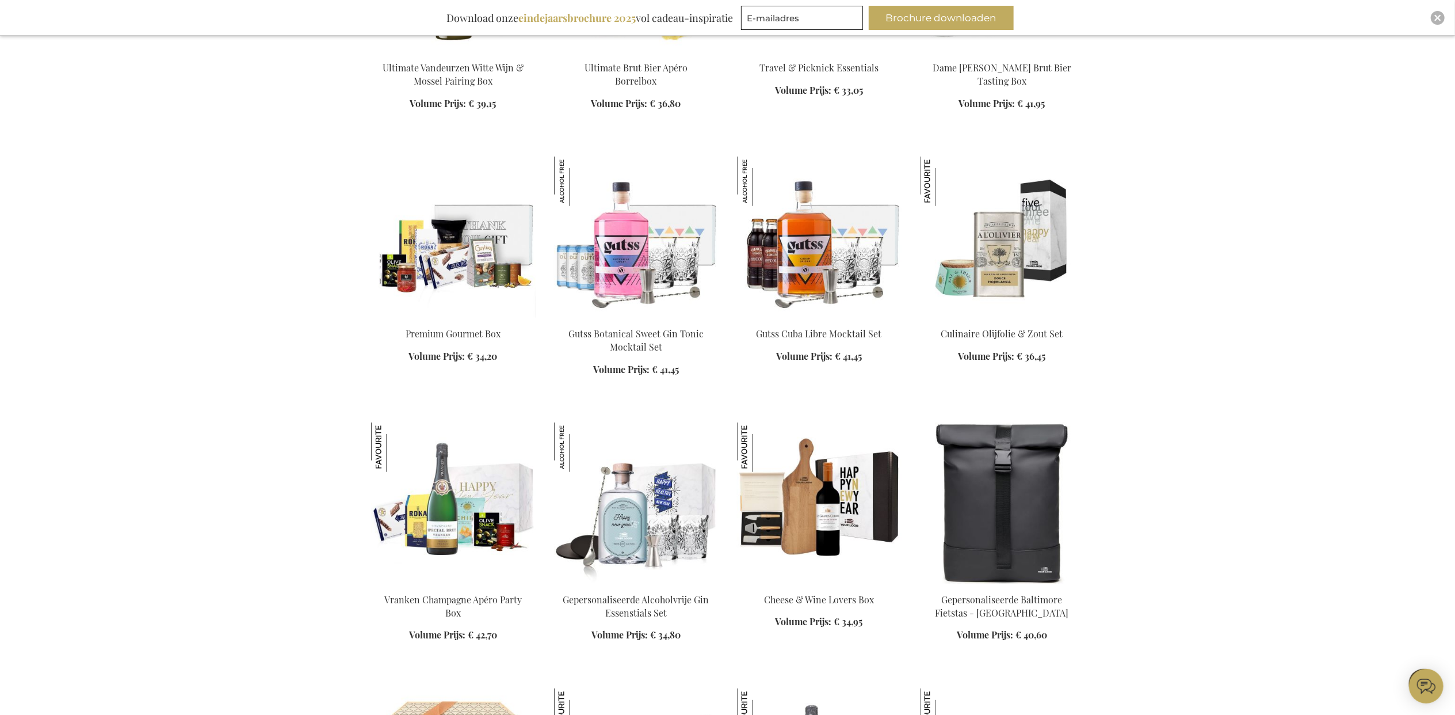
click at [1015, 272] on img at bounding box center [1002, 236] width 165 height 161
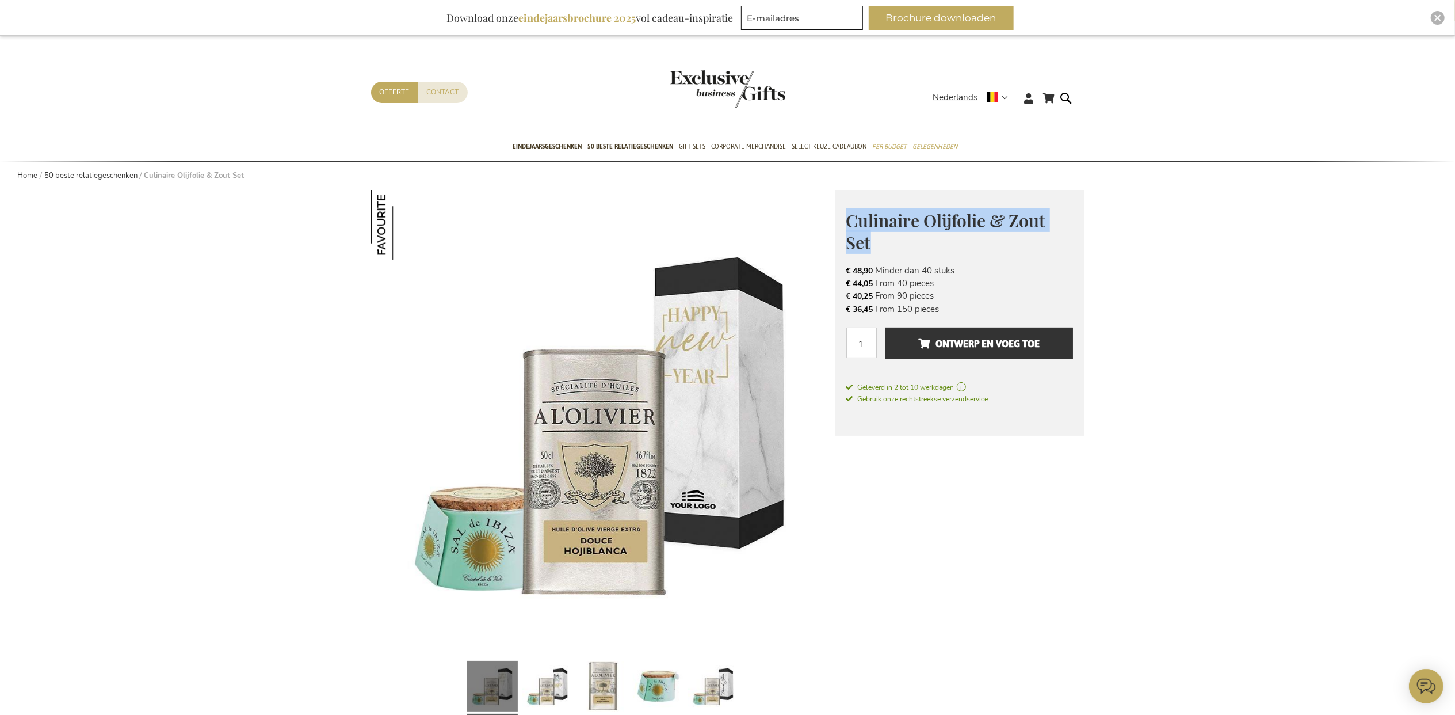
drag, startPoint x: 845, startPoint y: 220, endPoint x: 904, endPoint y: 247, distance: 65.7
click at [904, 247] on div "Culinaire Olijfolie & Zout Set € 48,90 Excl. VAT € 48,90 Minder dan 40 stuks € …" at bounding box center [960, 313] width 250 height 246
copy span "Culinaire Olijfolie & Zout Set"
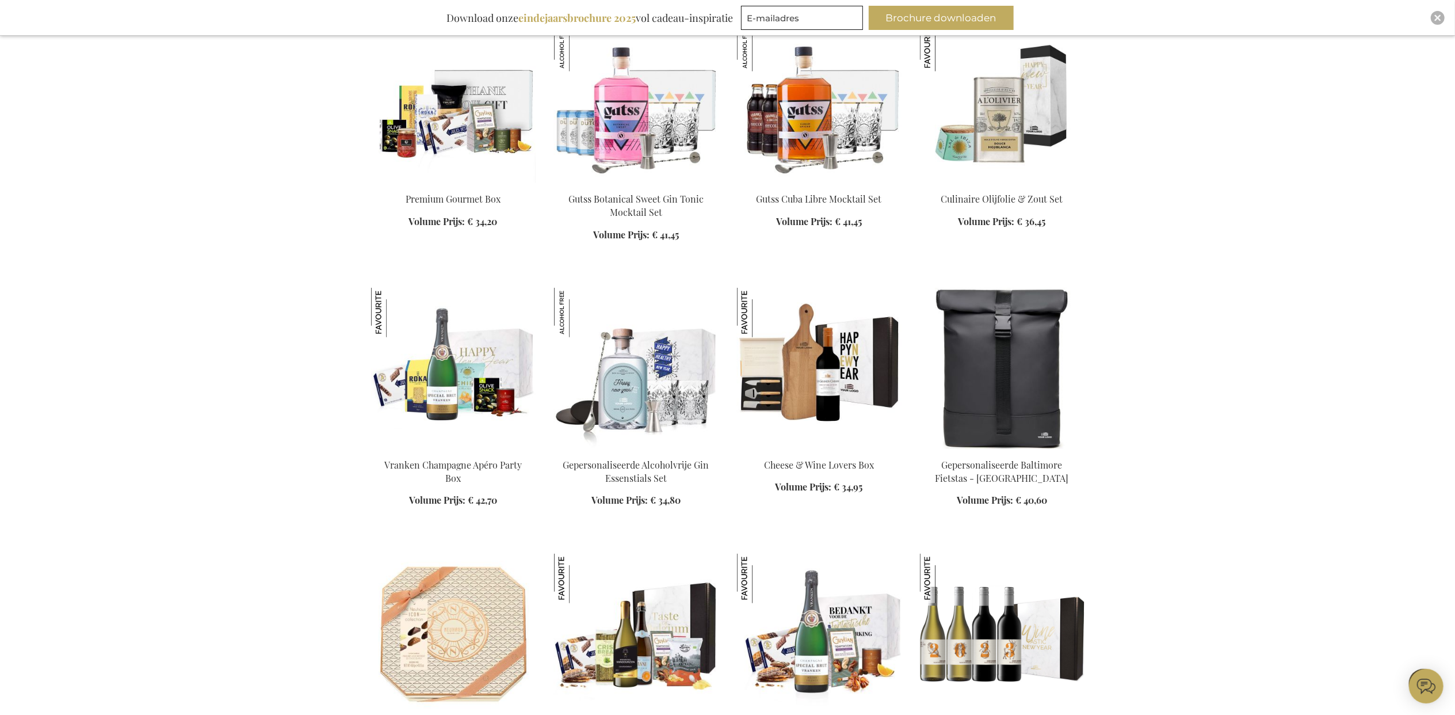
scroll to position [1182, 0]
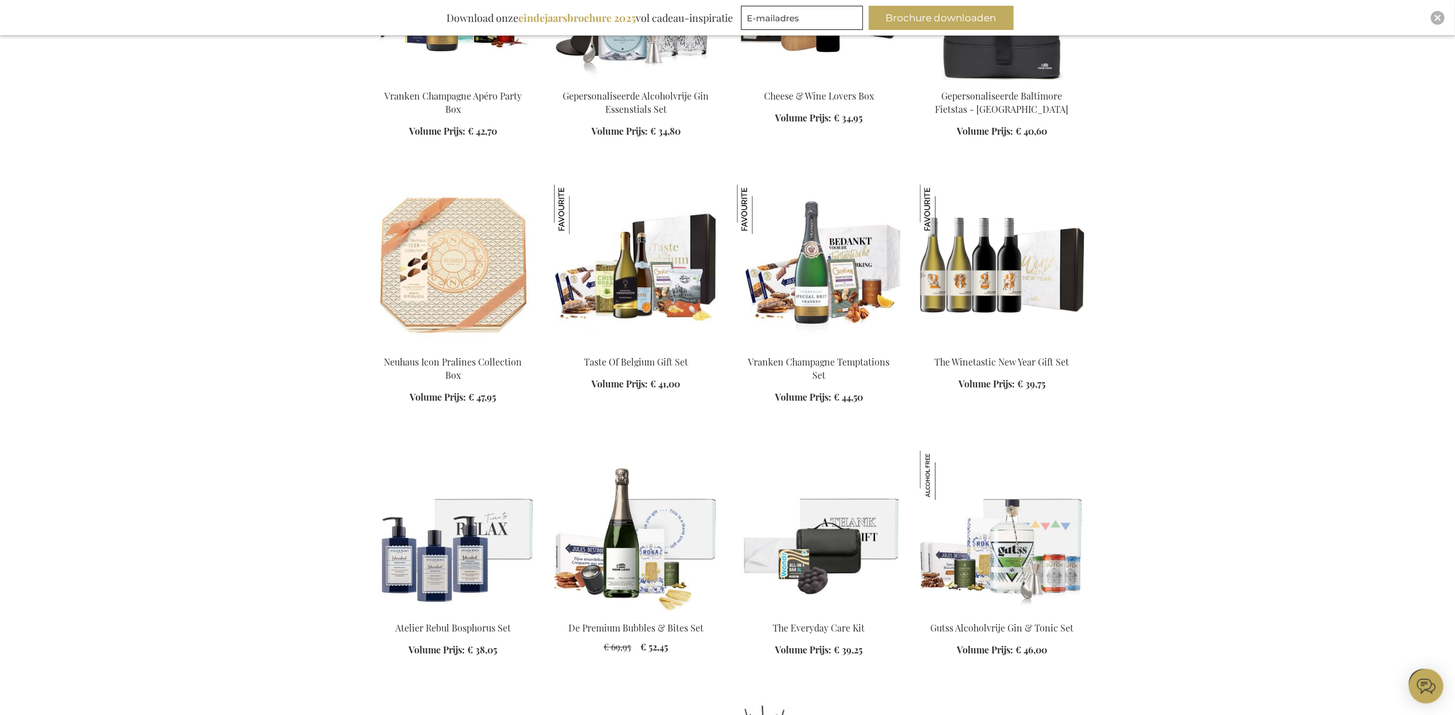
scroll to position [1489, 0]
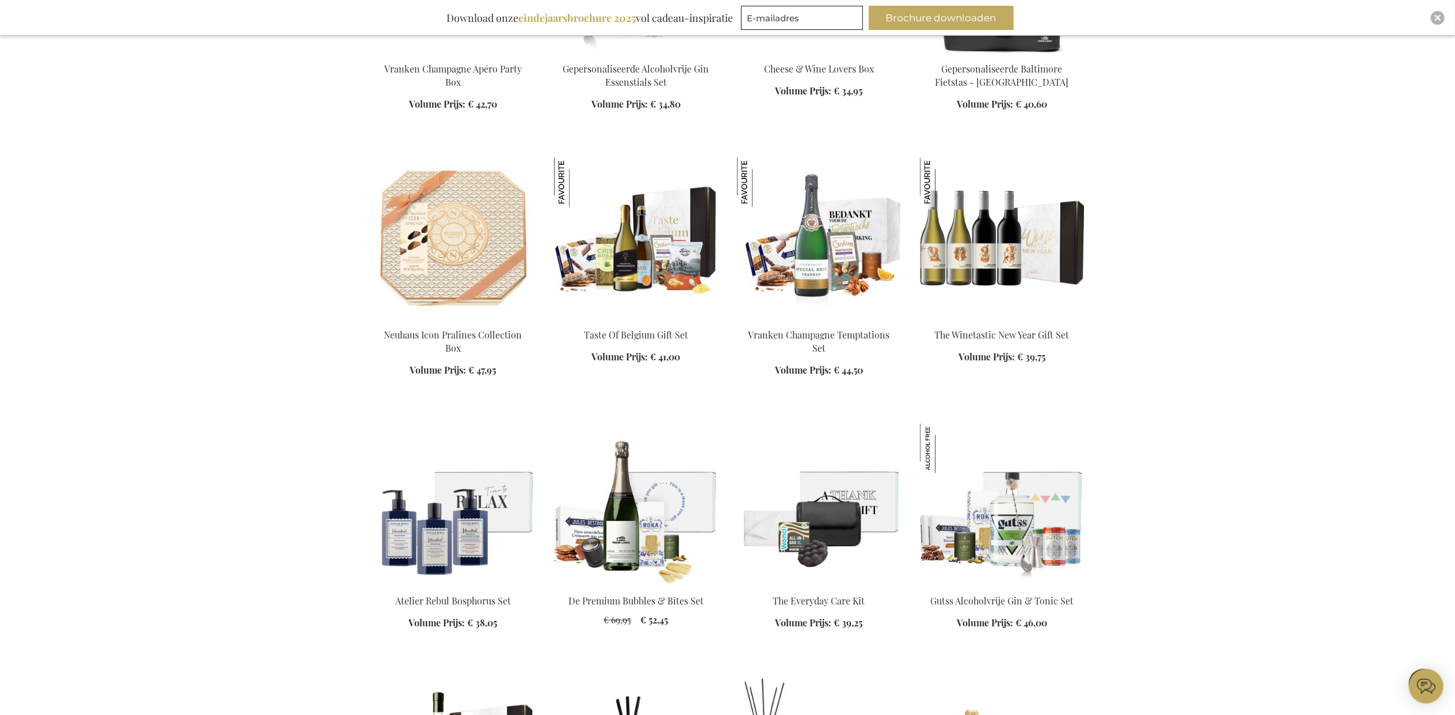
click at [629, 255] on img at bounding box center [636, 238] width 165 height 161
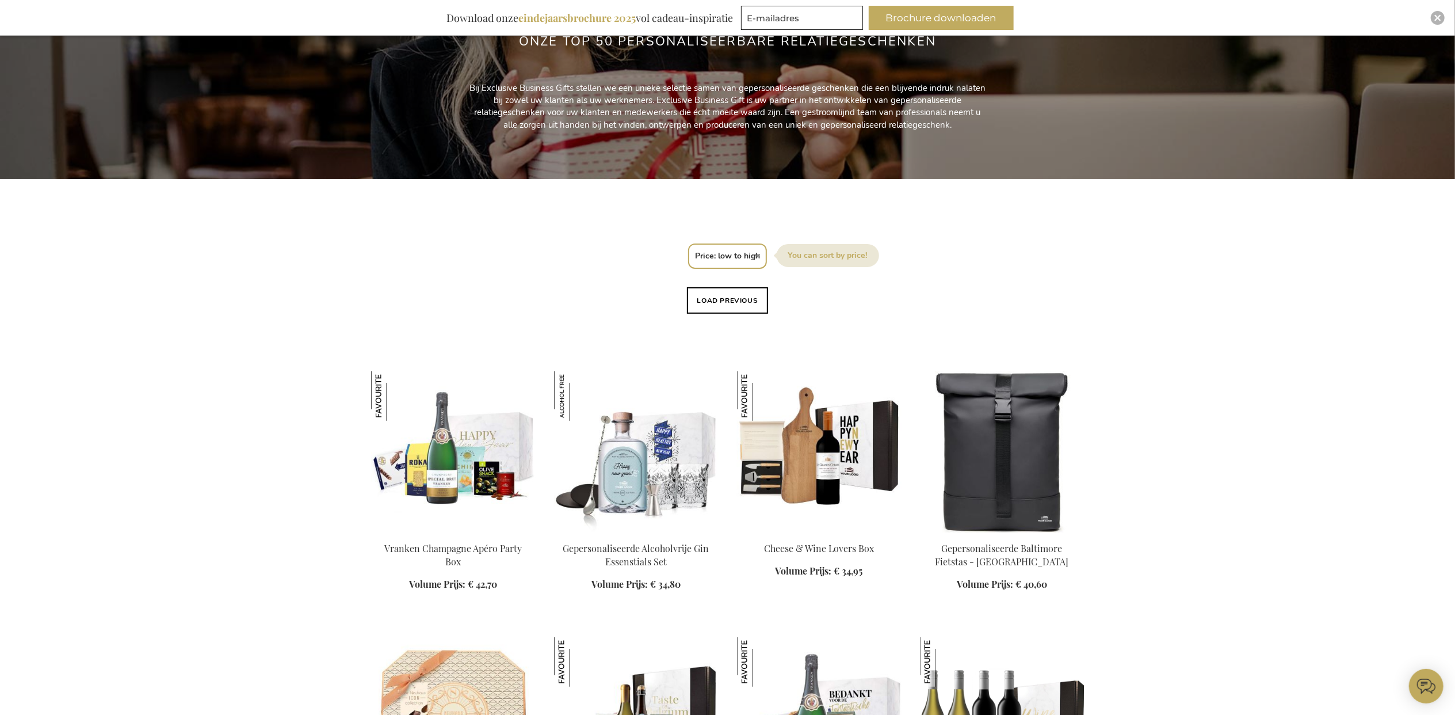
scroll to position [230, 0]
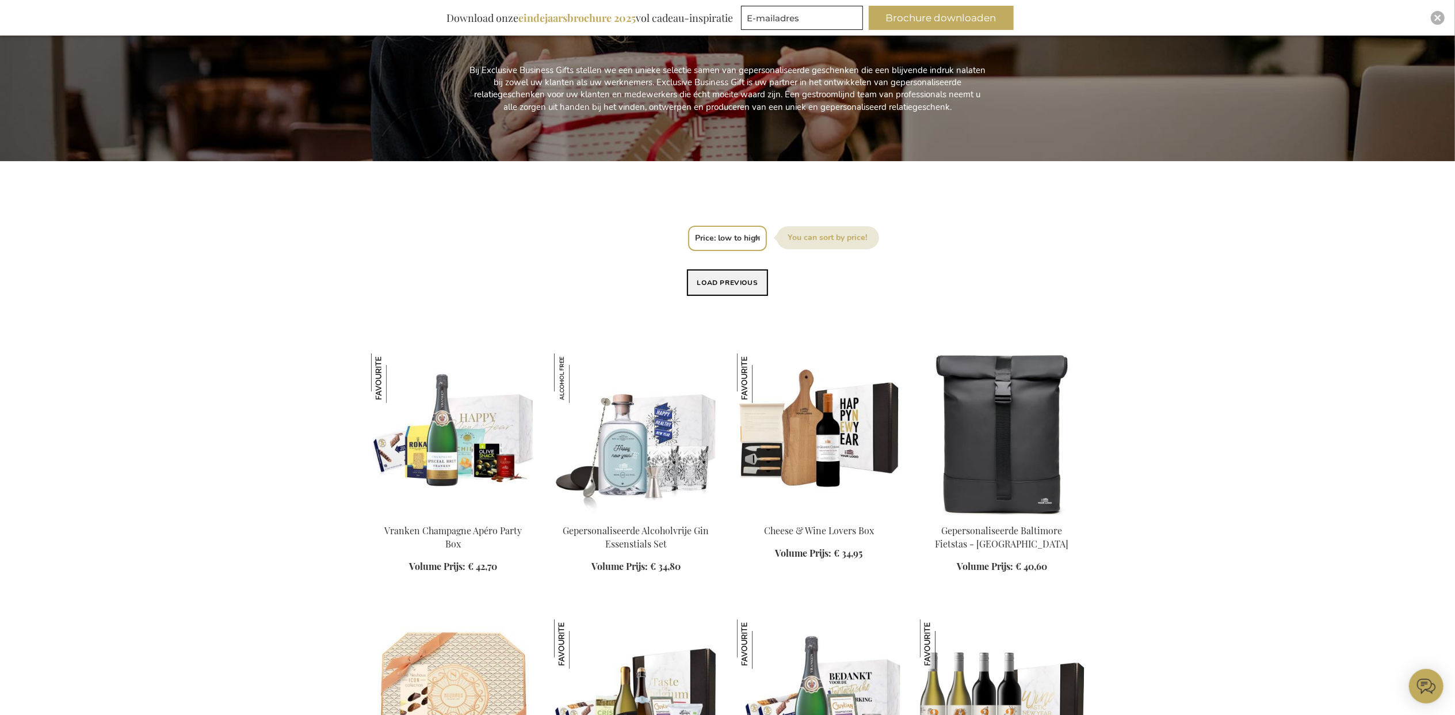
click at [735, 276] on button "Load previous" at bounding box center [728, 282] width 82 height 26
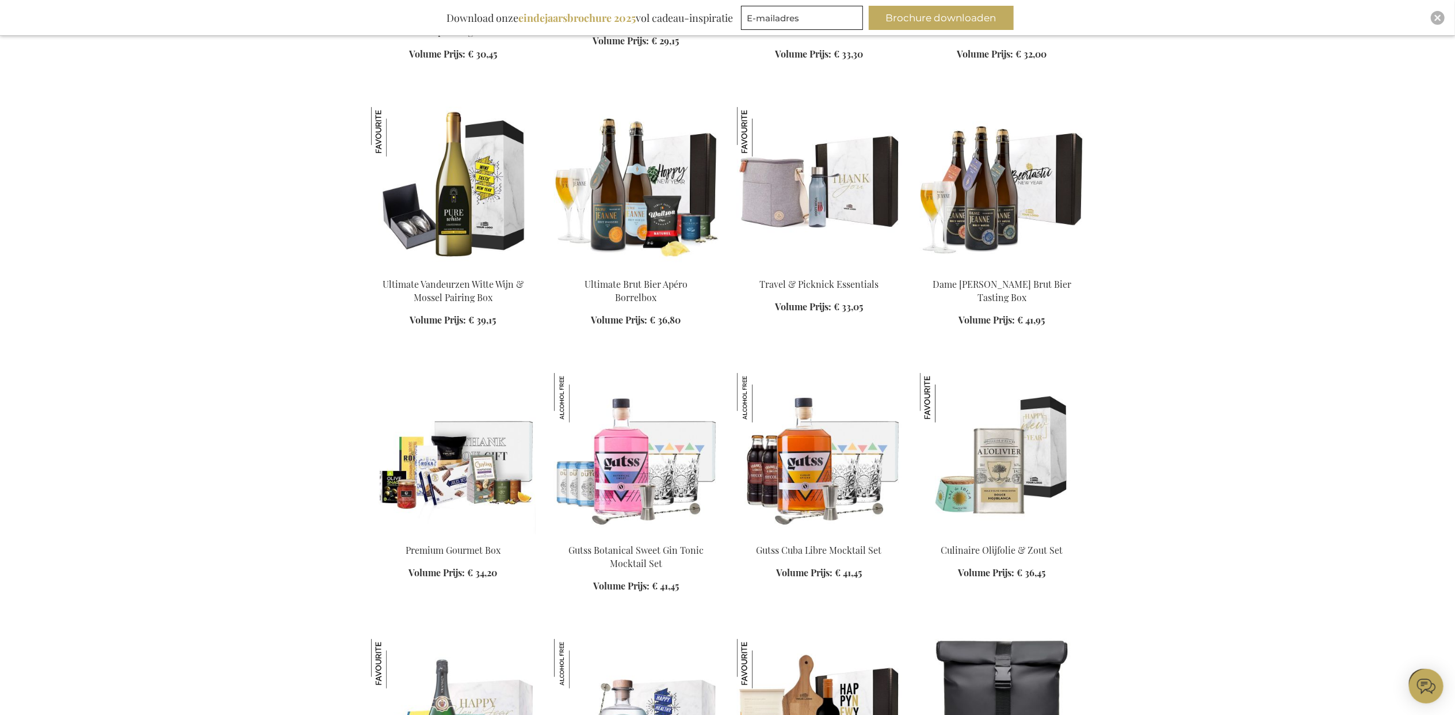
scroll to position [767, 0]
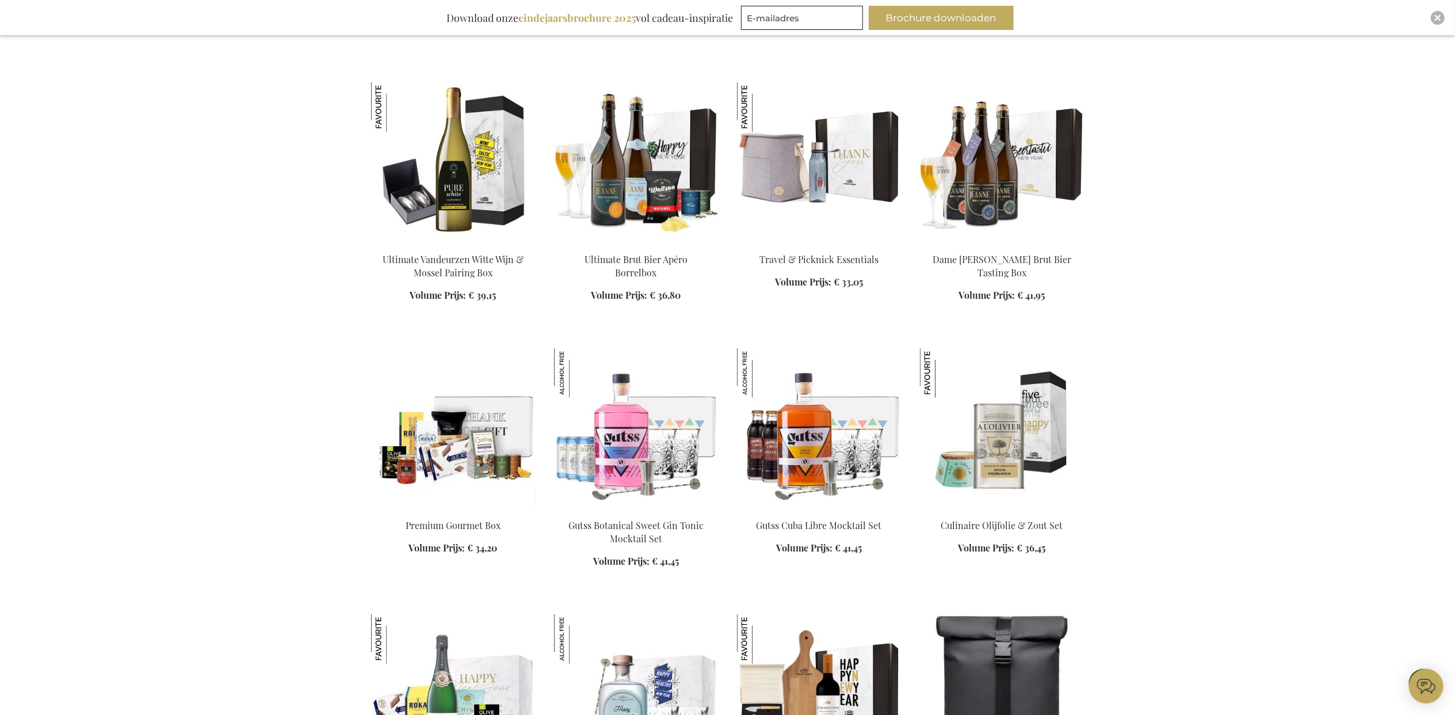
click at [988, 445] on img at bounding box center [1002, 428] width 165 height 161
